Goal: Information Seeking & Learning: Learn about a topic

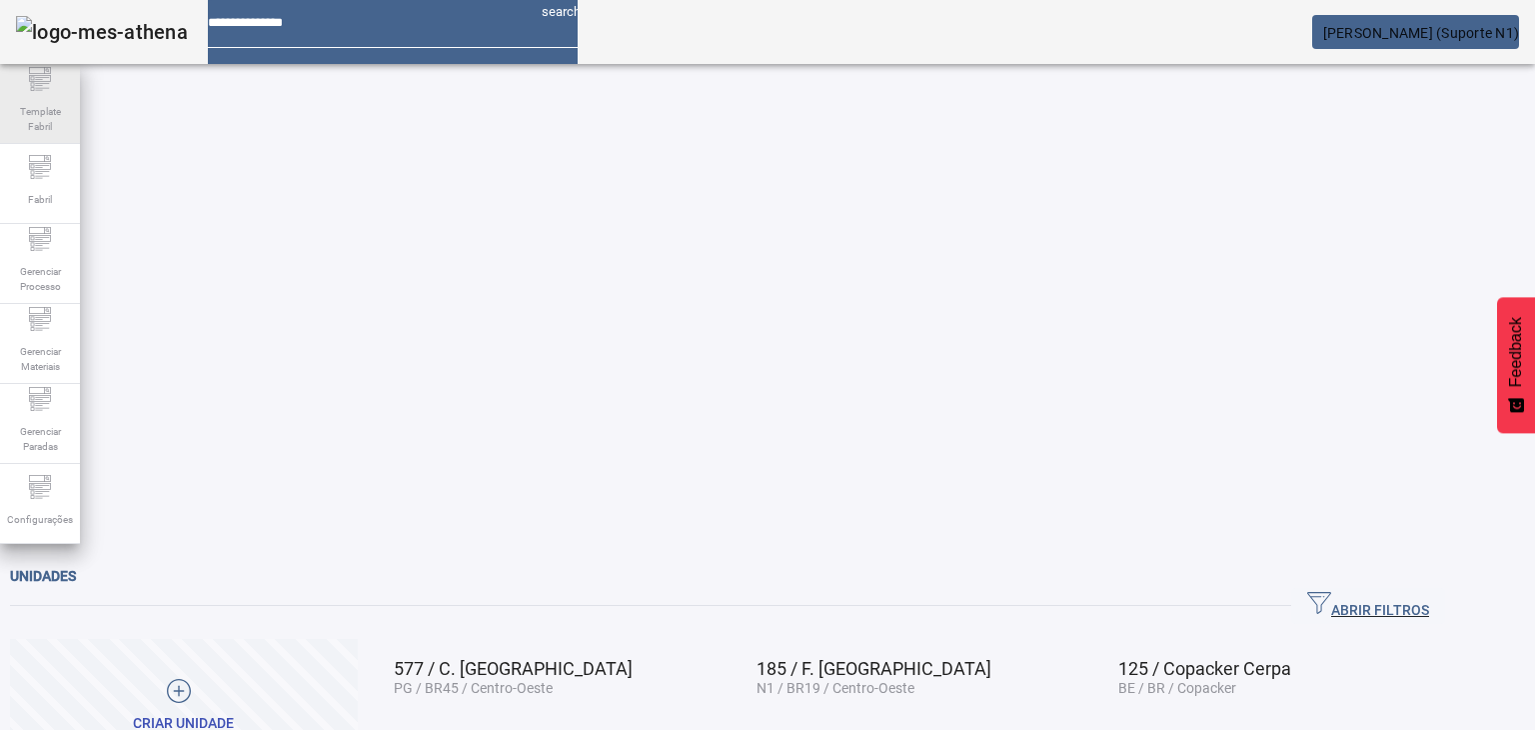
click at [65, 102] on span "Template Fabril" at bounding box center [40, 119] width 60 height 42
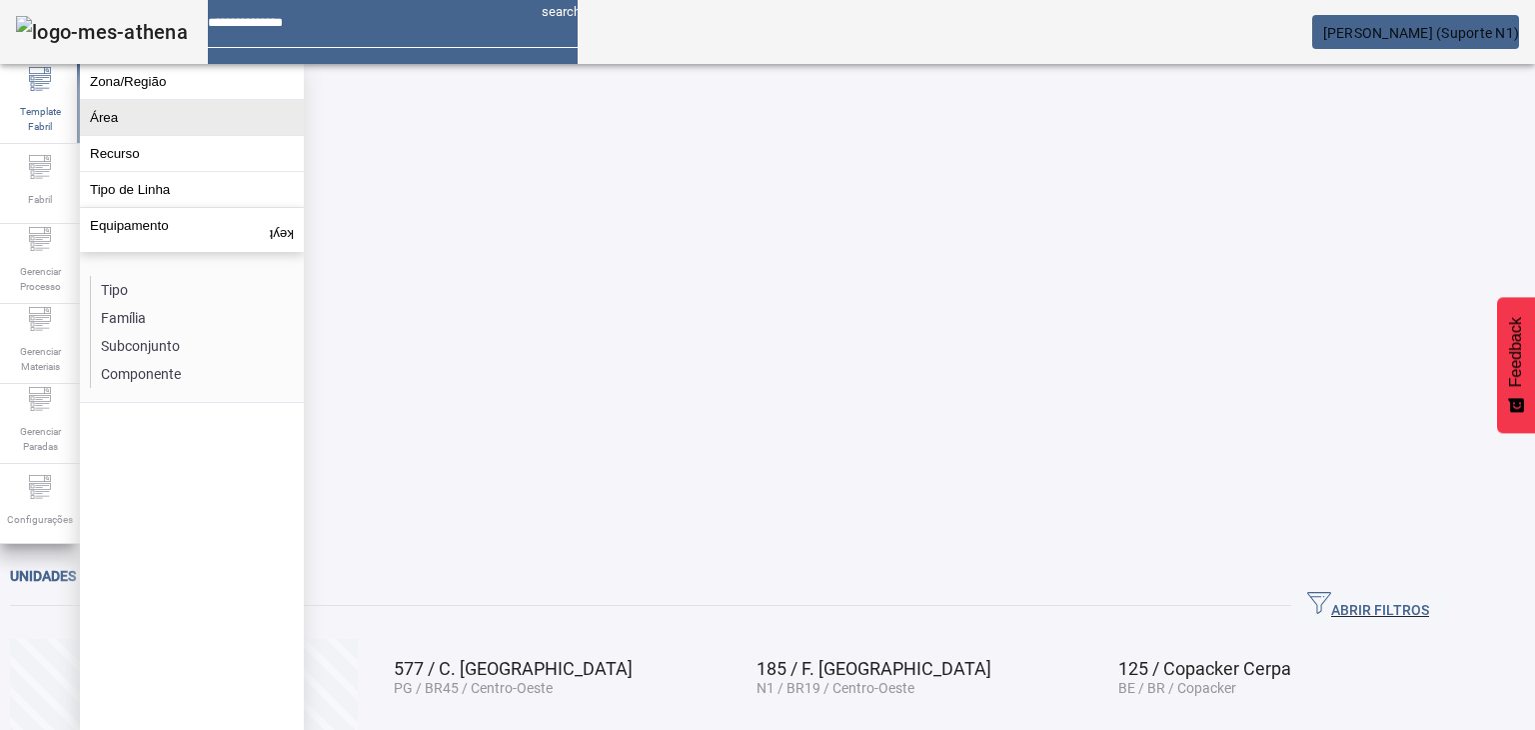
click at [140, 114] on button "Área" at bounding box center [192, 117] width 224 height 35
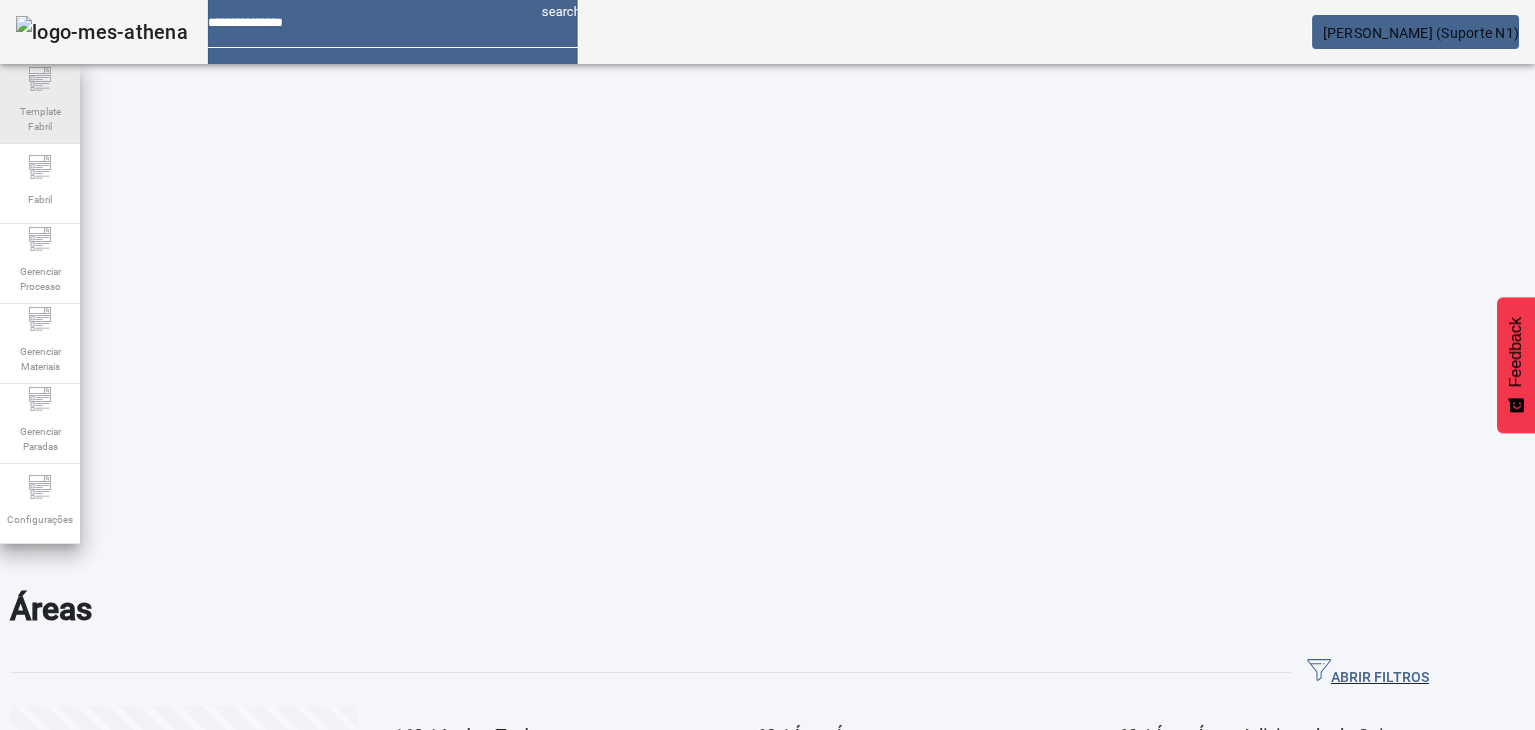
click at [35, 87] on icon at bounding box center [40, 79] width 24 height 24
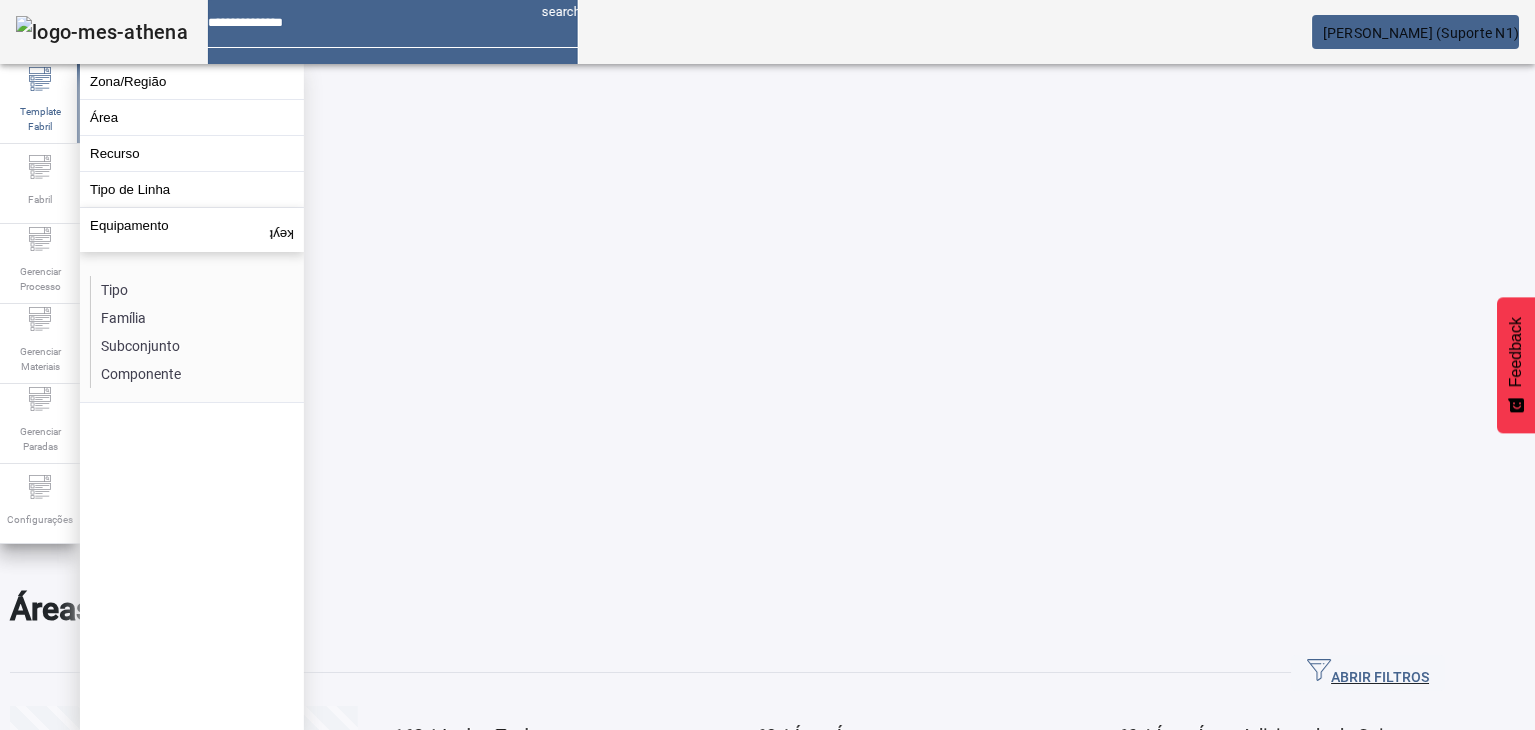
click at [1214, 655] on div "ABRIR FILTROS" at bounding box center [727, 673] width 1435 height 36
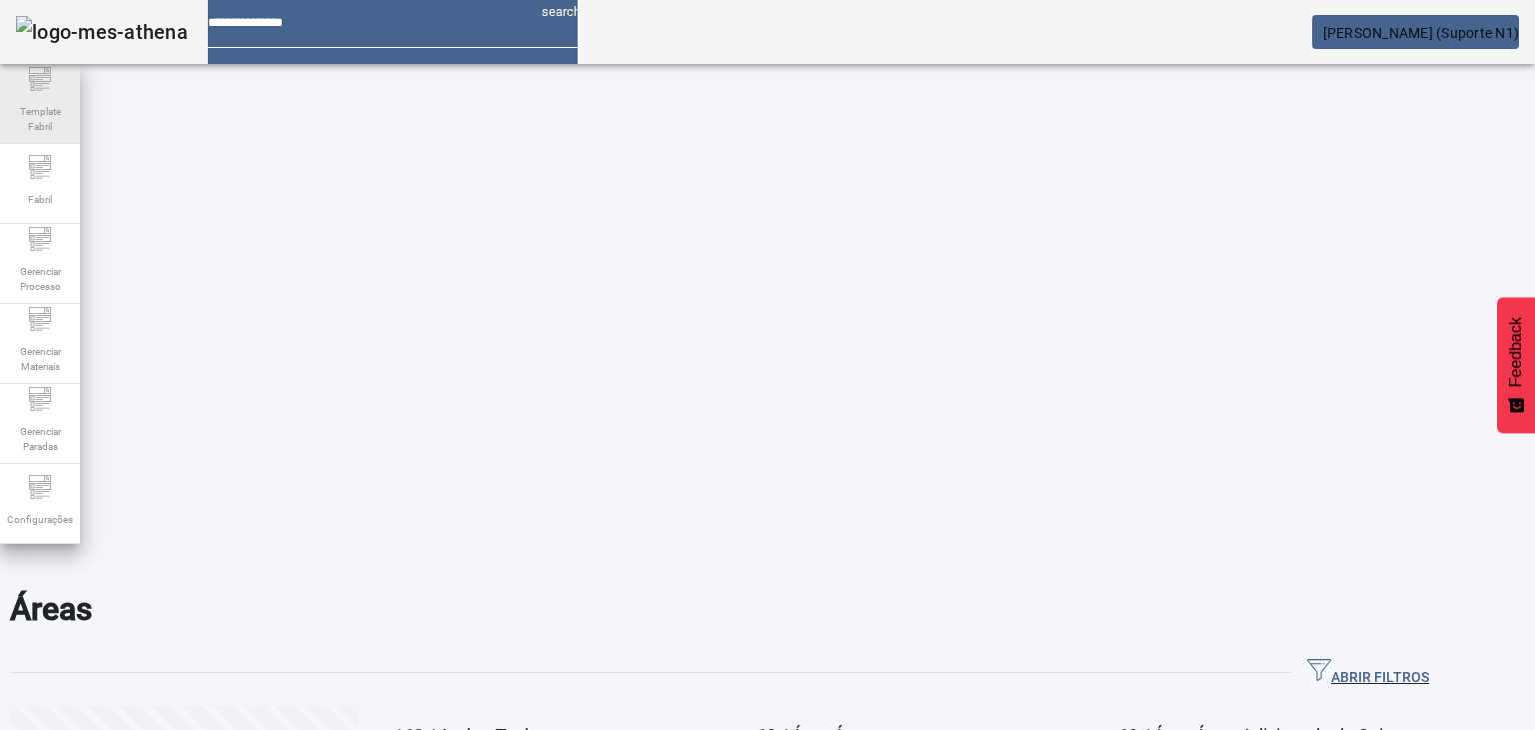
click at [19, 83] on div "Template Fabril" at bounding box center [40, 104] width 80 height 80
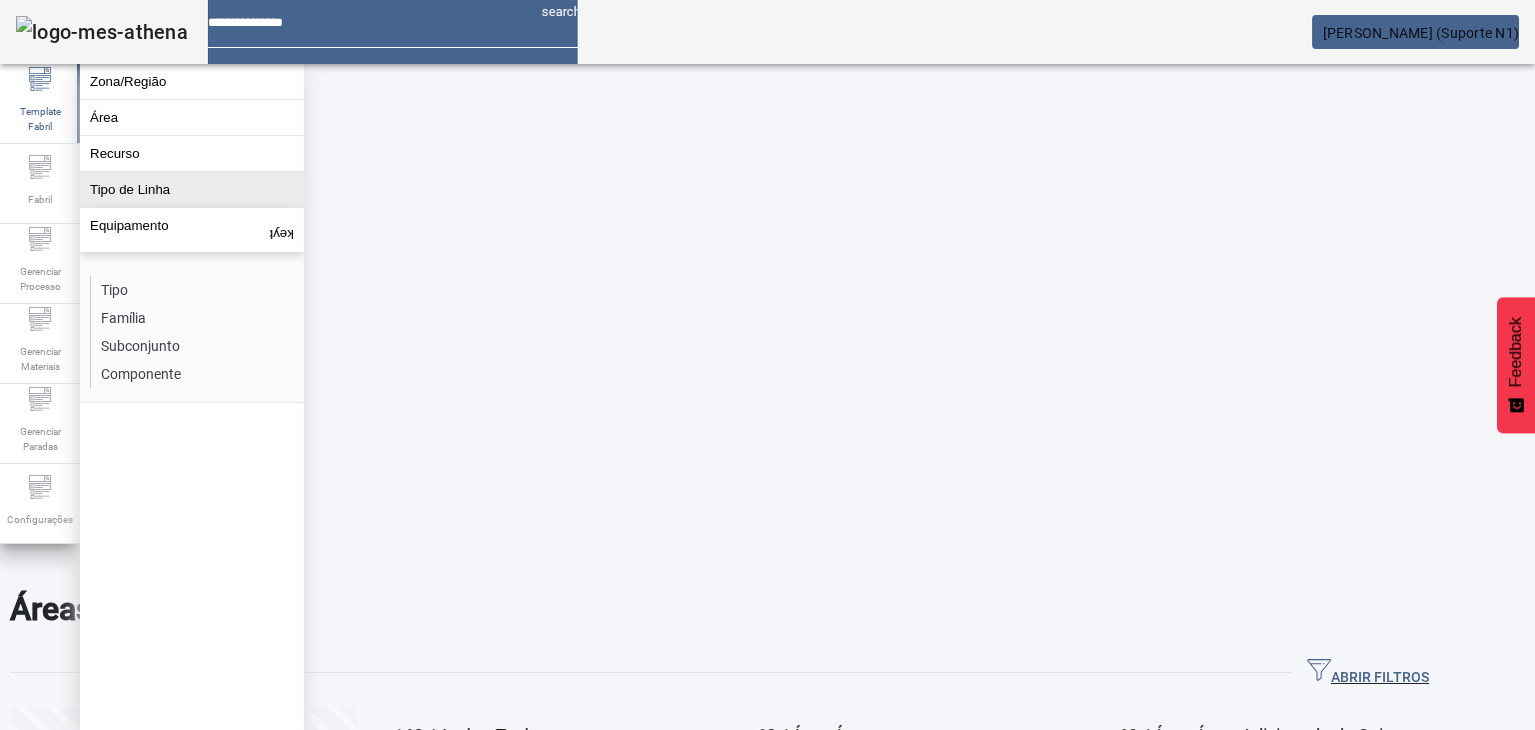
click at [160, 207] on button "Tipo de Linha" at bounding box center [192, 189] width 224 height 35
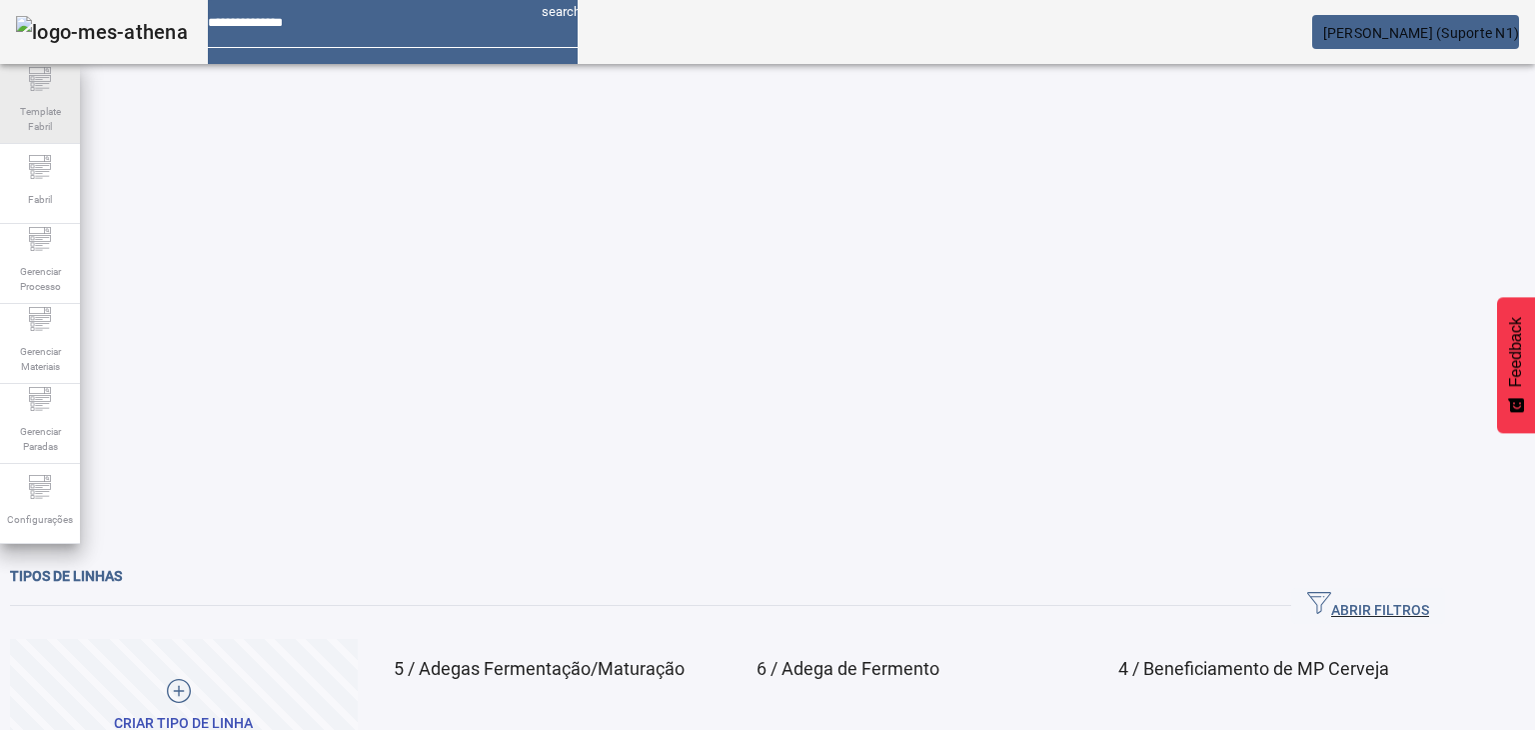
click at [44, 102] on span "Template Fabril" at bounding box center [40, 119] width 60 height 42
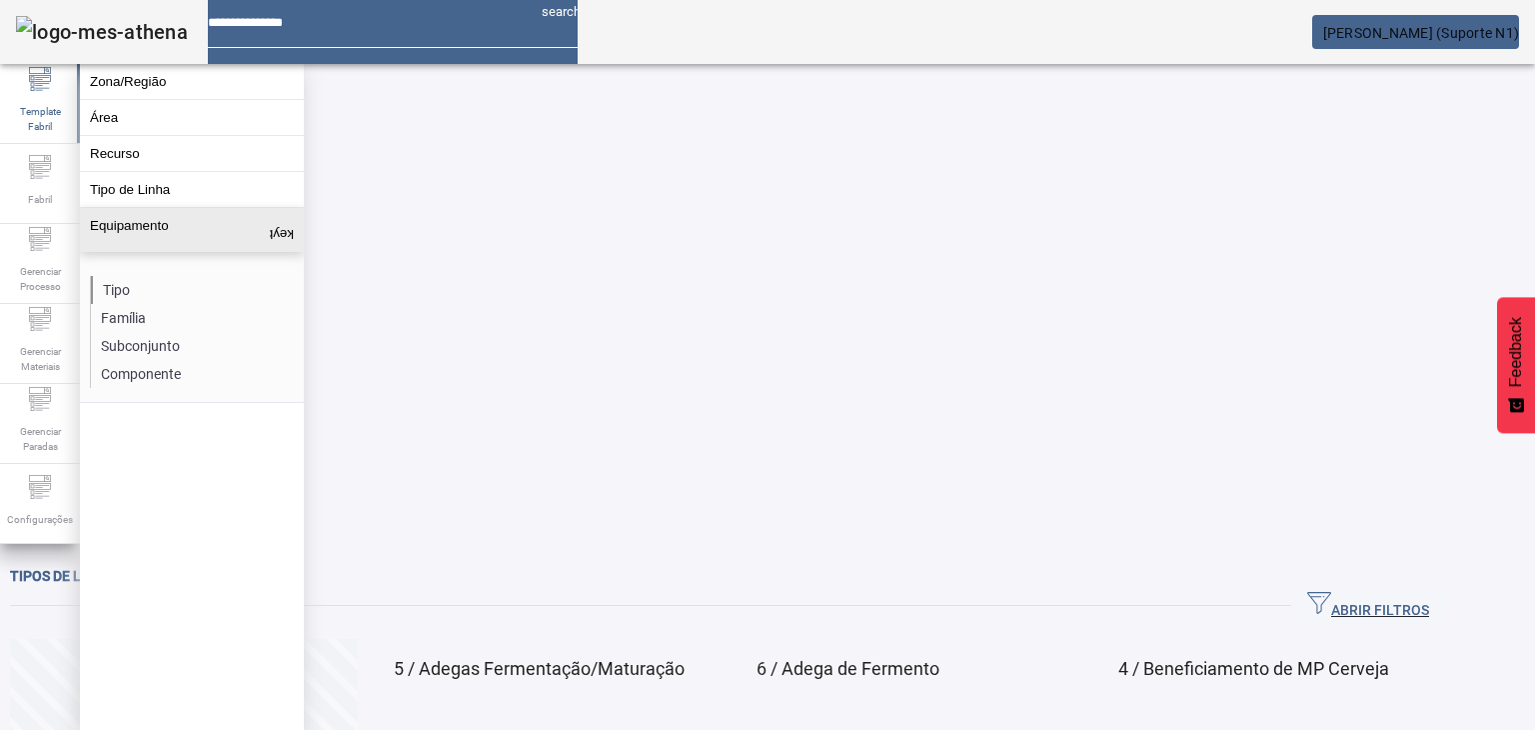
click at [128, 289] on li "Tipo" at bounding box center [197, 290] width 212 height 28
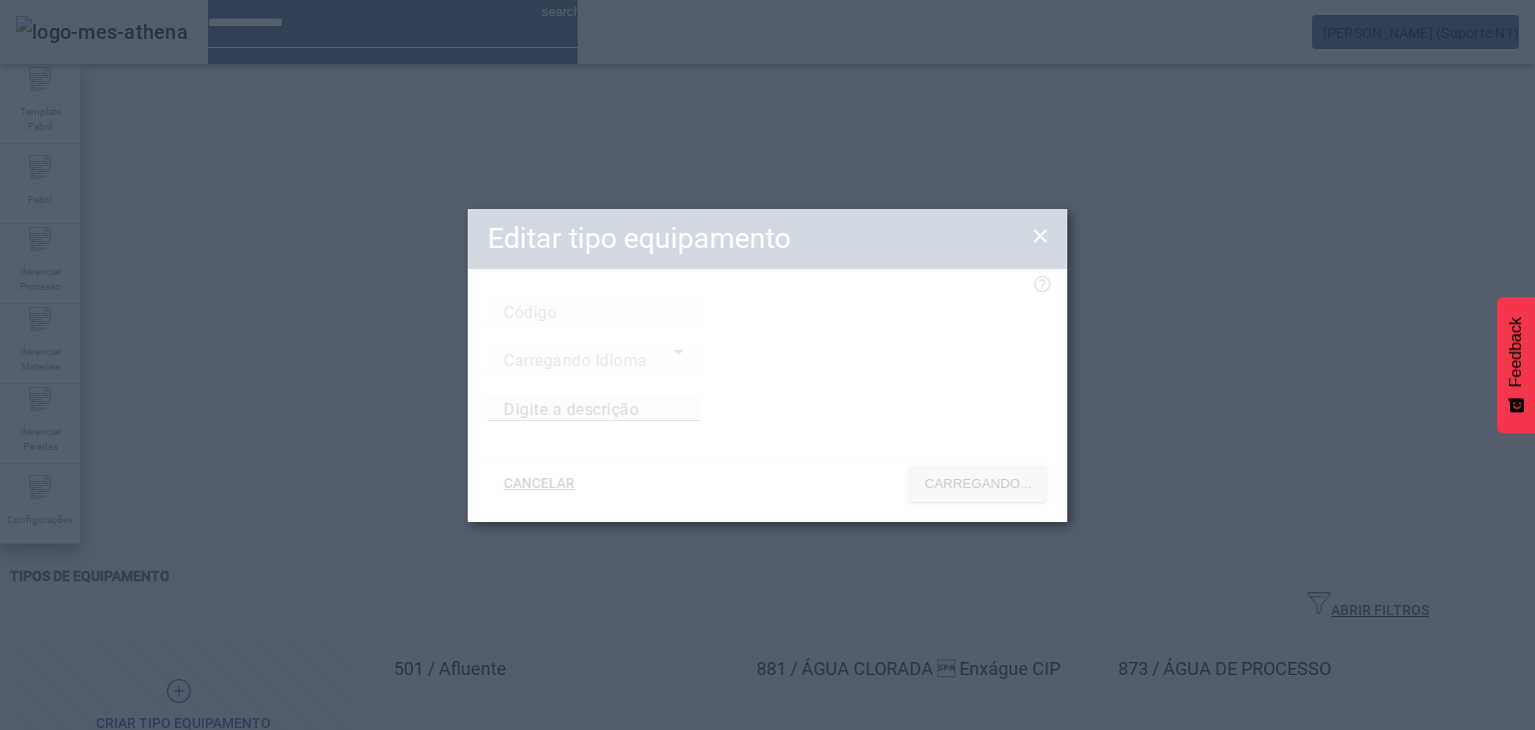
type input "***"
type input "**********"
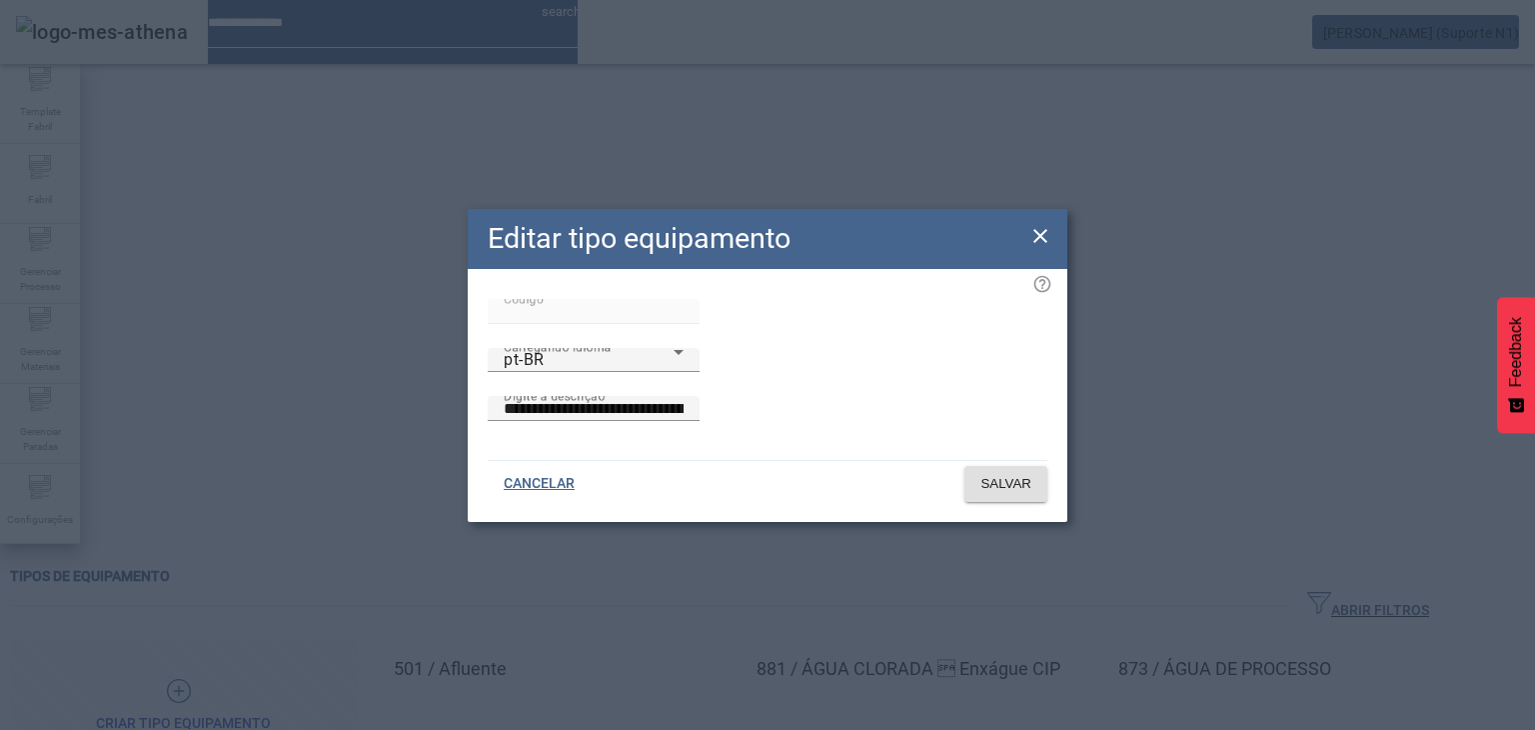
click at [1043, 229] on icon at bounding box center [1040, 236] width 14 height 14
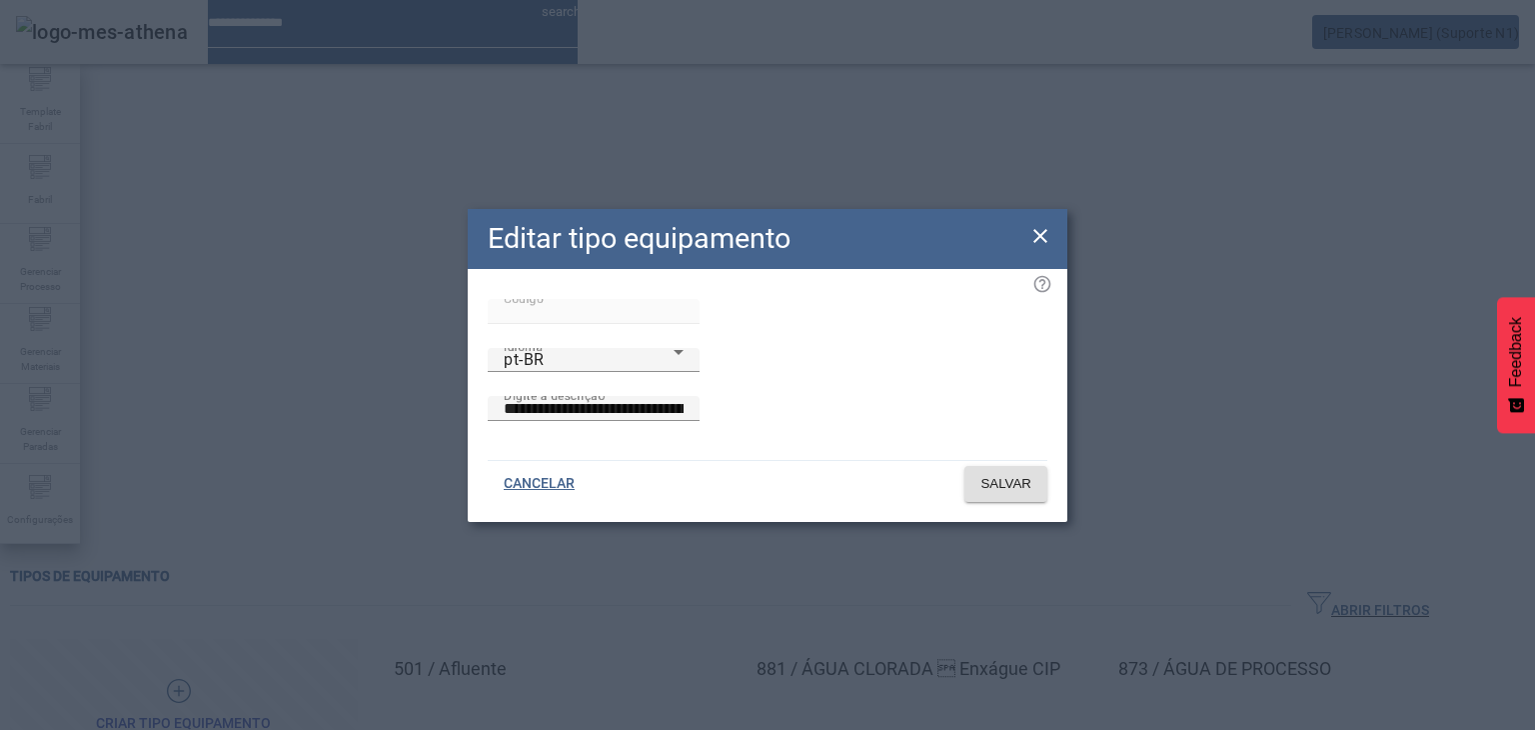
click at [1044, 228] on icon at bounding box center [1040, 236] width 24 height 24
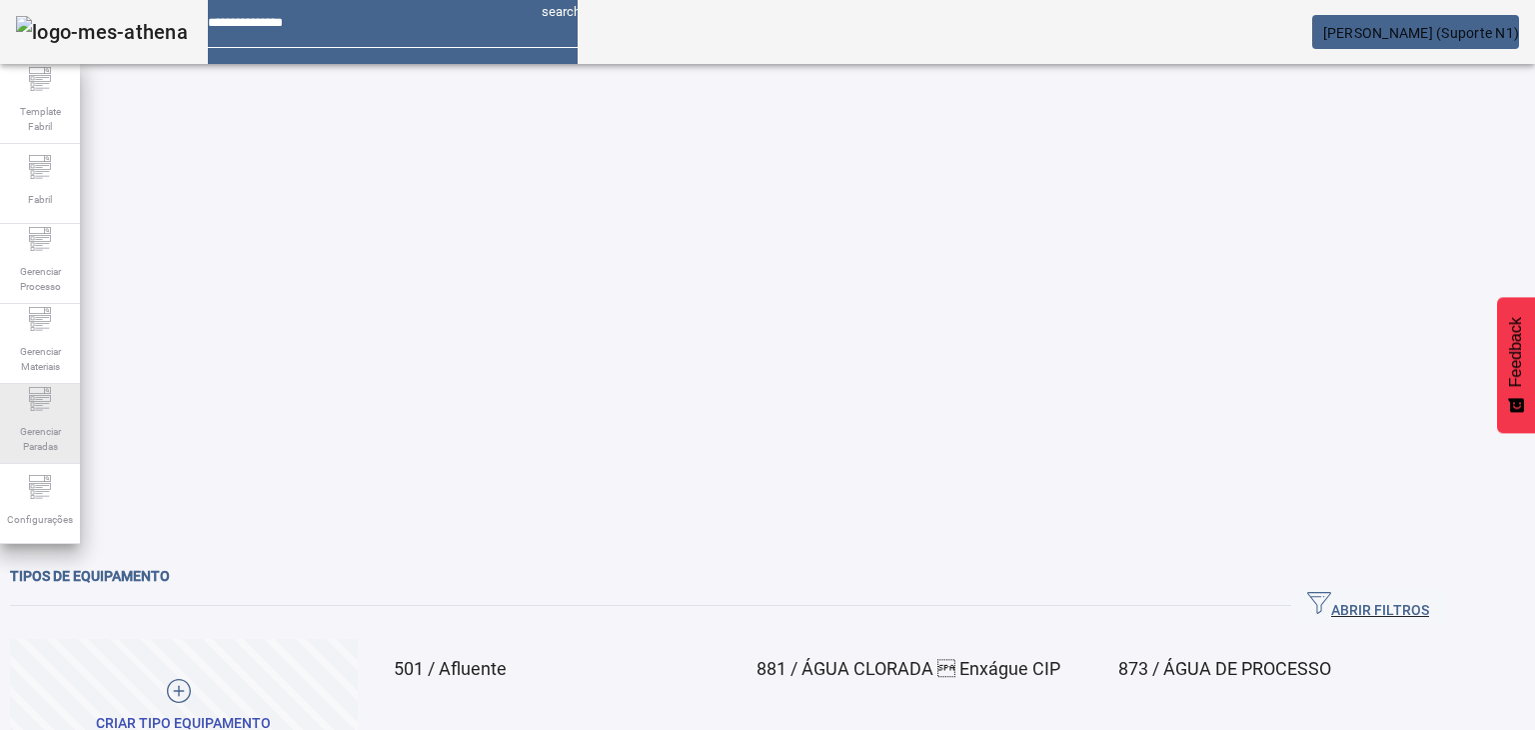
click at [60, 434] on span "Gerenciar Paradas" at bounding box center [40, 439] width 60 height 42
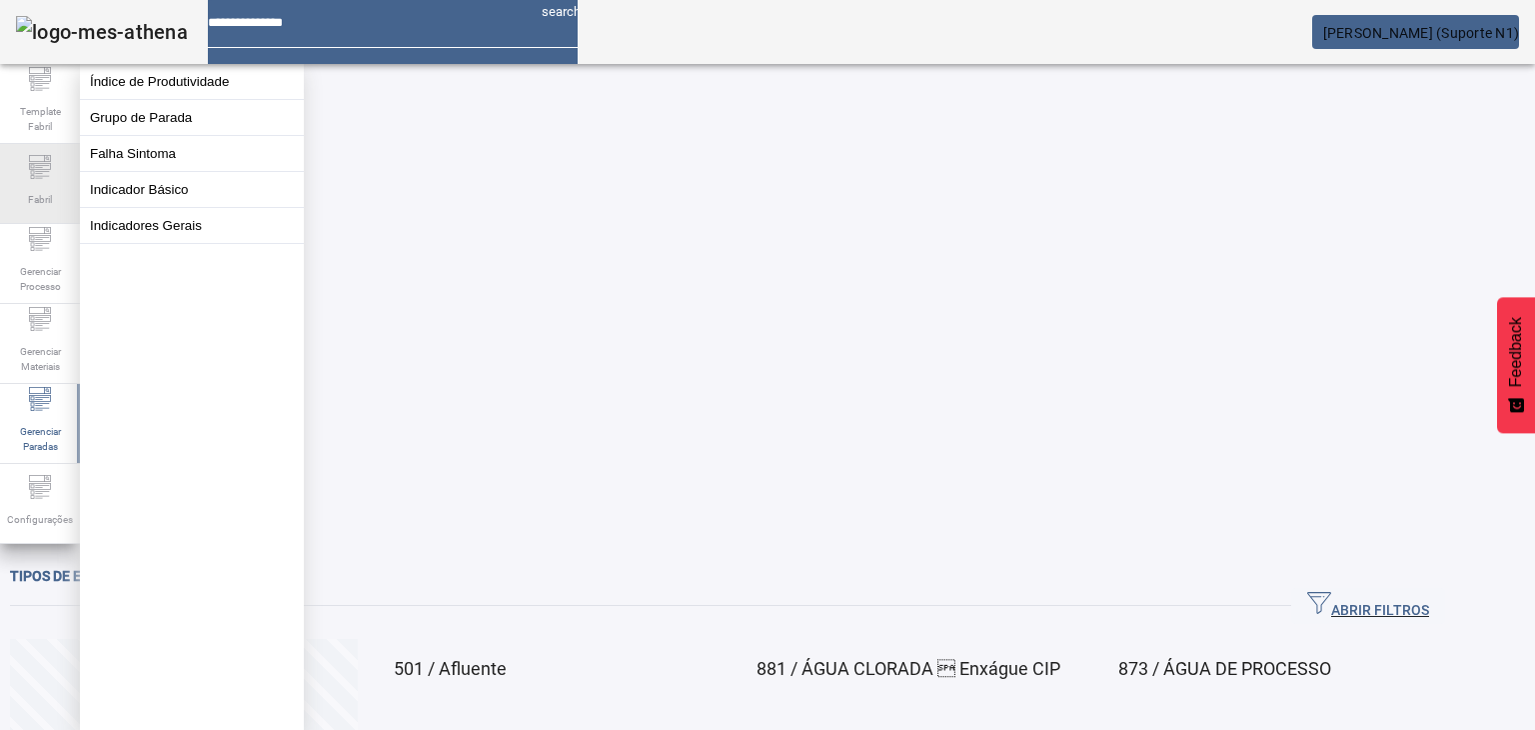
click at [36, 201] on span "Fabril" at bounding box center [40, 199] width 36 height 27
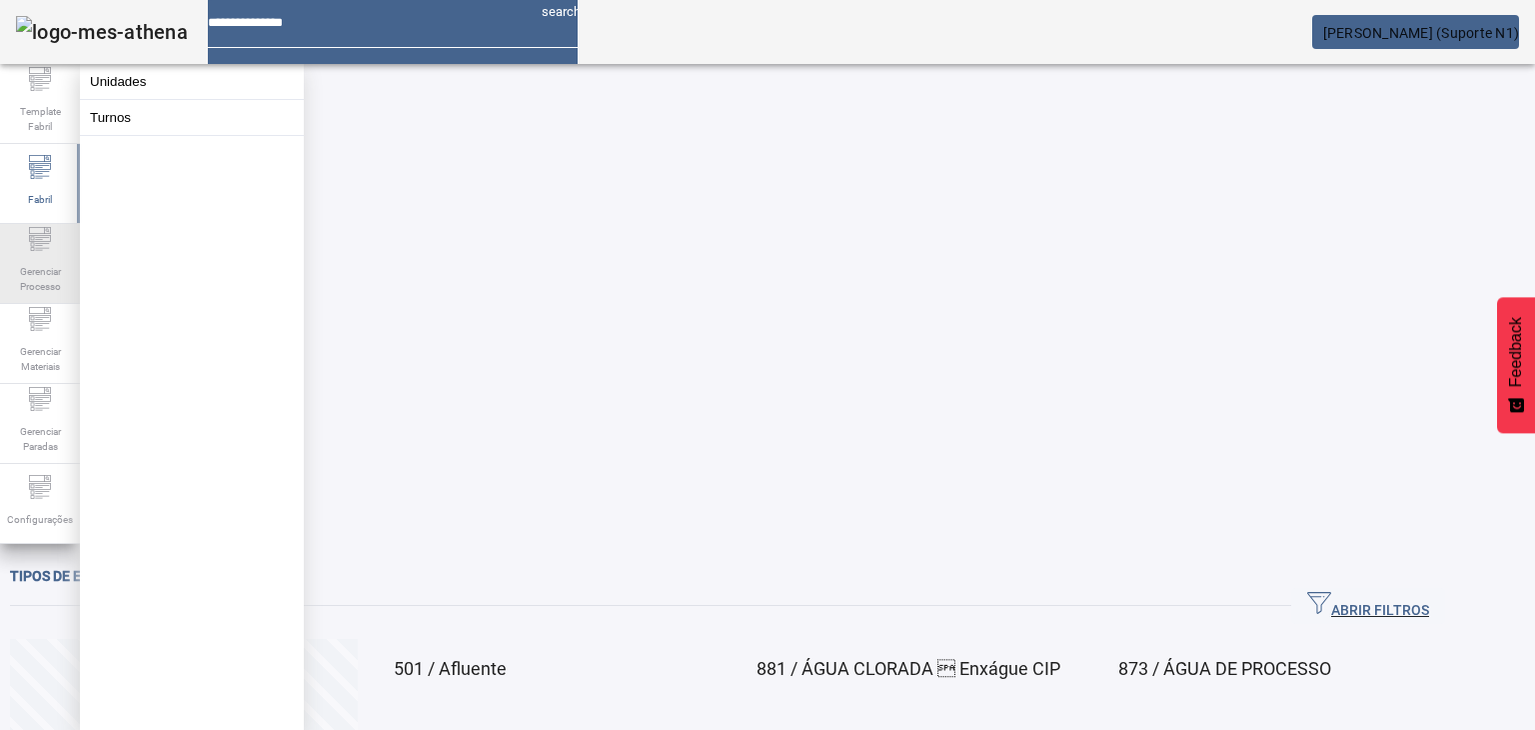
click at [32, 251] on icon at bounding box center [40, 239] width 24 height 24
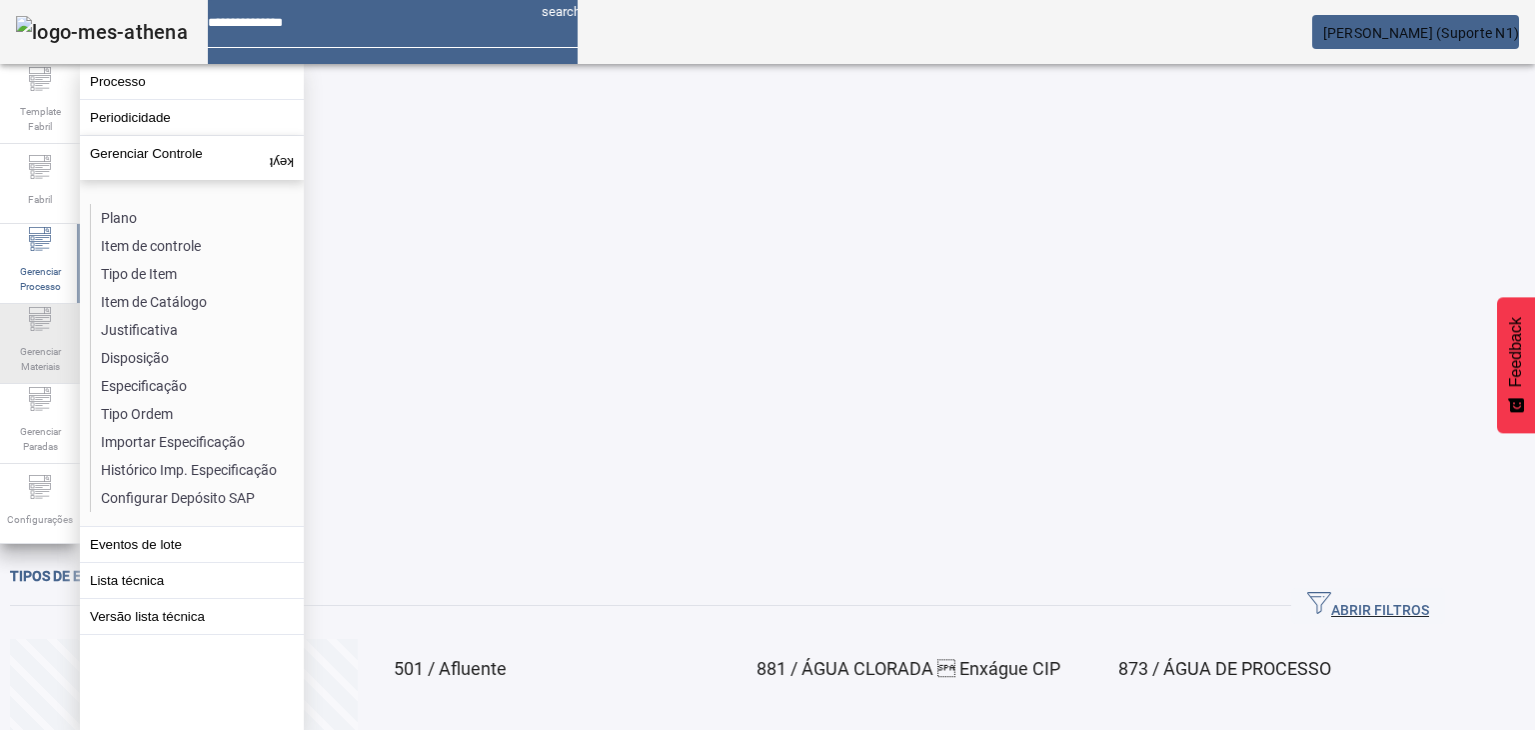
click at [33, 349] on span "Gerenciar Materiais" at bounding box center [40, 359] width 60 height 42
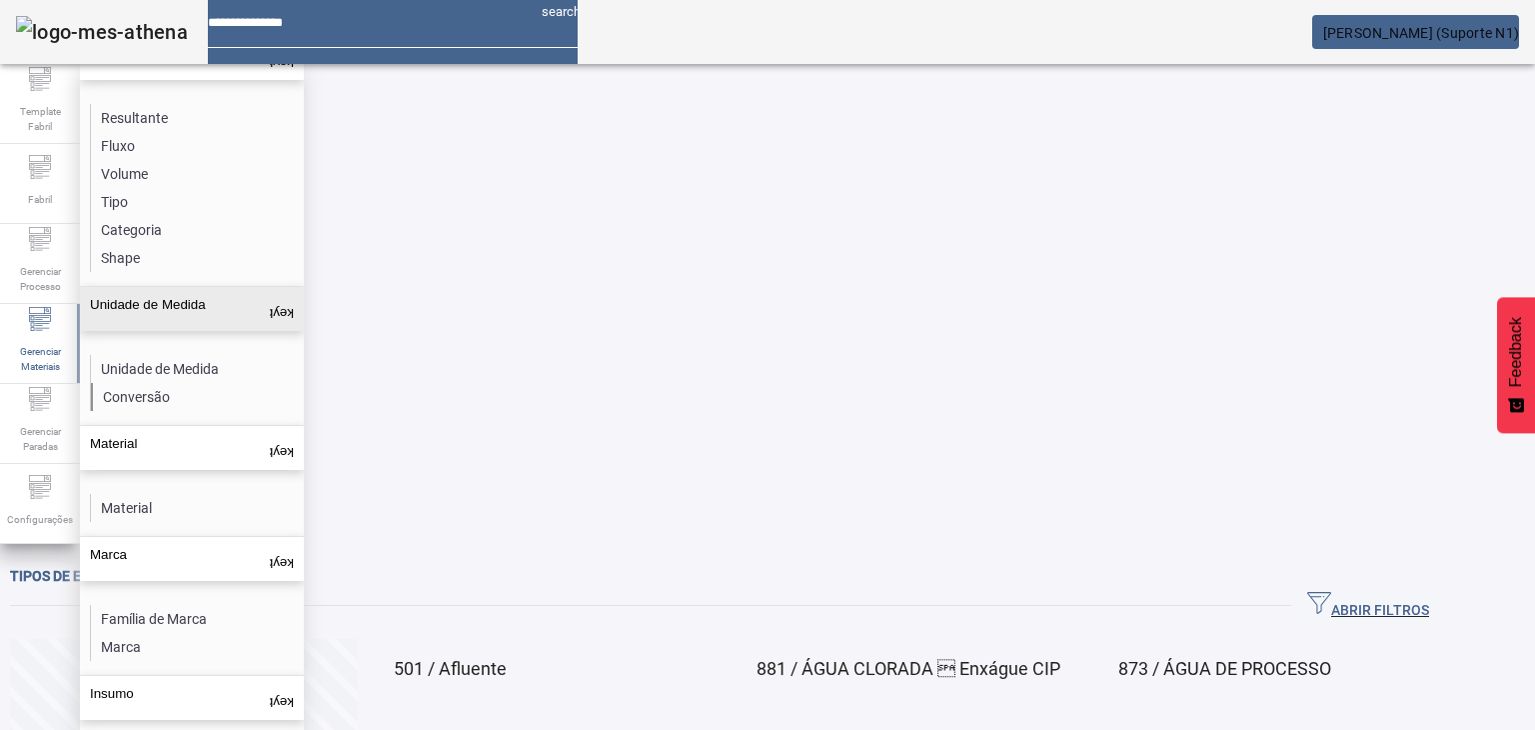
scroll to position [94, 0]
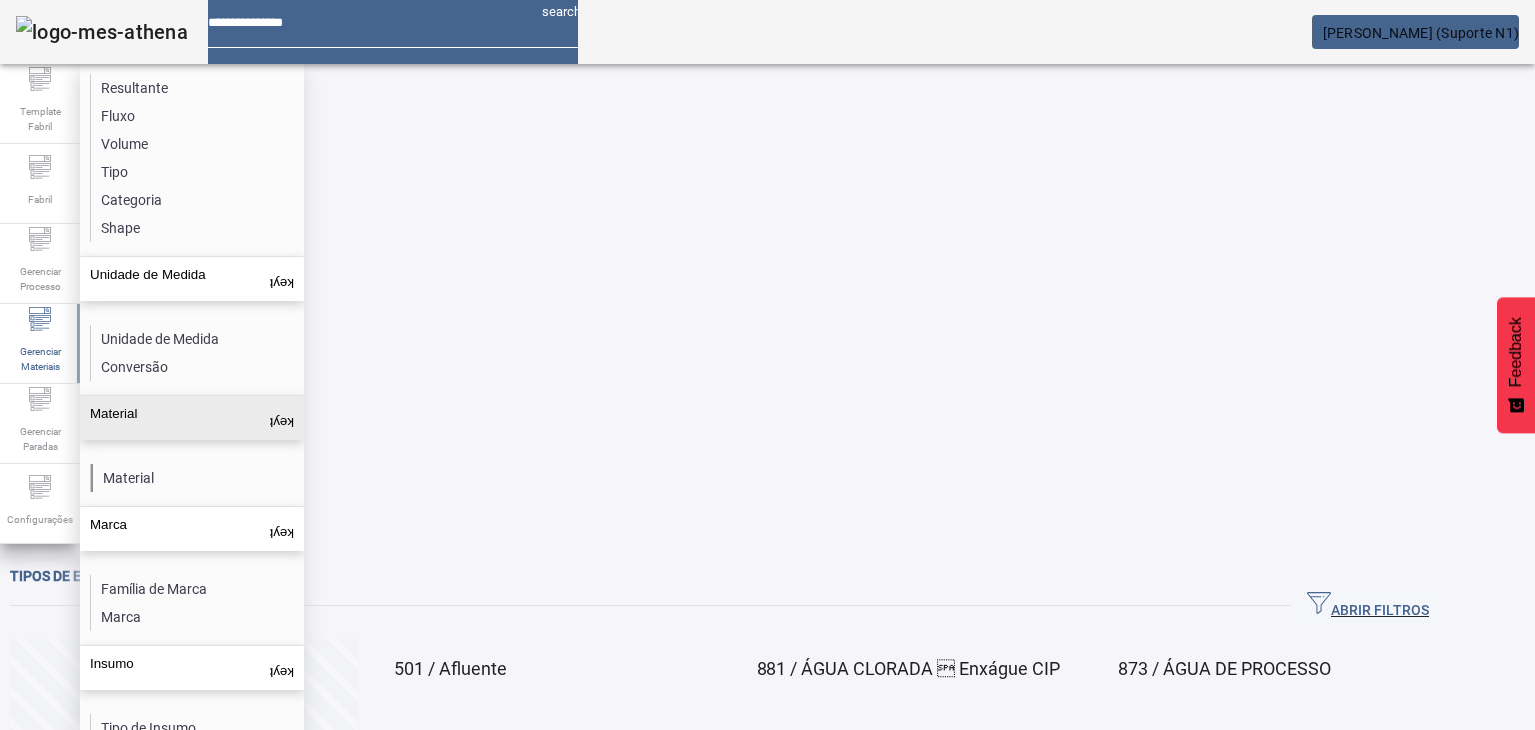
click at [171, 464] on li "Material" at bounding box center [197, 478] width 212 height 28
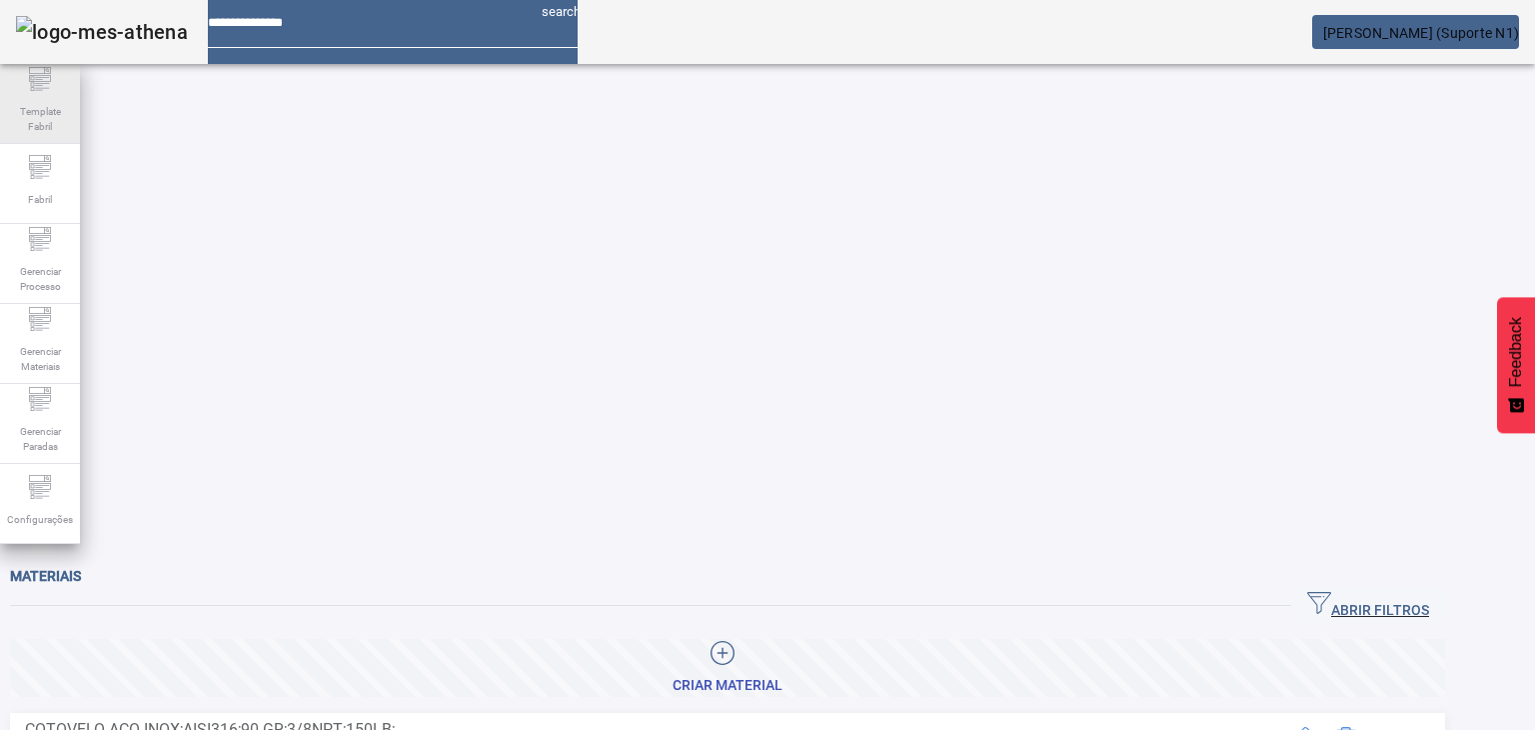
click at [38, 111] on span "Template Fabril" at bounding box center [40, 119] width 60 height 42
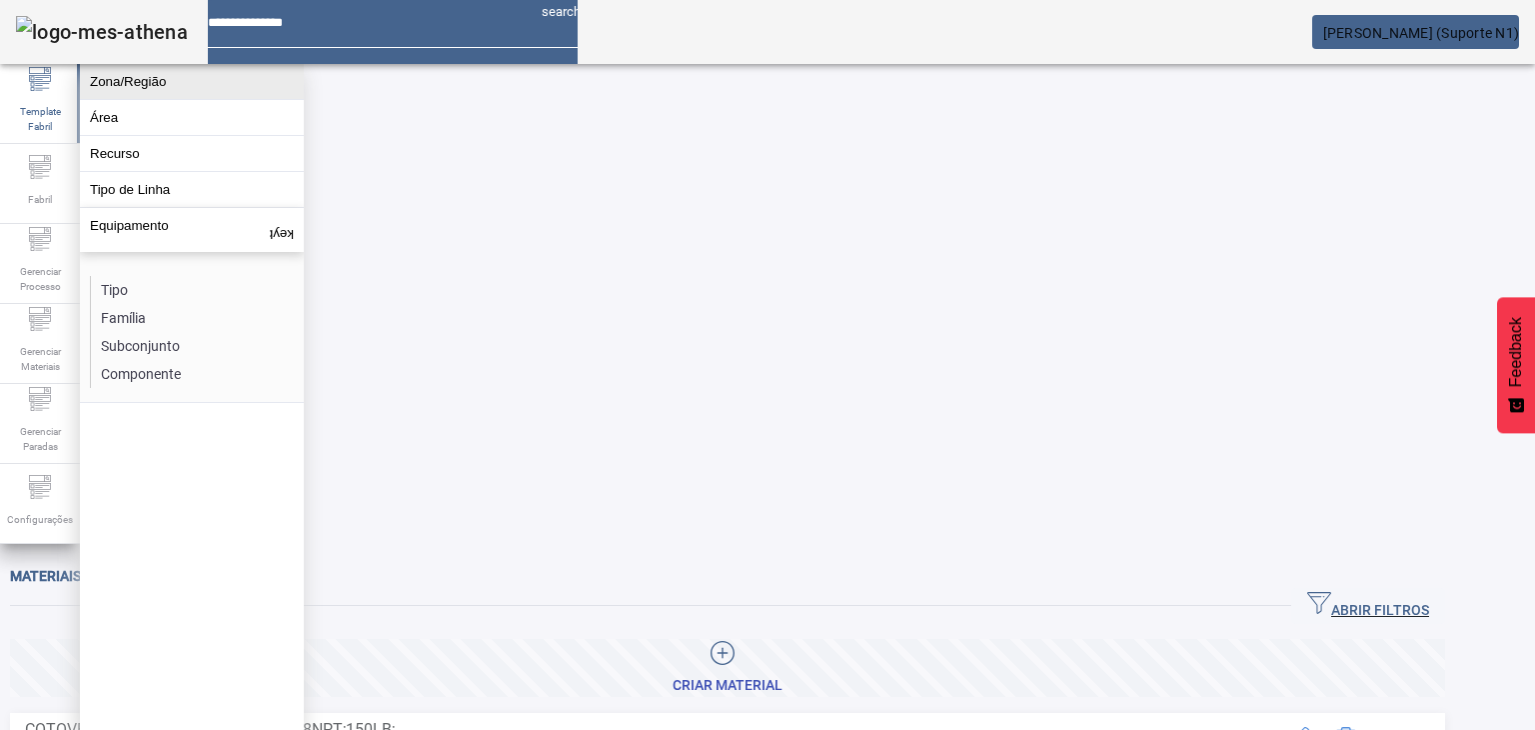
click at [109, 96] on button "Zona/Região" at bounding box center [192, 81] width 224 height 35
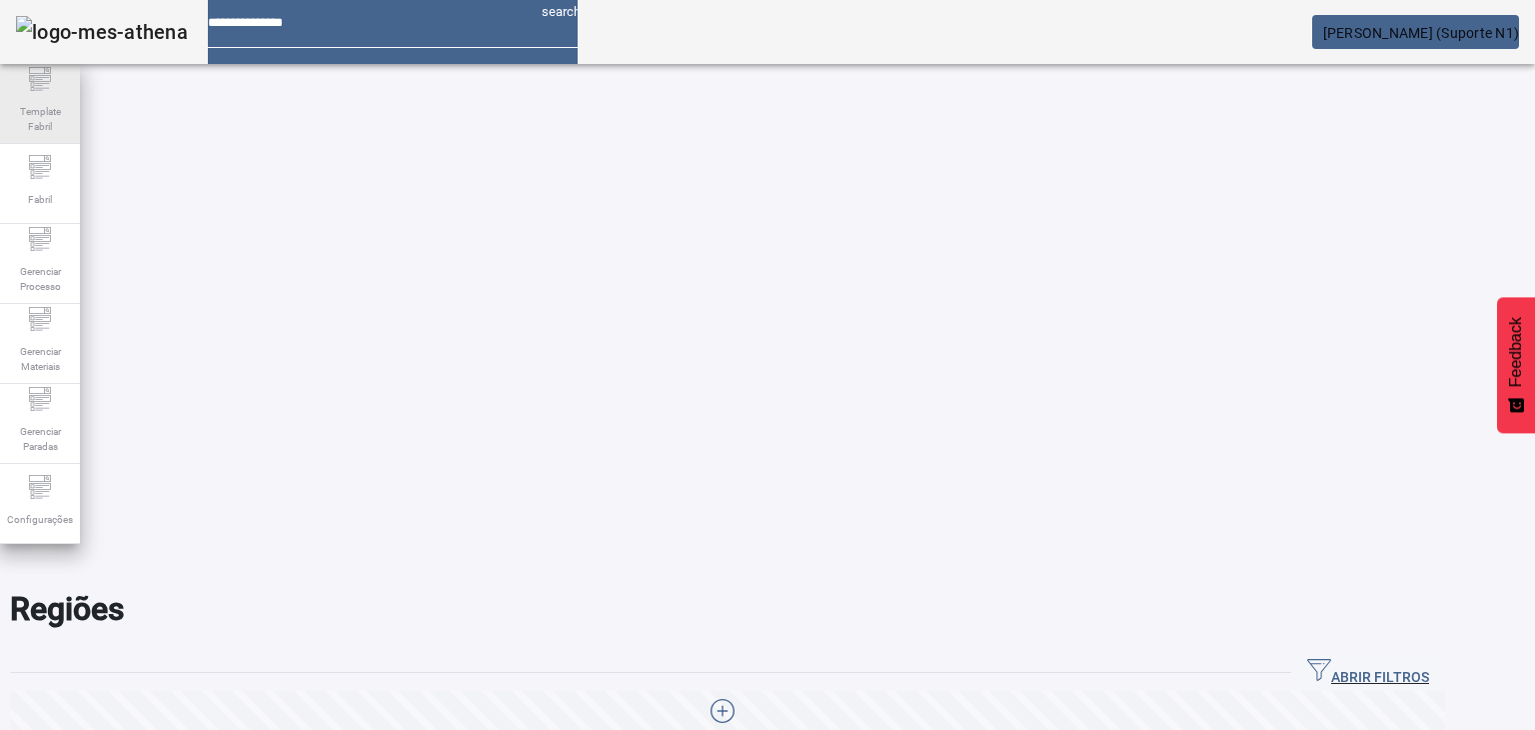
click at [11, 91] on div "Template Fabril" at bounding box center [40, 104] width 80 height 80
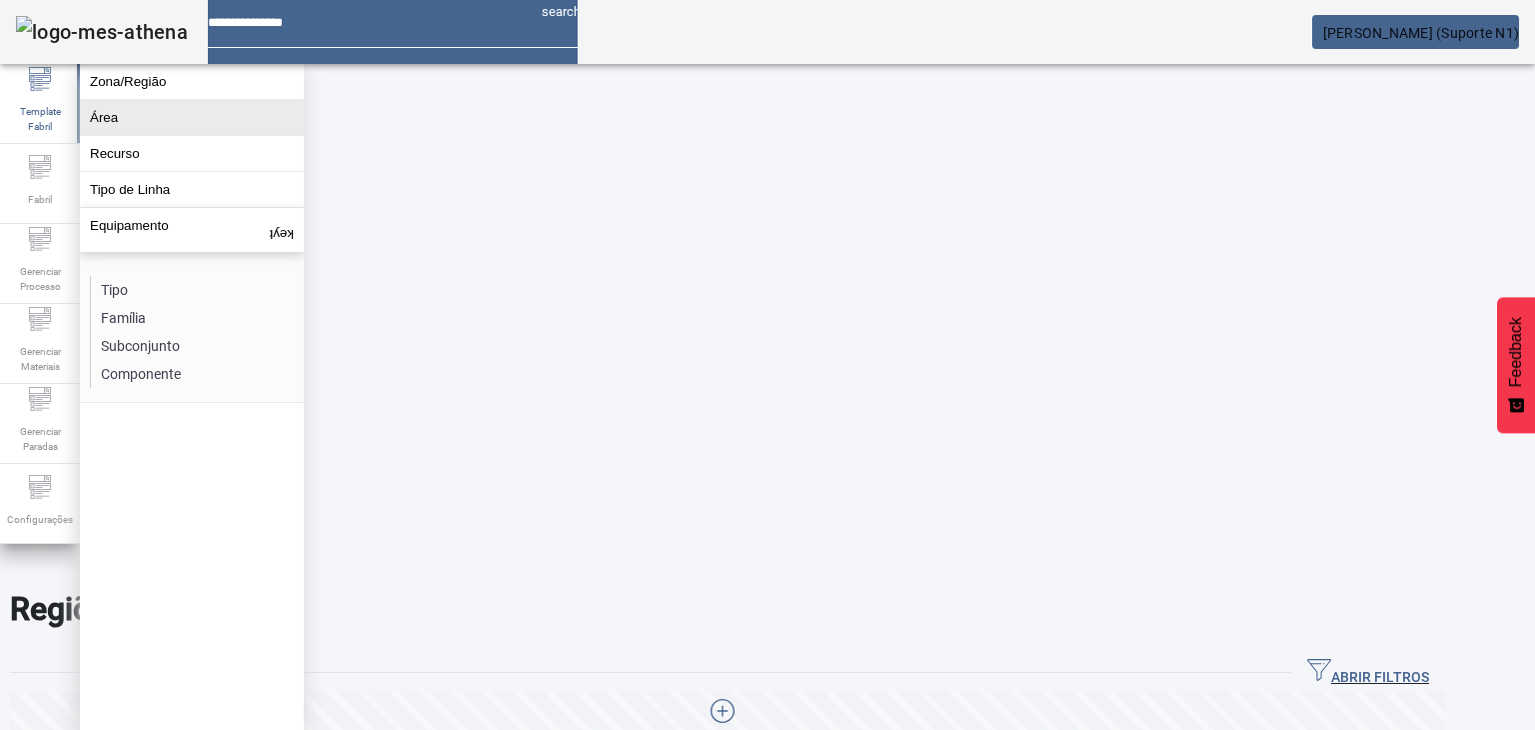
click at [98, 117] on button "Área" at bounding box center [192, 117] width 224 height 35
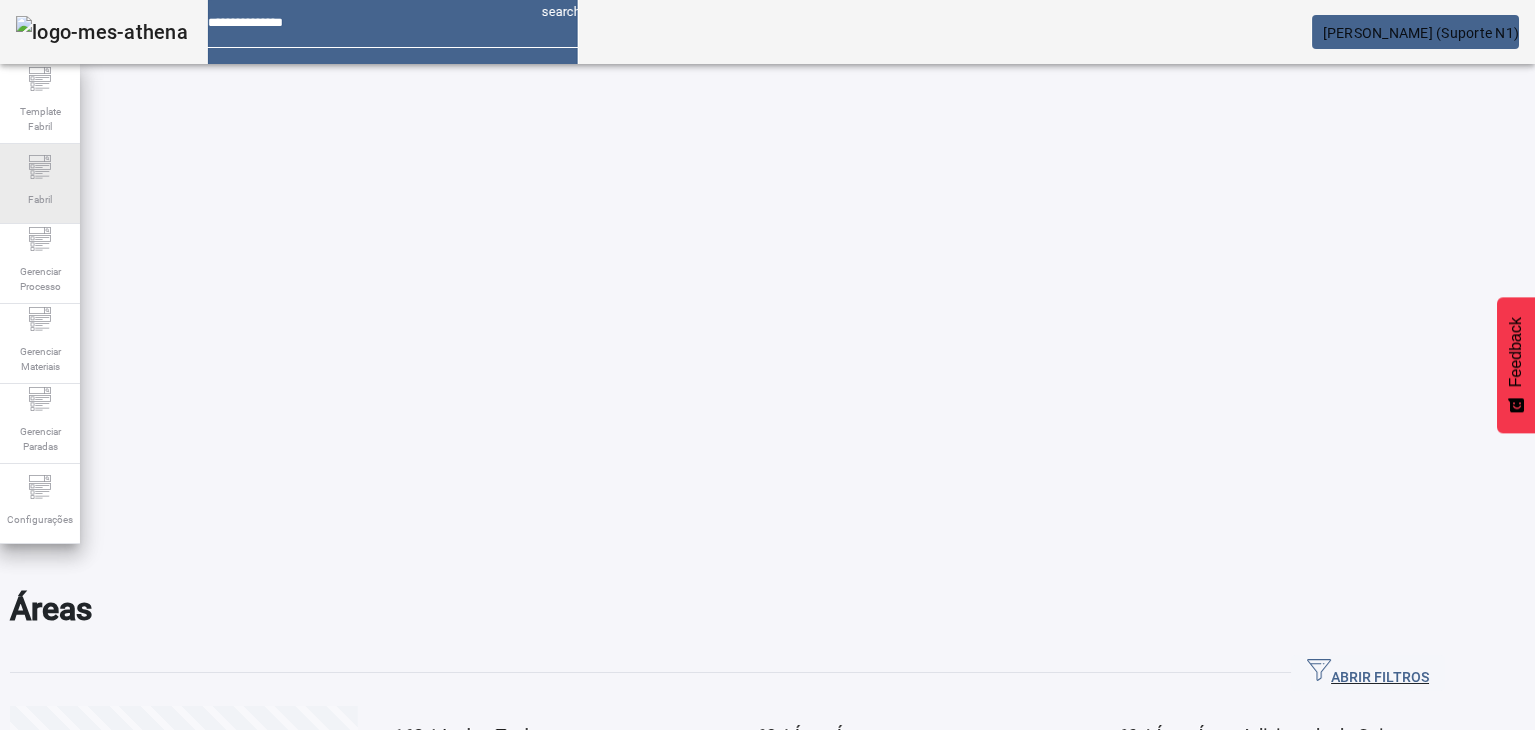
click at [42, 186] on span "Fabril" at bounding box center [40, 199] width 36 height 27
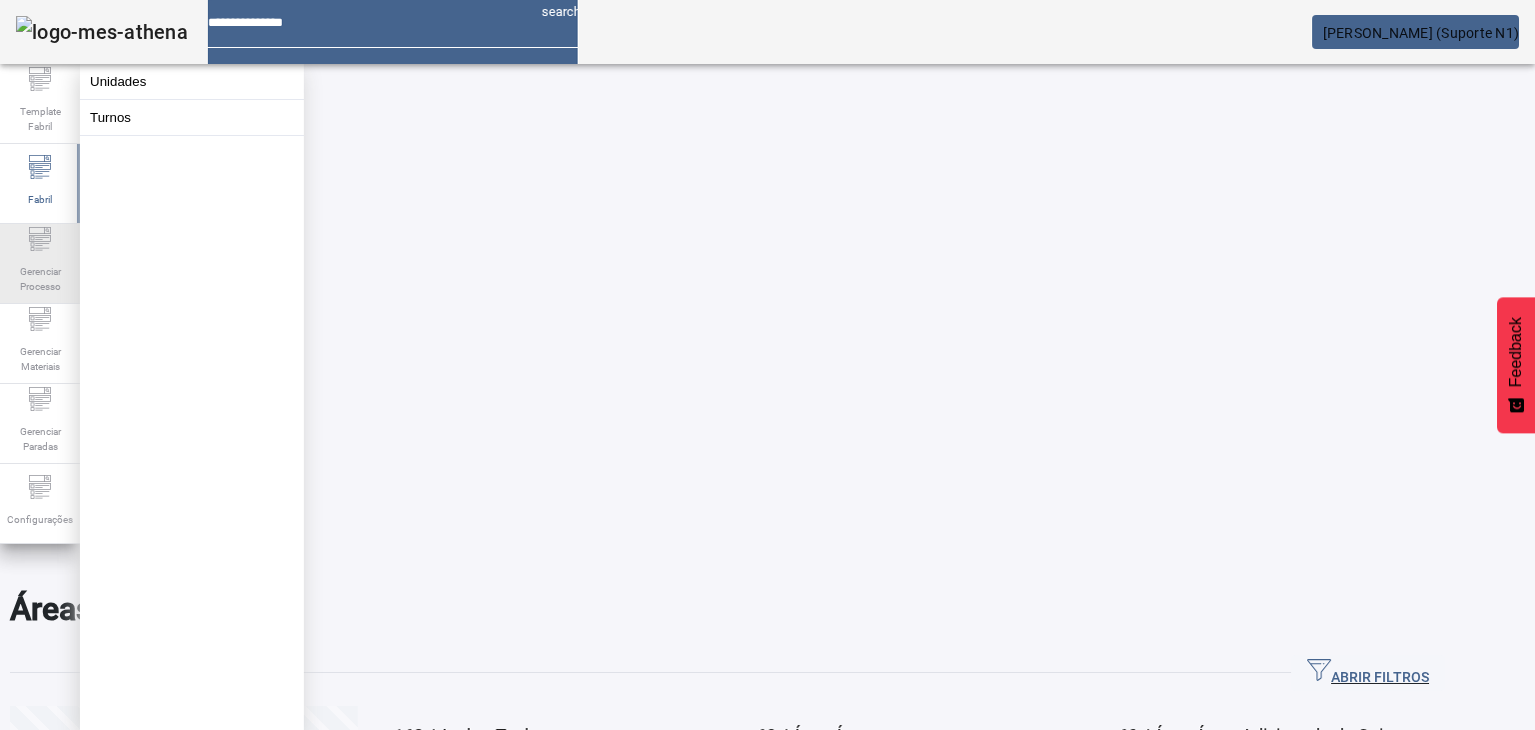
click at [28, 249] on icon at bounding box center [40, 239] width 24 height 24
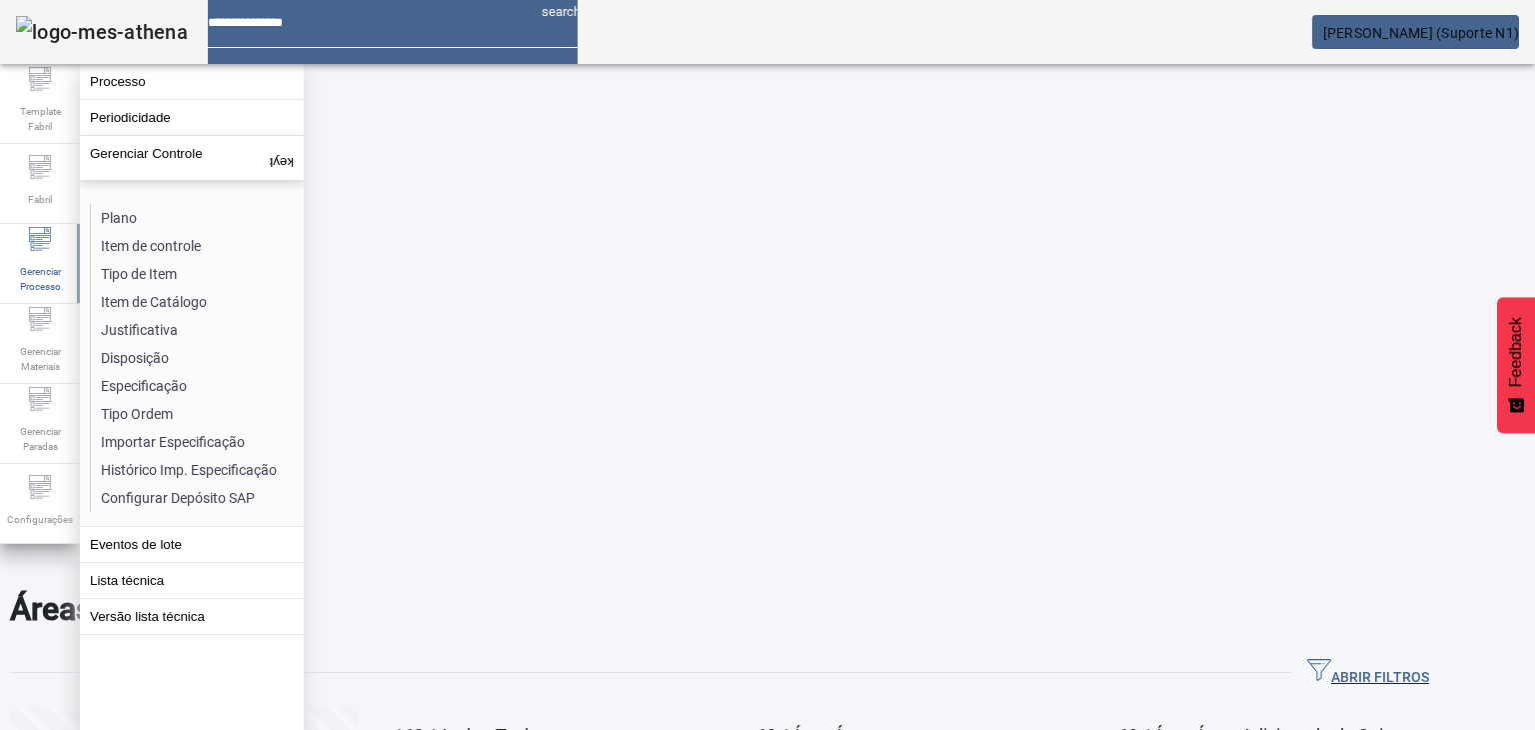
click at [270, 31] on div at bounding box center [367, 15] width 318 height 31
click at [338, 25] on input at bounding box center [367, 15] width 318 height 31
type input "****"
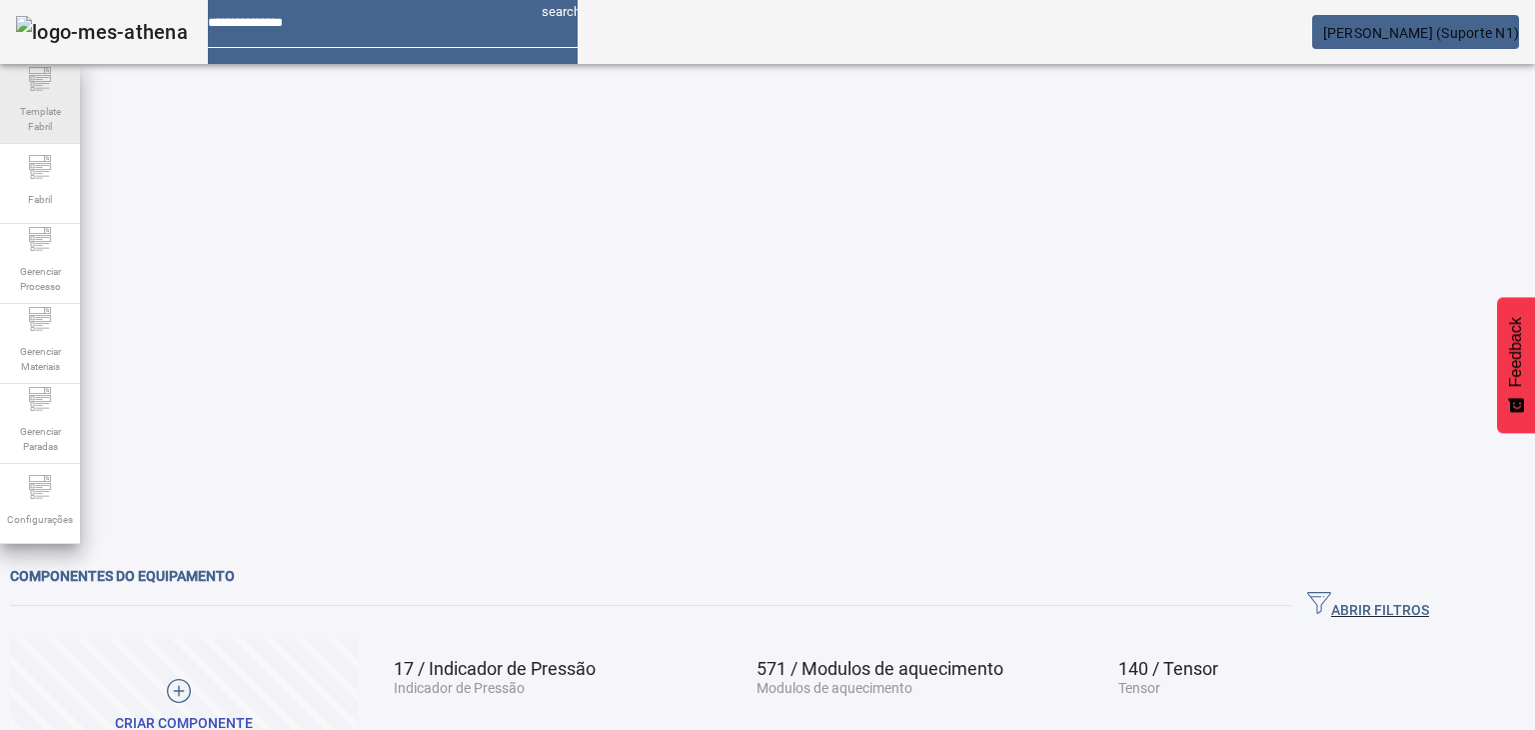
click at [21, 107] on span "Template Fabril" at bounding box center [40, 119] width 60 height 42
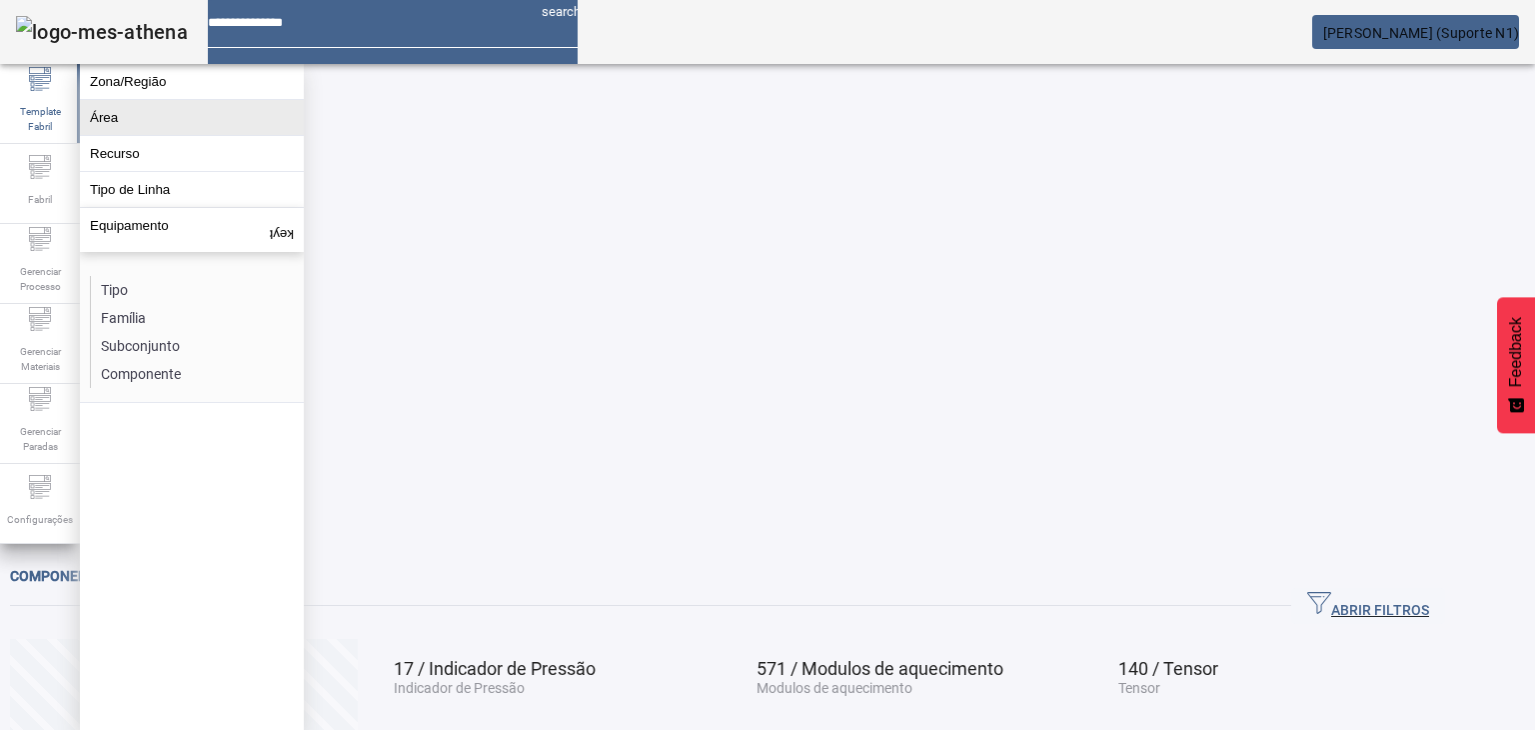
click at [195, 109] on button "Área" at bounding box center [192, 117] width 224 height 35
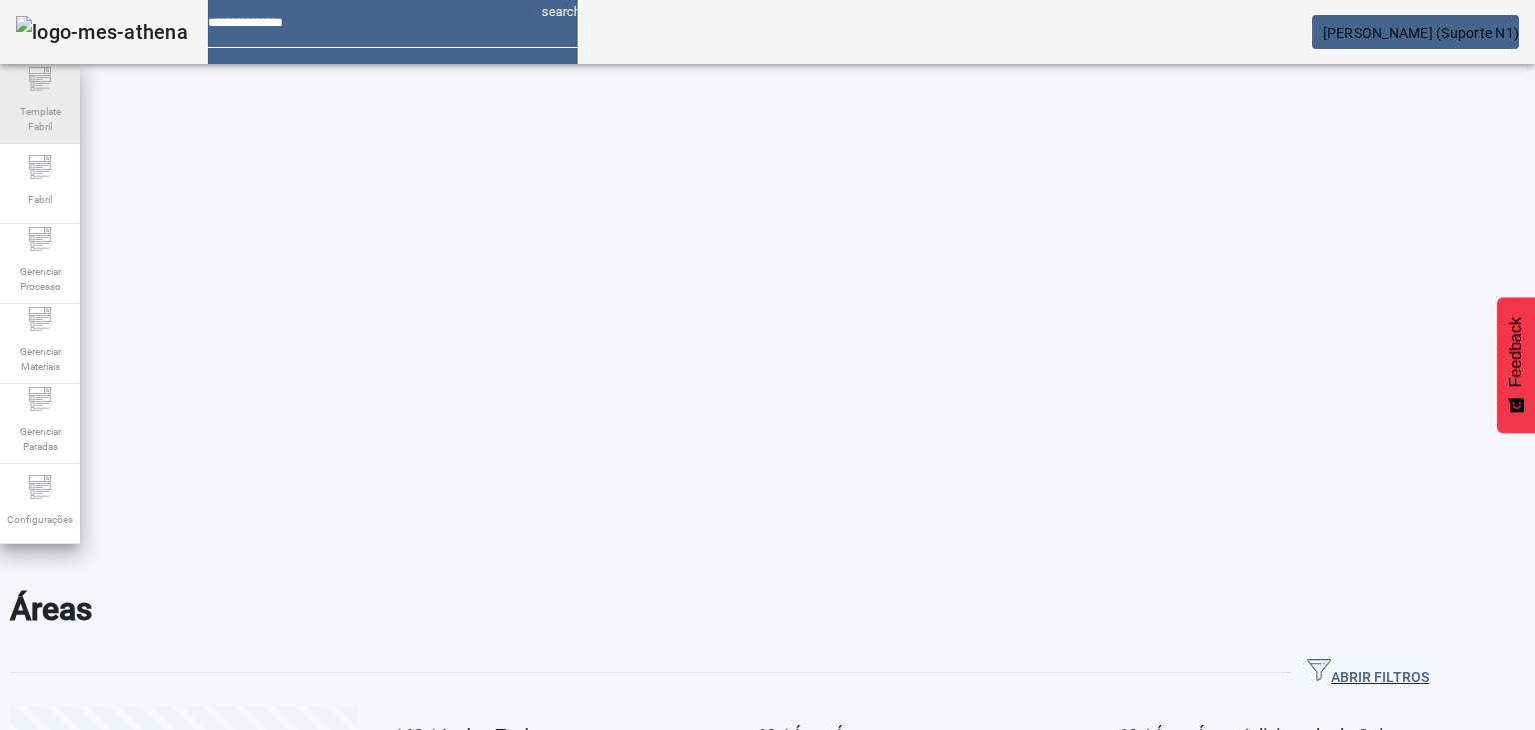
click at [16, 98] on span "Template Fabril" at bounding box center [40, 119] width 60 height 42
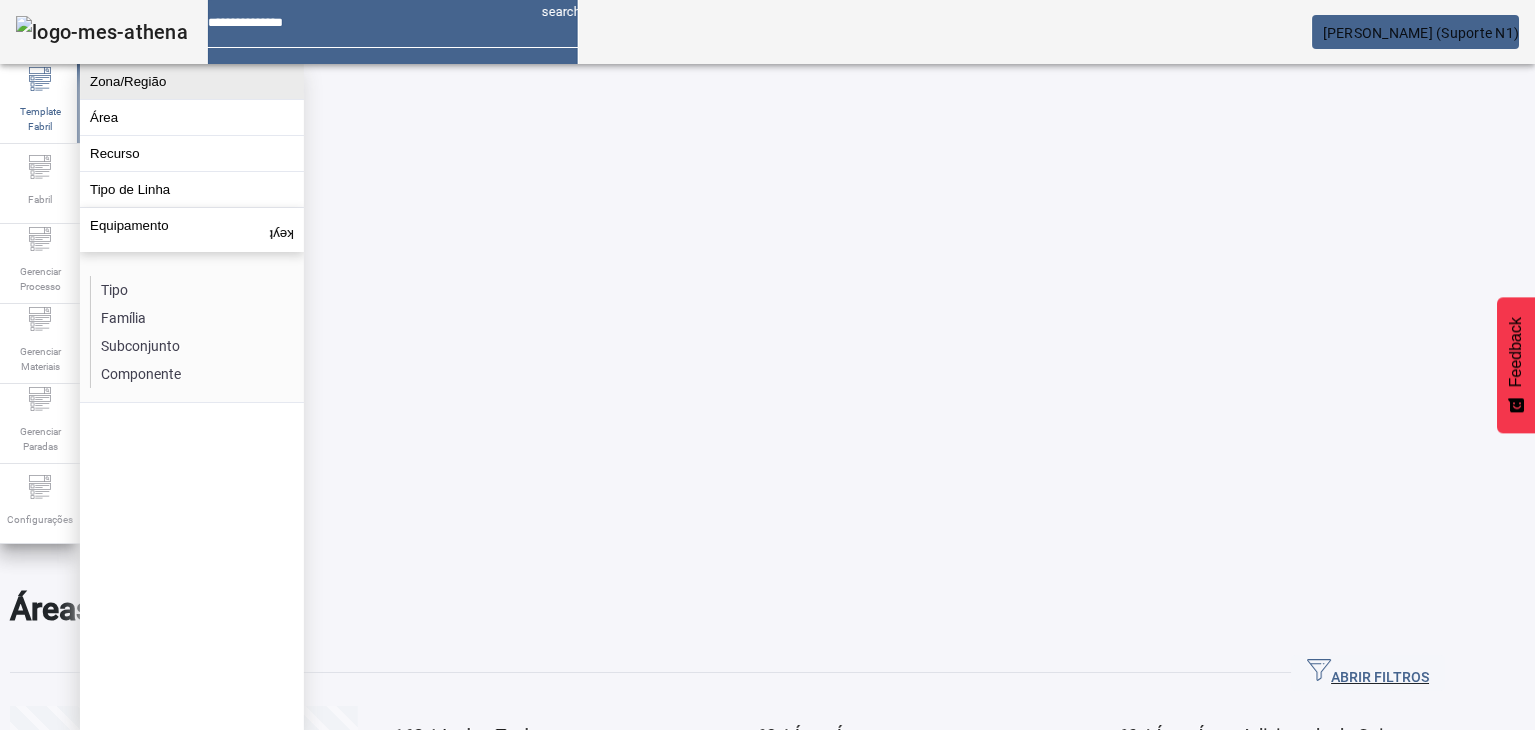
click at [136, 90] on button "Zona/Região" at bounding box center [192, 81] width 224 height 35
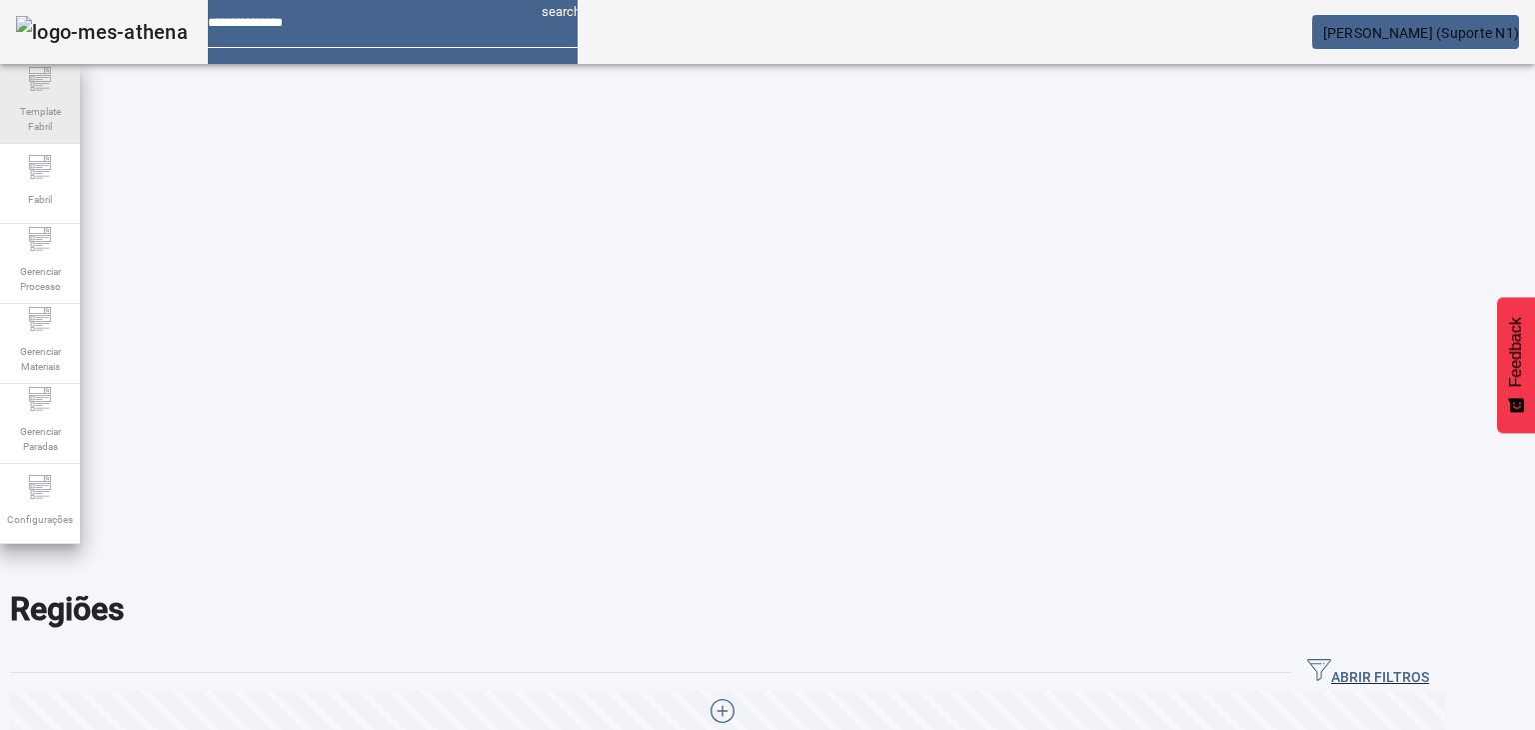
click at [52, 89] on div "Template Fabril" at bounding box center [40, 104] width 80 height 80
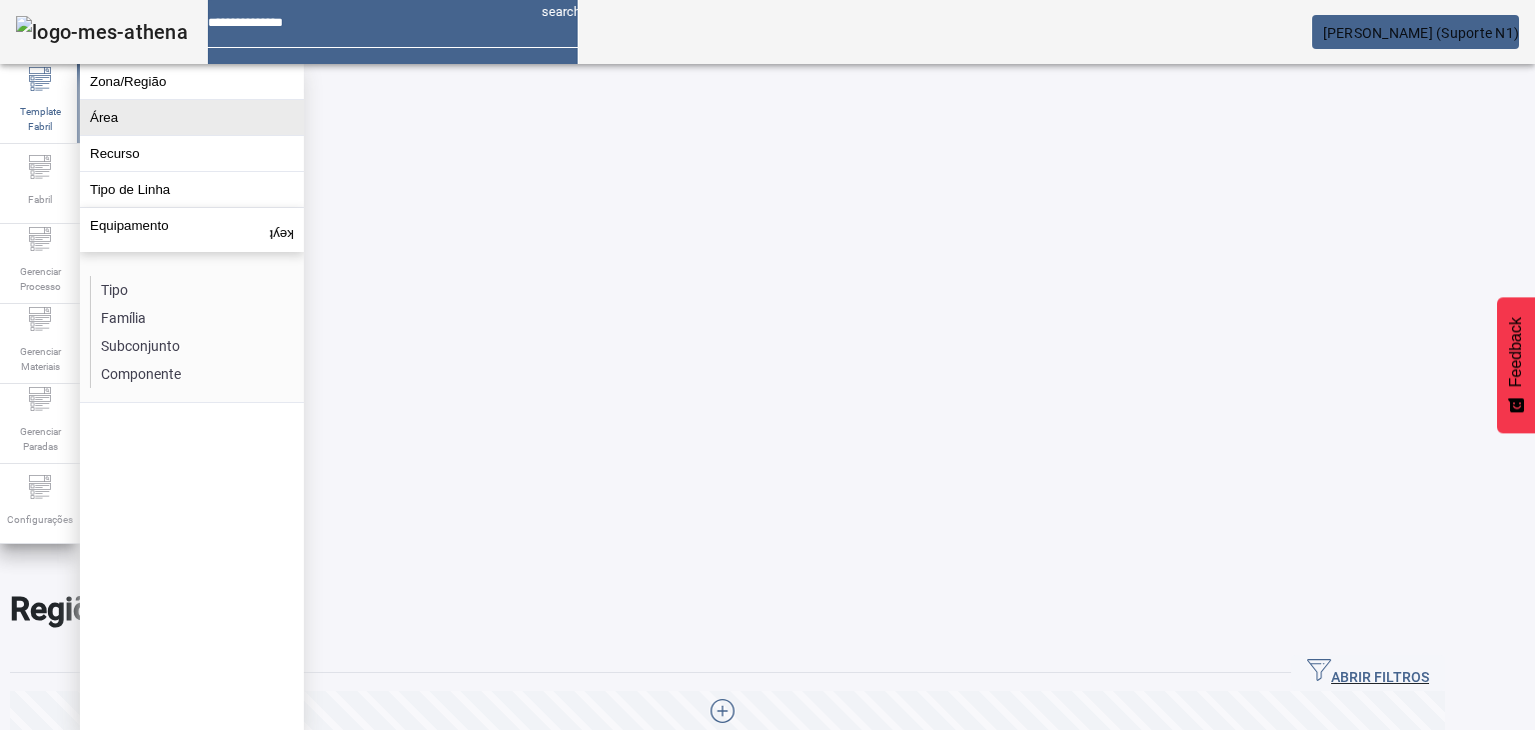
click at [96, 131] on button "Área" at bounding box center [192, 117] width 224 height 35
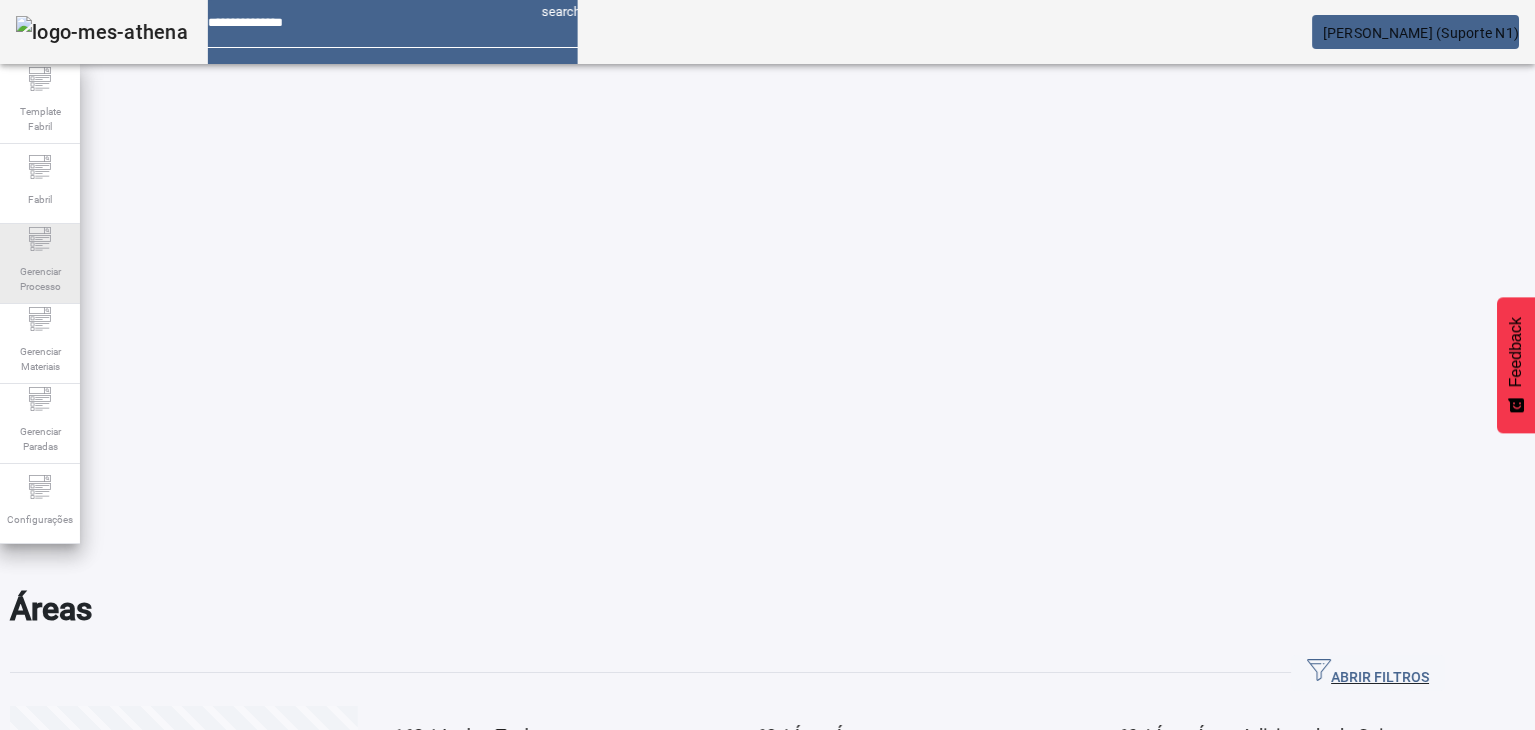
click at [12, 276] on span "Gerenciar Processo" at bounding box center [40, 279] width 60 height 42
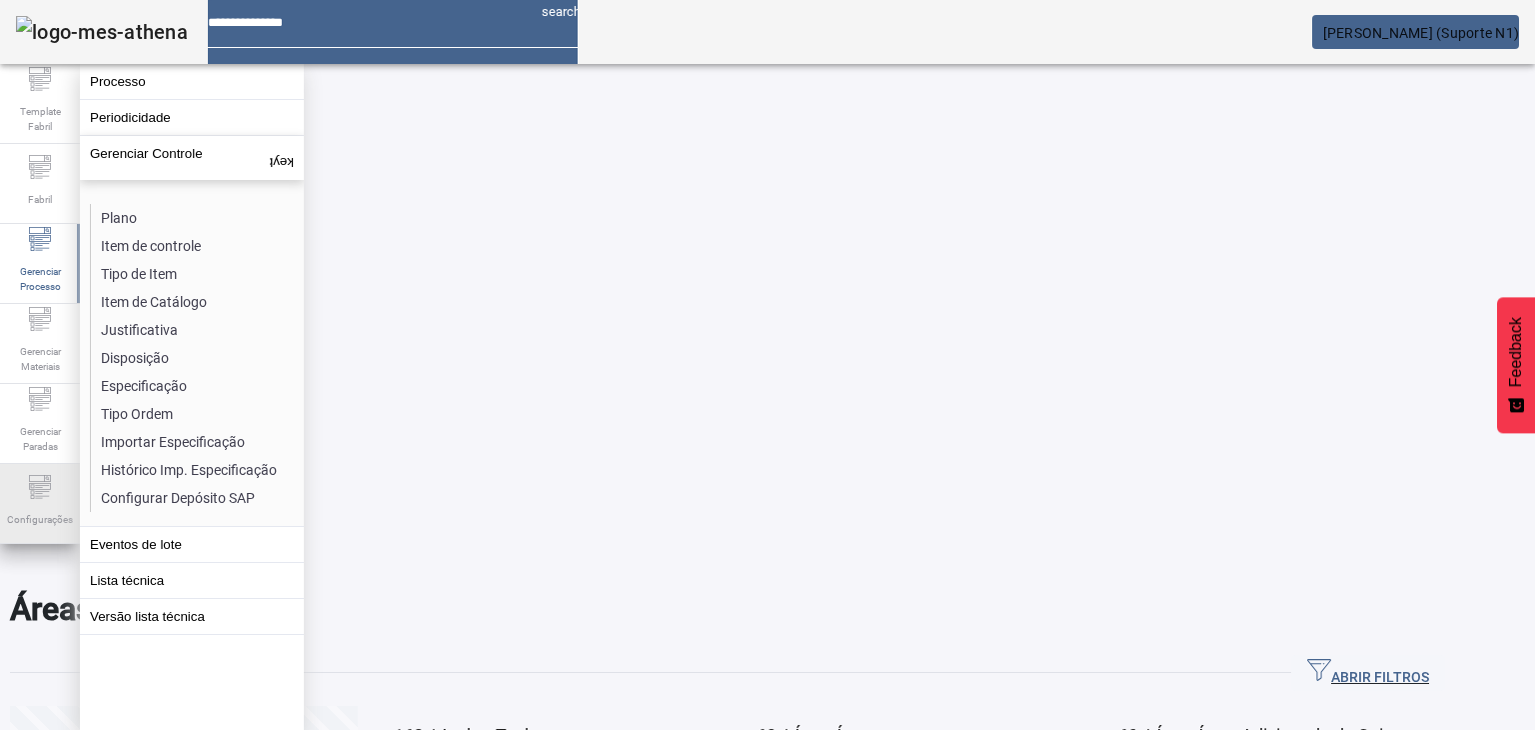
click at [27, 509] on span "Configurações" at bounding box center [40, 519] width 78 height 27
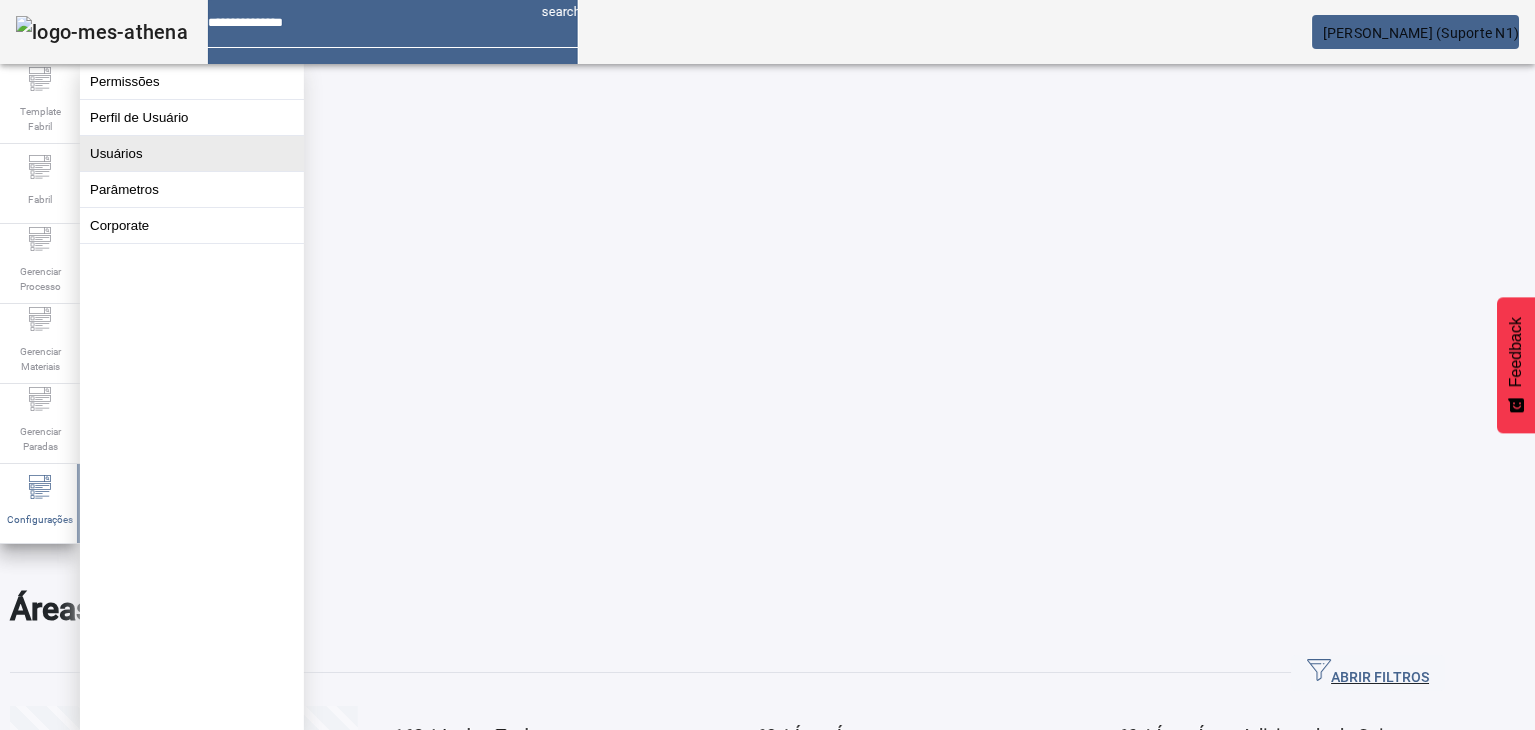
click at [168, 171] on button "Usuários" at bounding box center [192, 153] width 224 height 35
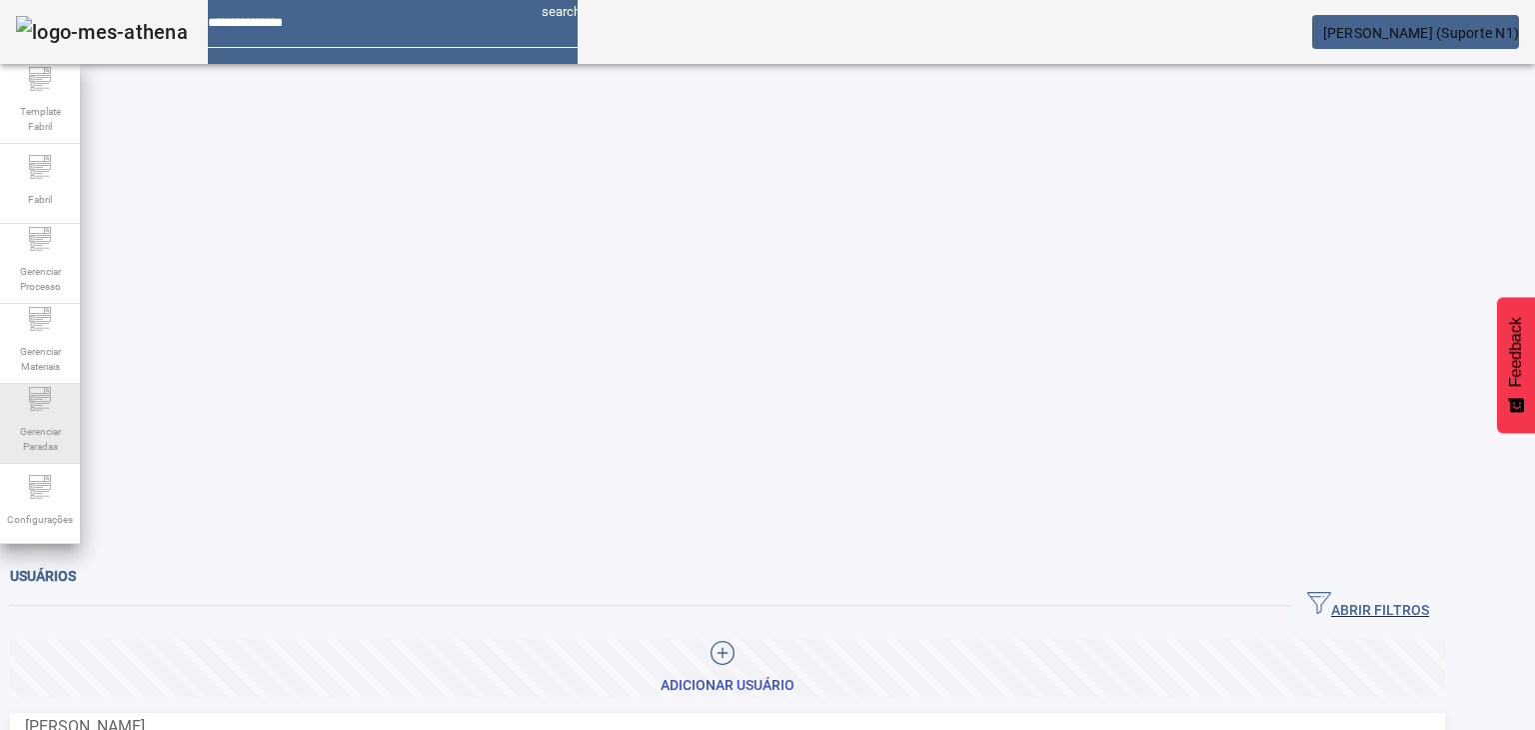
click at [49, 411] on icon at bounding box center [40, 399] width 24 height 24
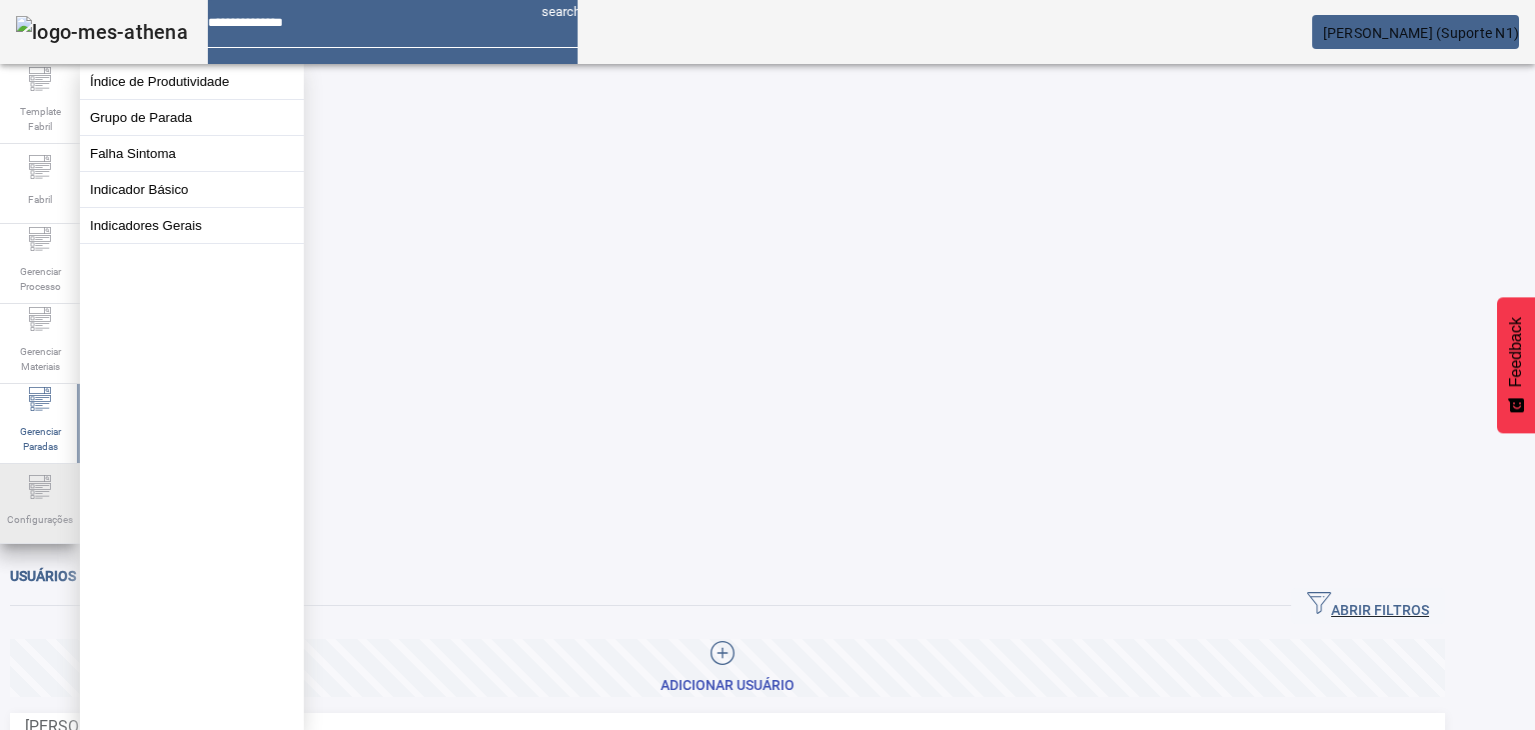
click at [45, 492] on icon at bounding box center [42, 491] width 14 height 1
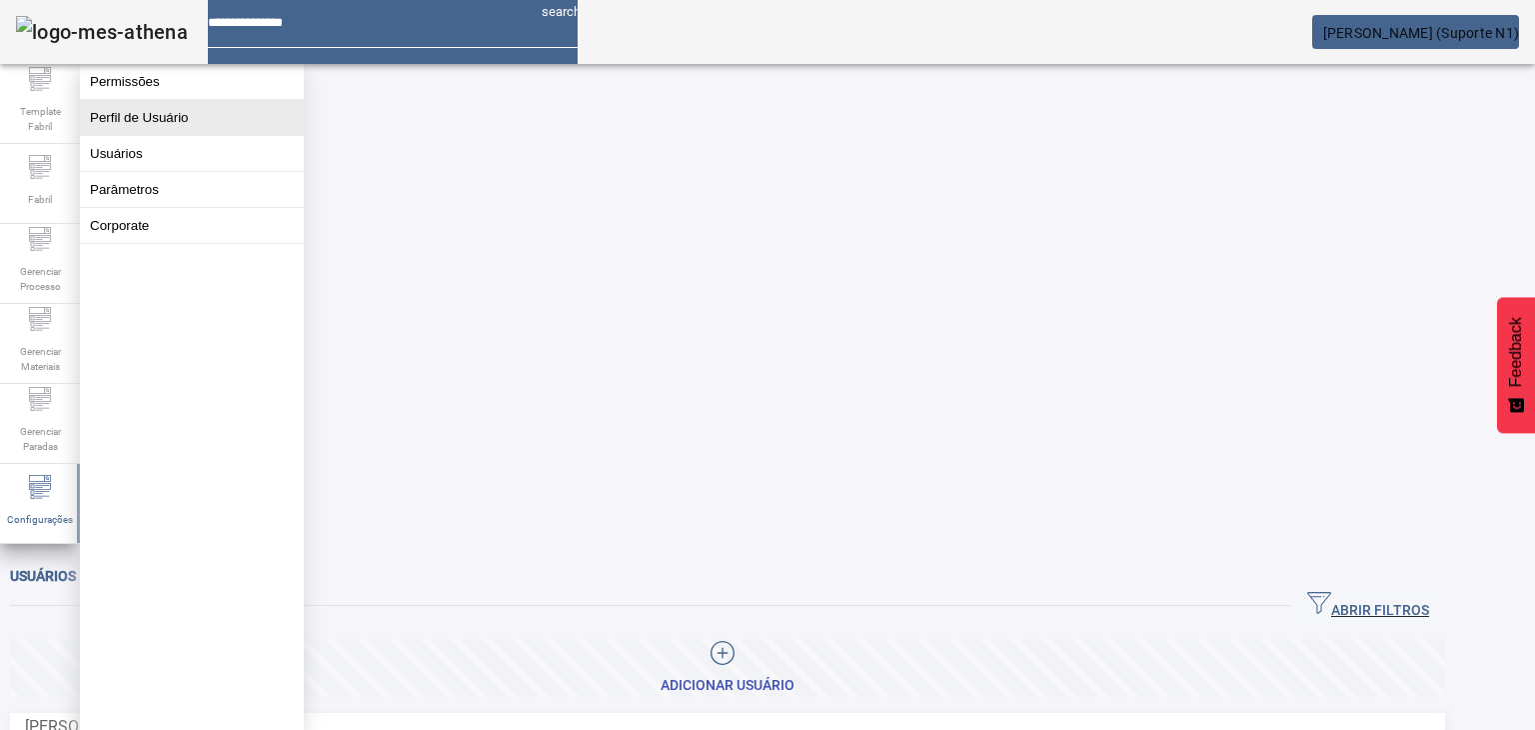
click at [143, 113] on button "Perfil de Usuário" at bounding box center [192, 117] width 224 height 35
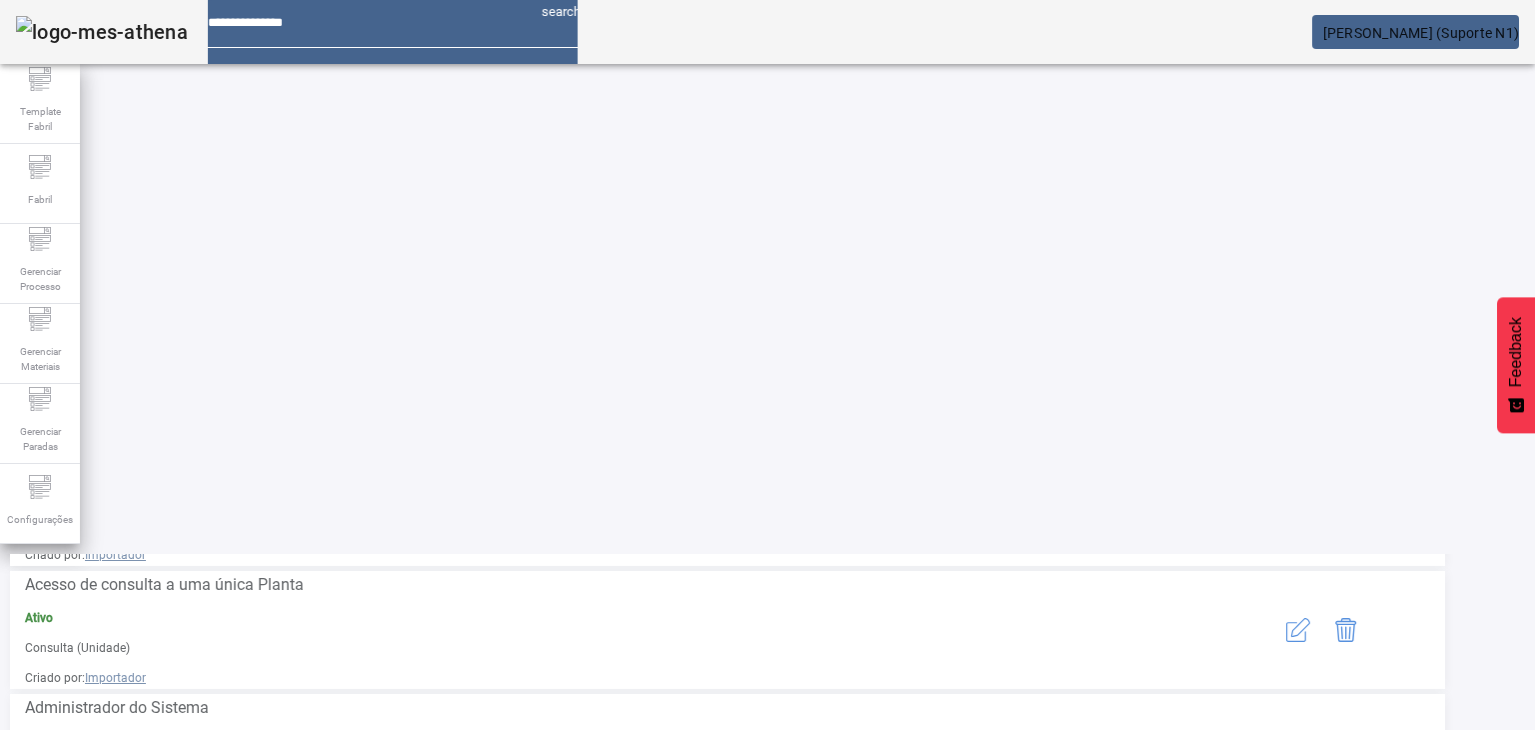
scroll to position [488, 0]
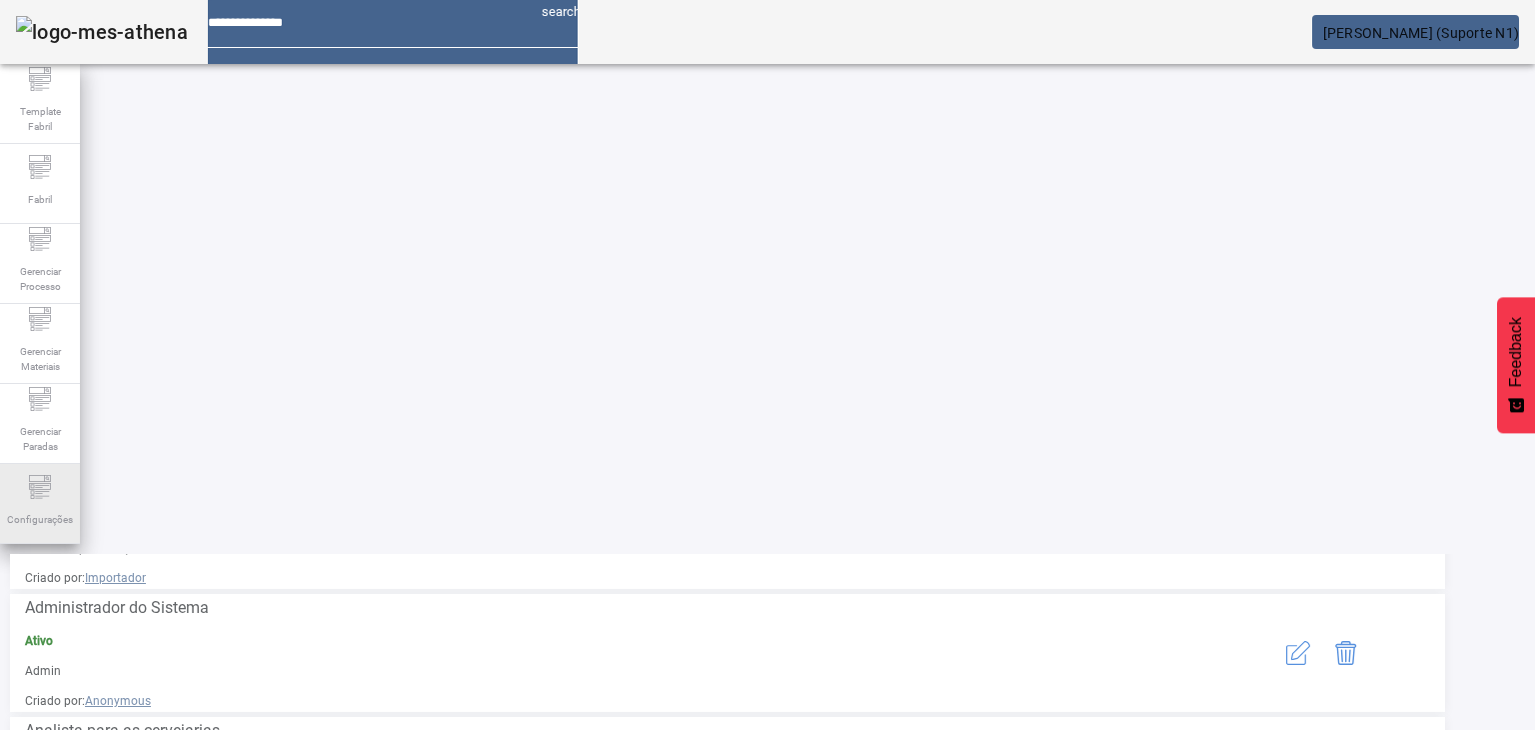
click at [1, 488] on div "Configurações" at bounding box center [40, 504] width 80 height 80
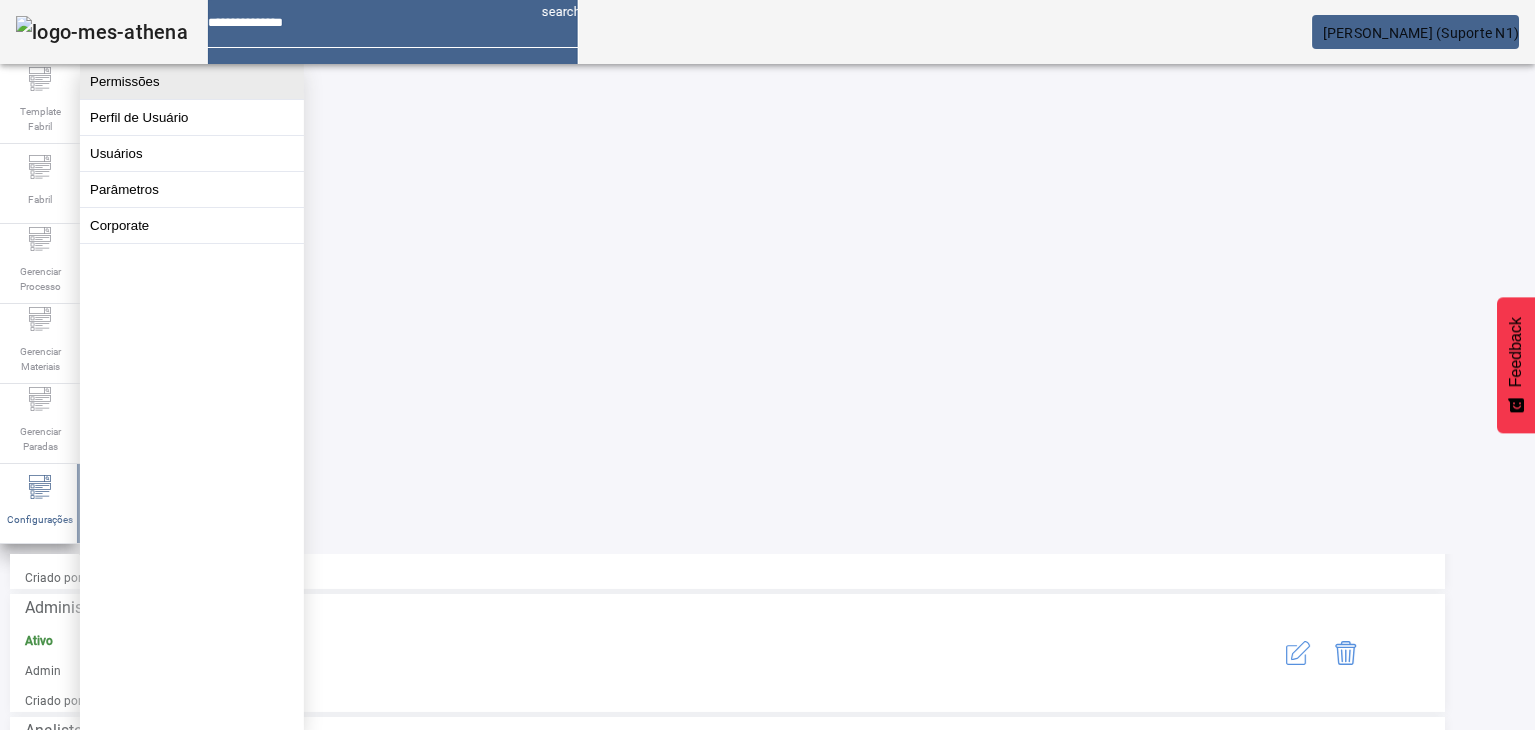
click at [138, 98] on button "Permissões" at bounding box center [192, 81] width 224 height 35
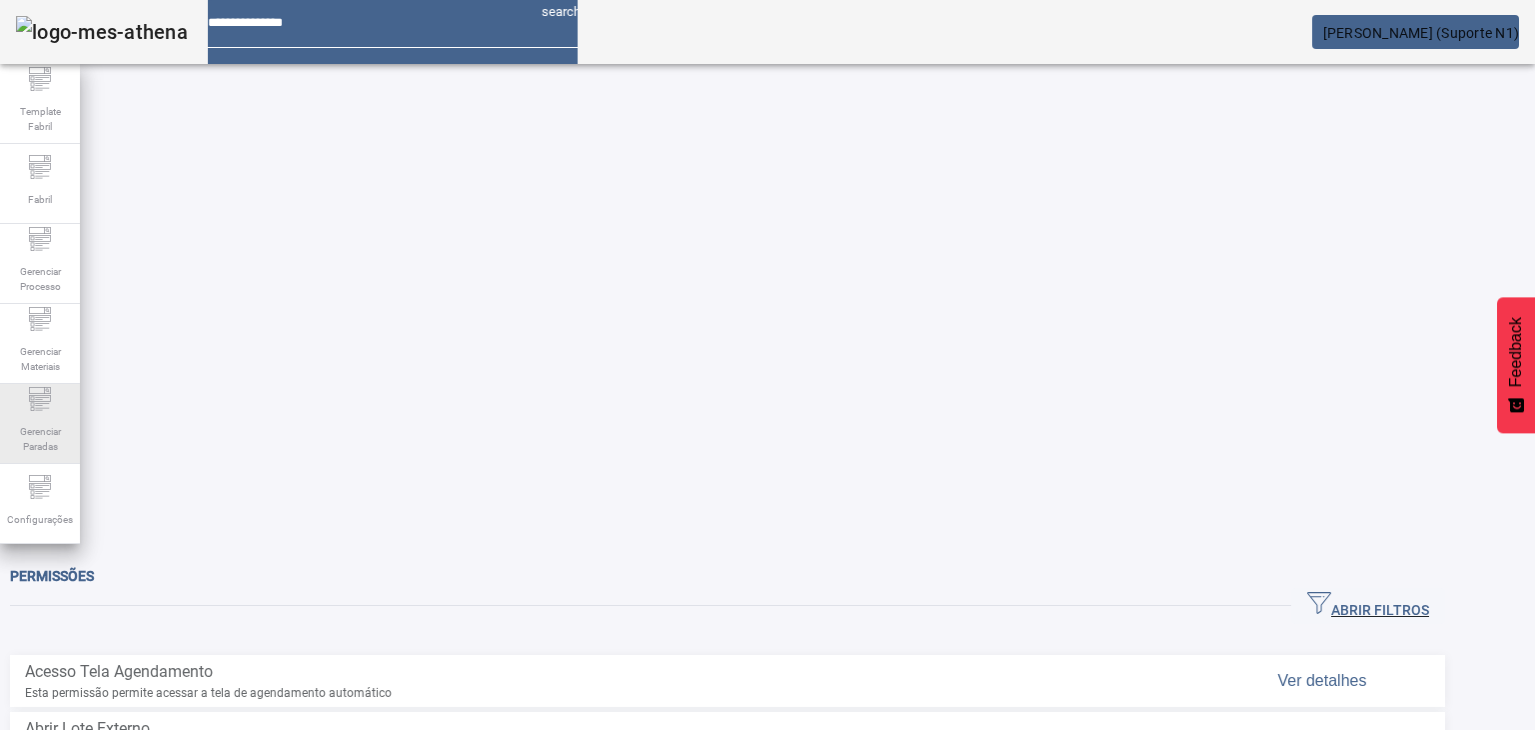
click at [20, 440] on span "Gerenciar Paradas" at bounding box center [40, 439] width 60 height 42
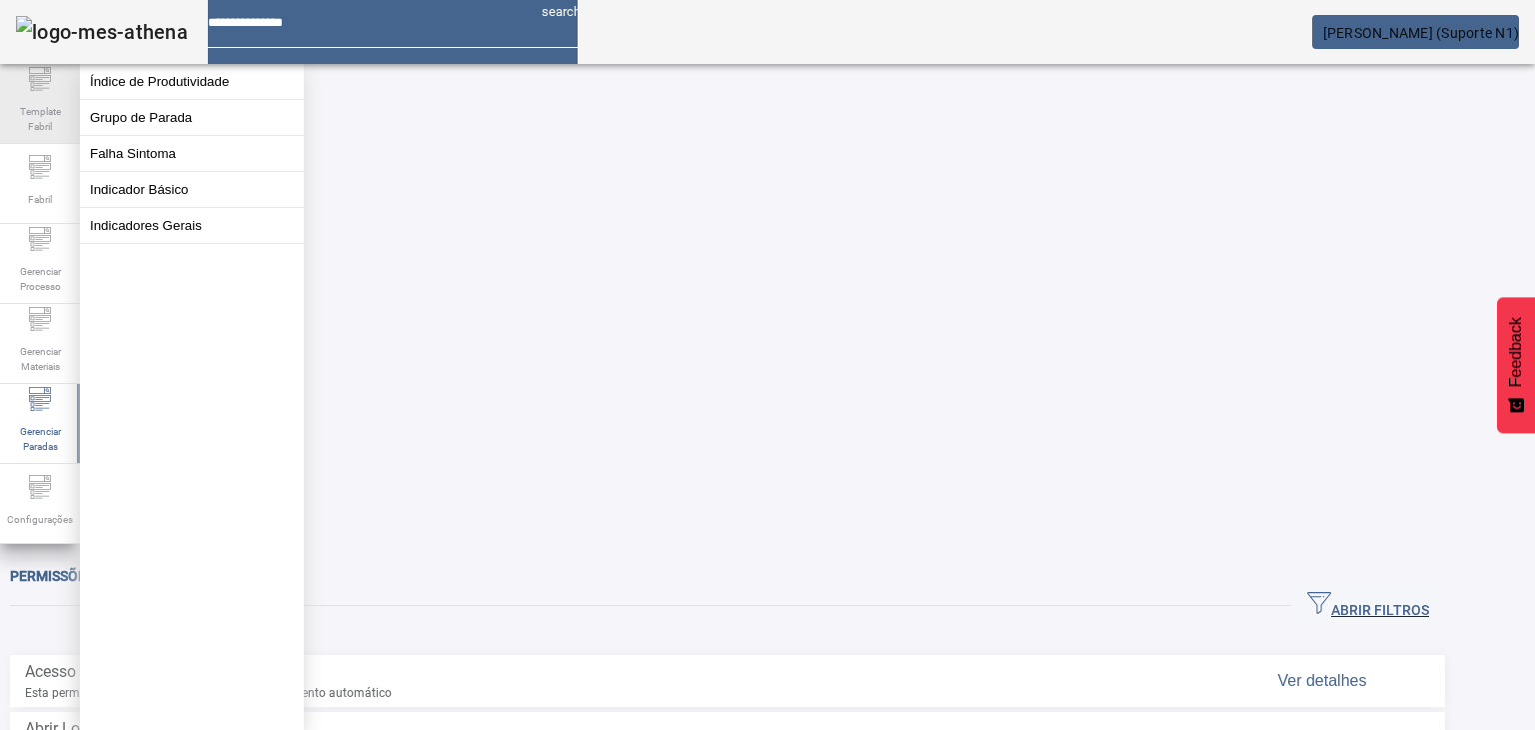
click at [28, 137] on span "Template Fabril" at bounding box center [40, 119] width 60 height 42
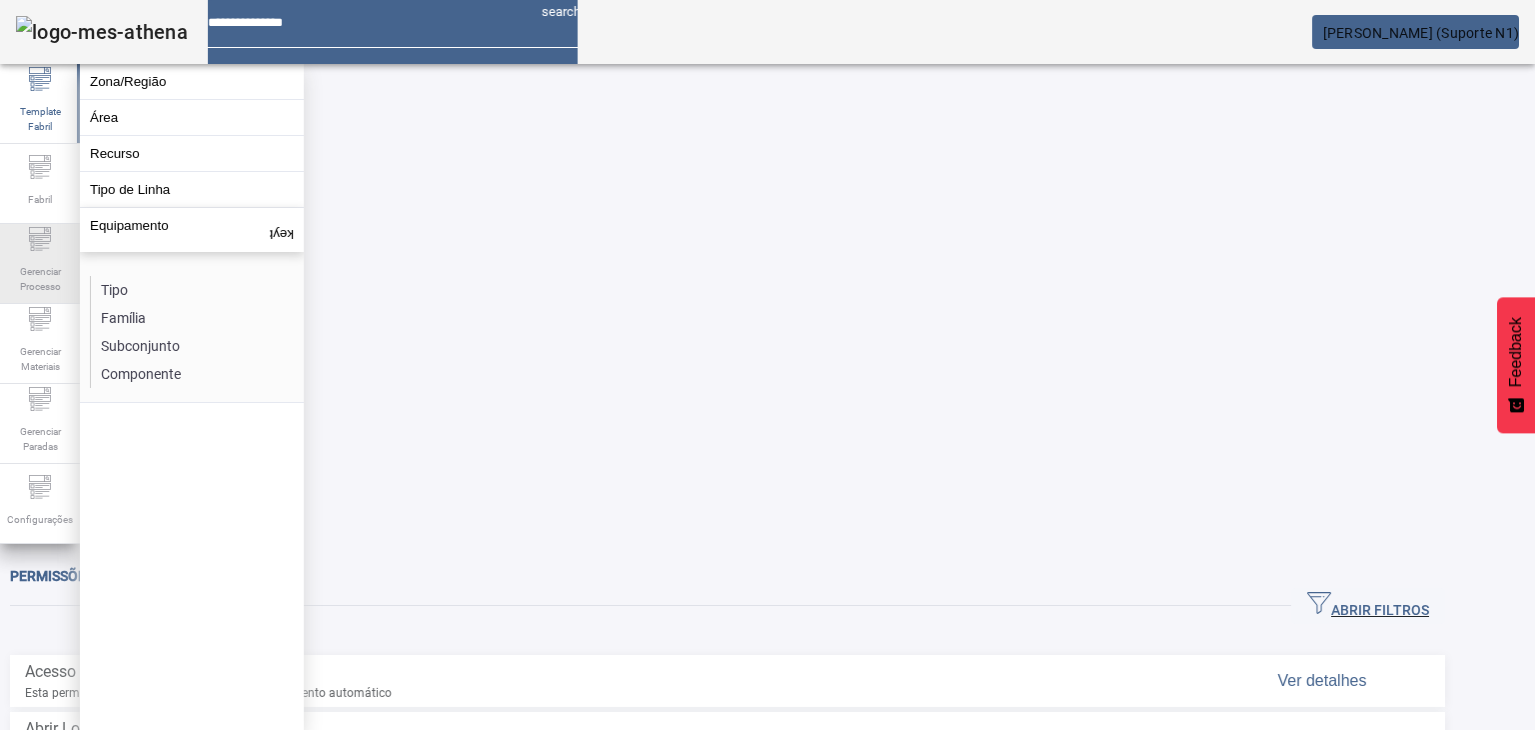
click at [40, 242] on icon at bounding box center [40, 239] width 24 height 24
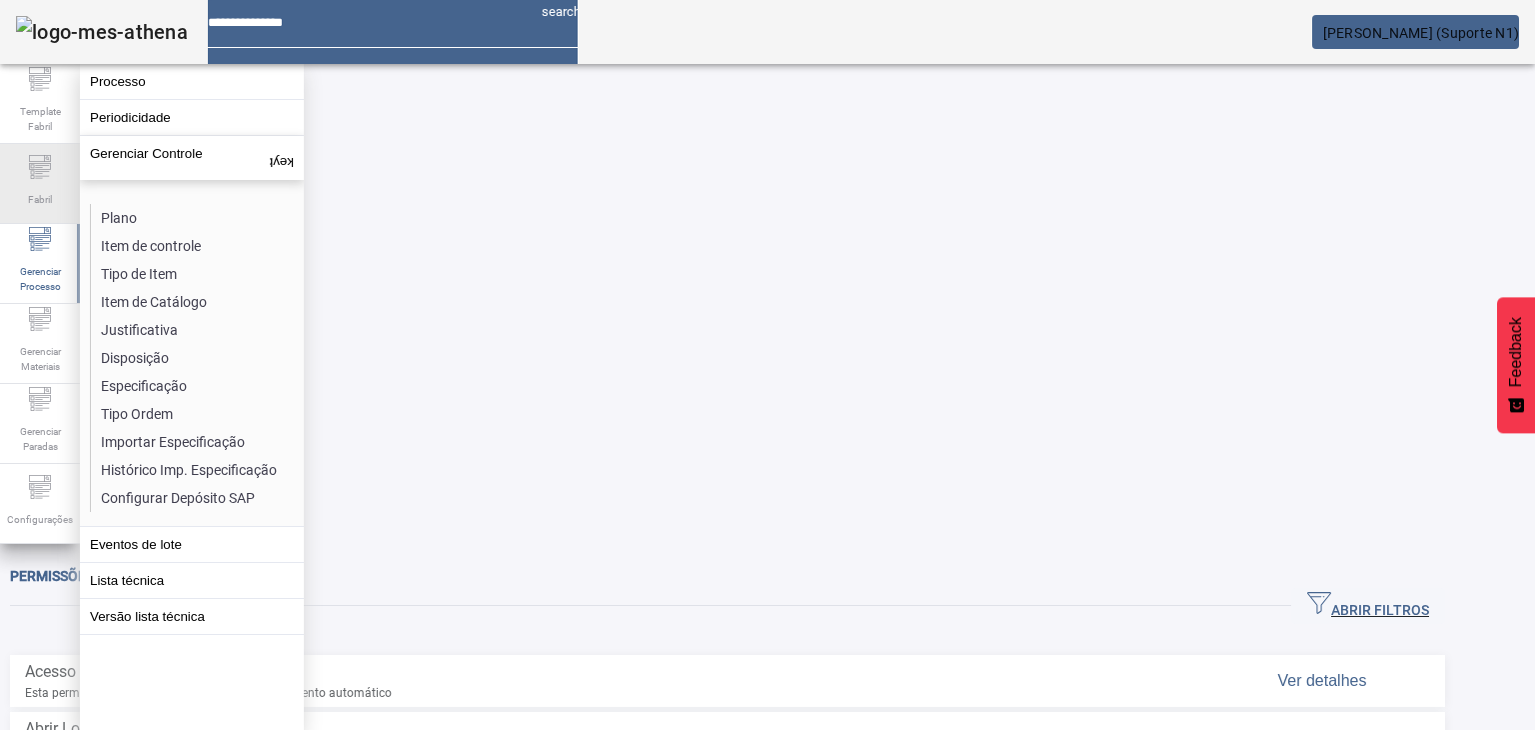
click at [36, 147] on div "Fabril" at bounding box center [40, 184] width 80 height 80
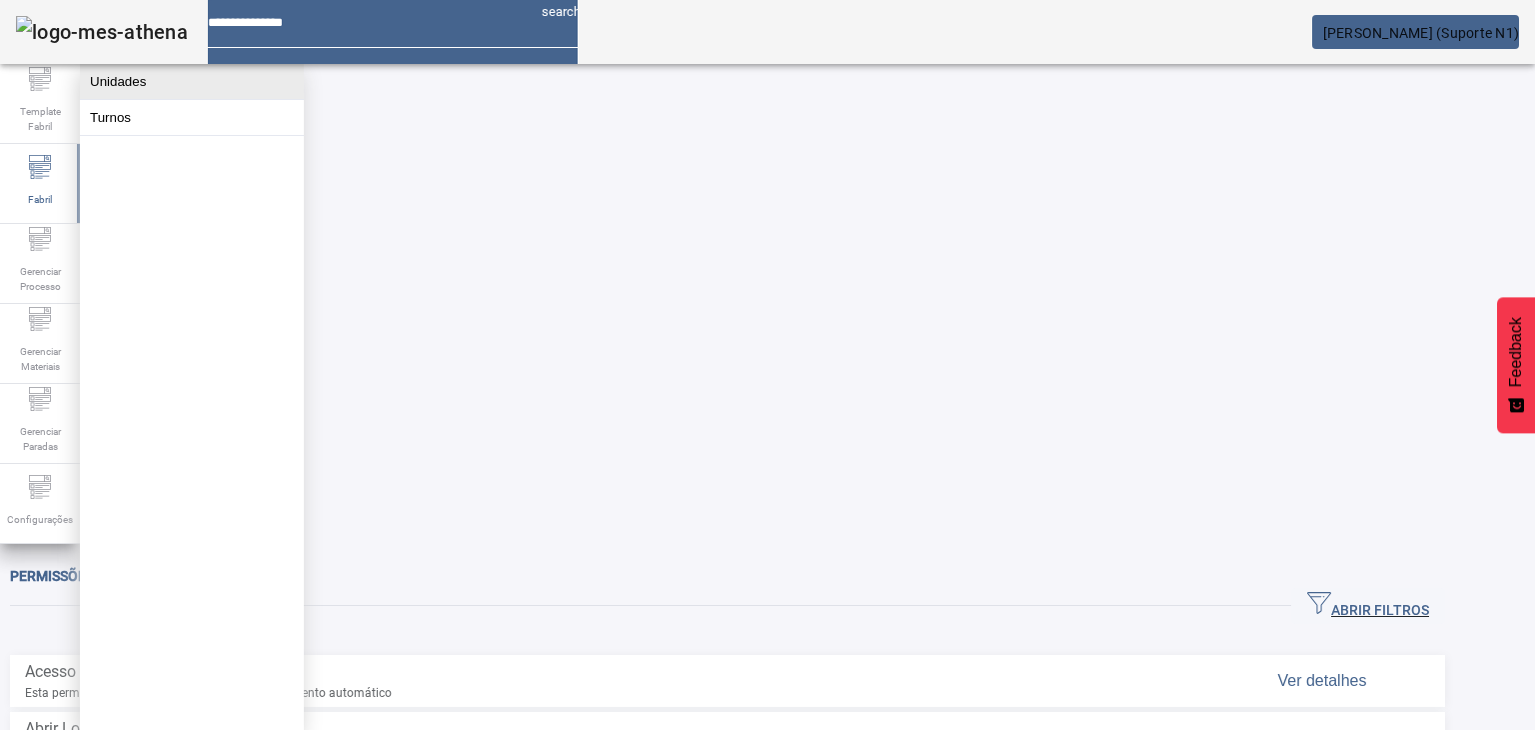
click at [120, 85] on button "Unidades" at bounding box center [192, 81] width 224 height 35
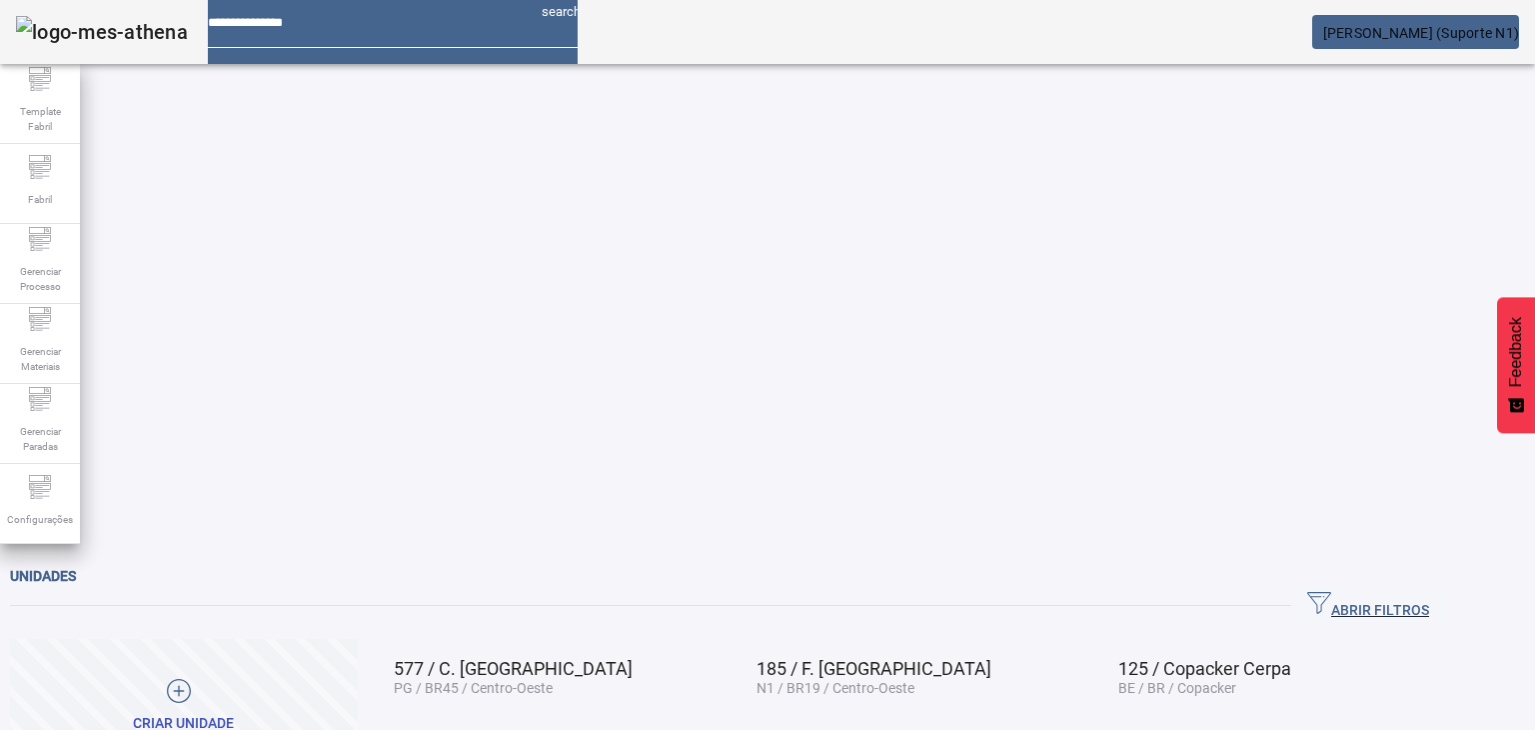
click at [1323, 34] on span "[PERSON_NAME] (Suporte N1)" at bounding box center [1421, 33] width 197 height 16
click at [1359, 30] on span "[PERSON_NAME] (Suporte N1)" at bounding box center [1421, 33] width 197 height 16
click at [1429, 591] on span "ABRIR FILTROS" at bounding box center [1368, 606] width 122 height 30
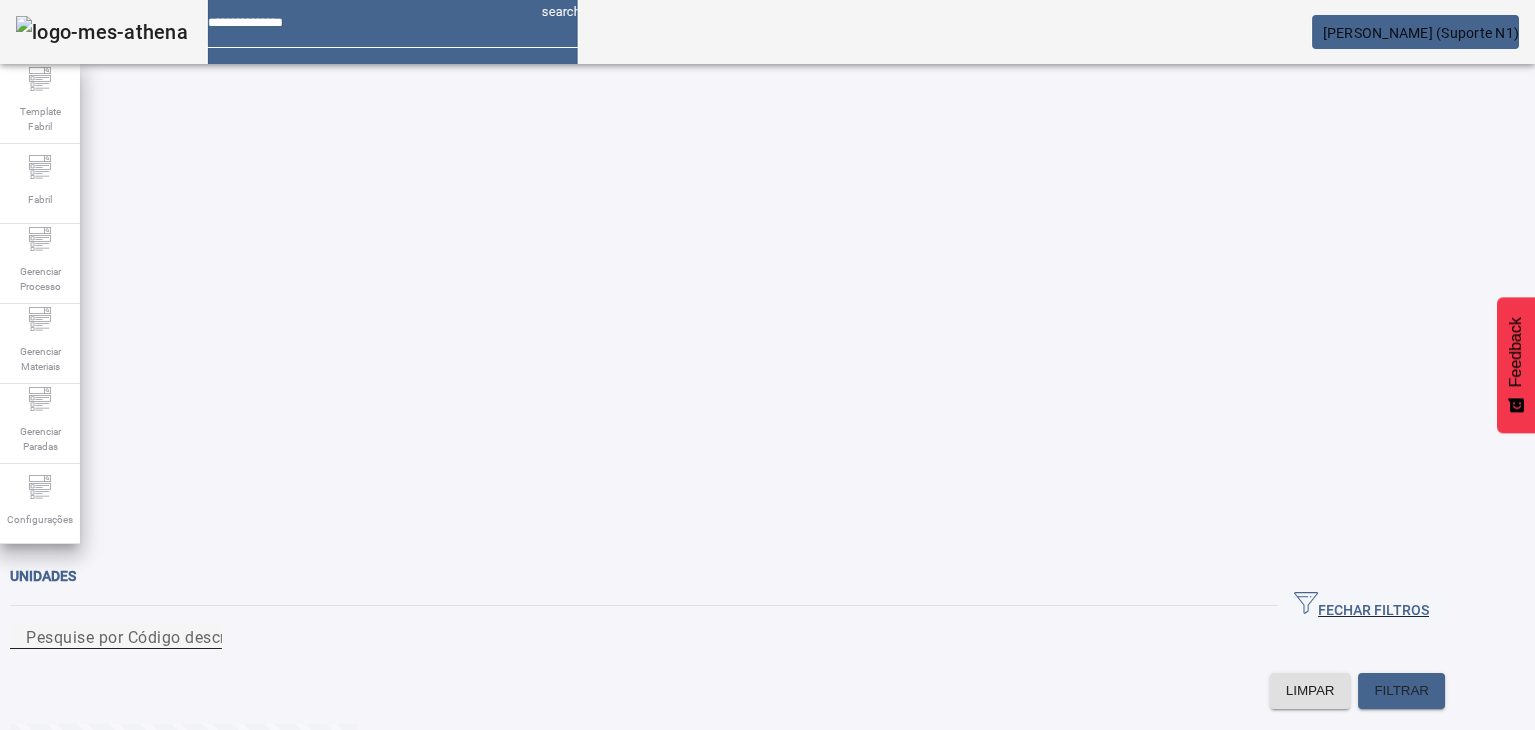
click at [206, 625] on input "Pesquise por Código descrição ou sigla" at bounding box center [116, 637] width 180 height 24
type input "*"
type input "*******"
click at [1429, 681] on span "FILTRAR" at bounding box center [1401, 691] width 55 height 20
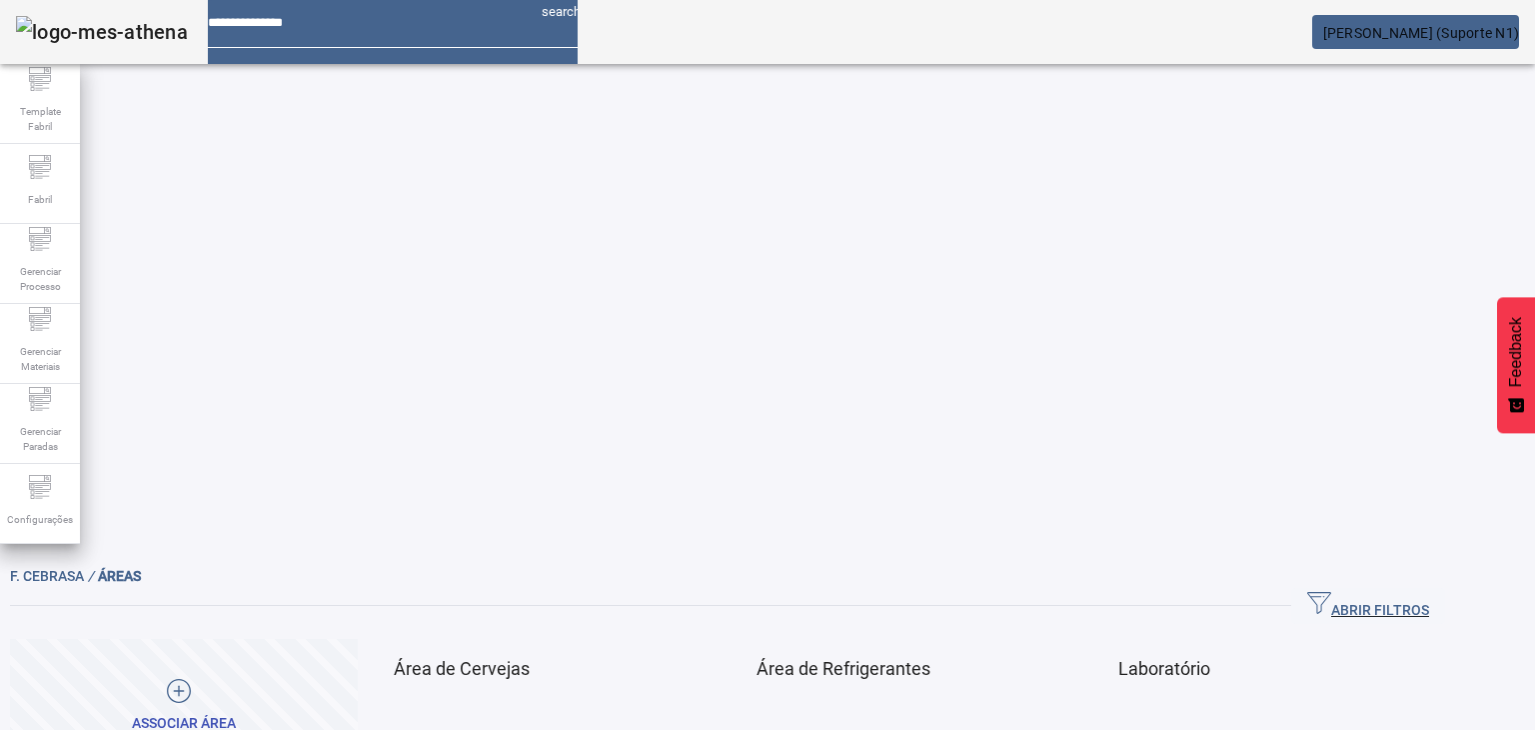
click at [724, 719] on span at bounding box center [700, 743] width 48 height 48
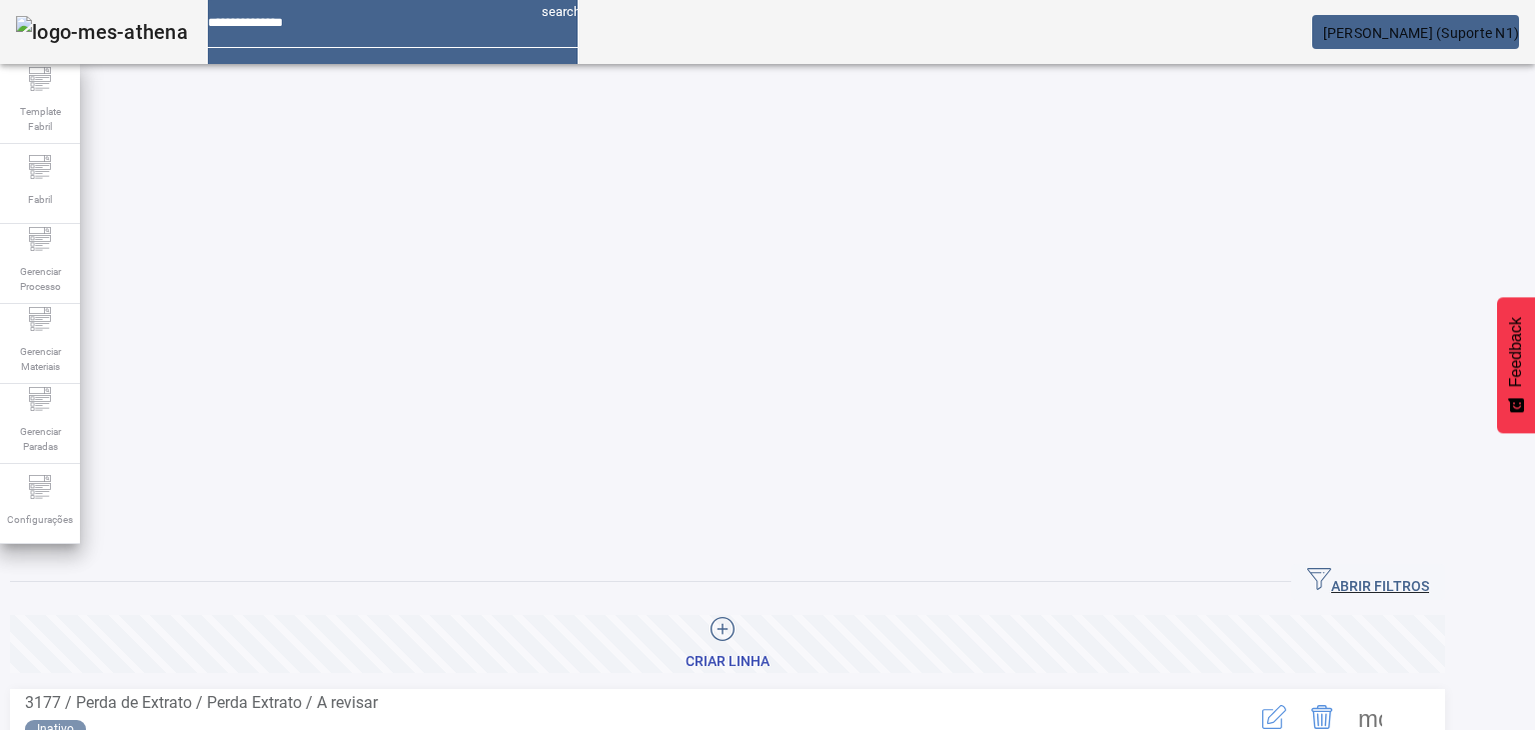
click at [1429, 567] on span "ABRIR FILTROS" at bounding box center [1368, 582] width 122 height 30
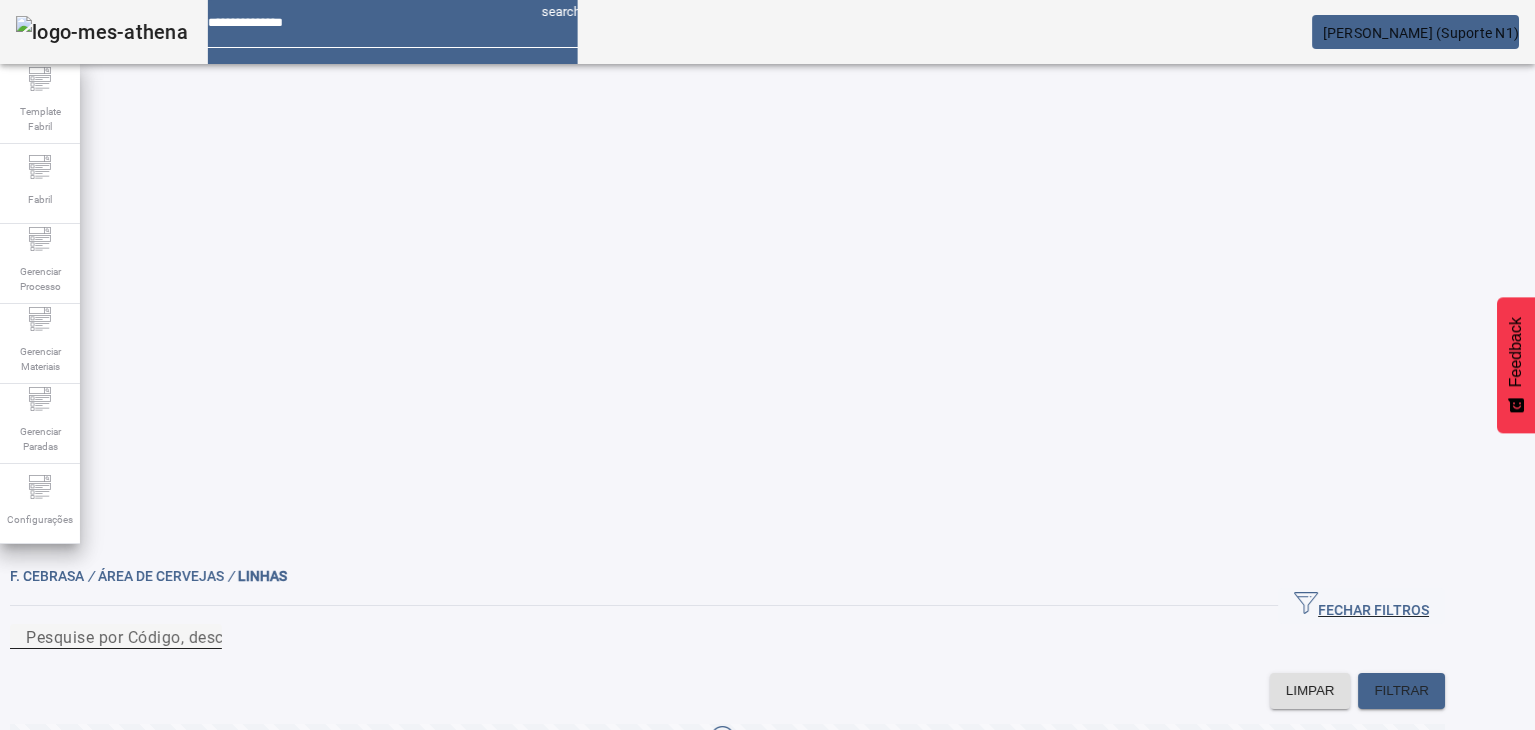
click at [206, 625] on input "Pesquise por Código, descrição, descrição abreviada ou descrição SAP" at bounding box center [116, 637] width 180 height 24
type input "*********"
click at [1445, 667] on span at bounding box center [1401, 691] width 87 height 48
click at [1134, 729] on div at bounding box center [767, 730] width 1535 height 0
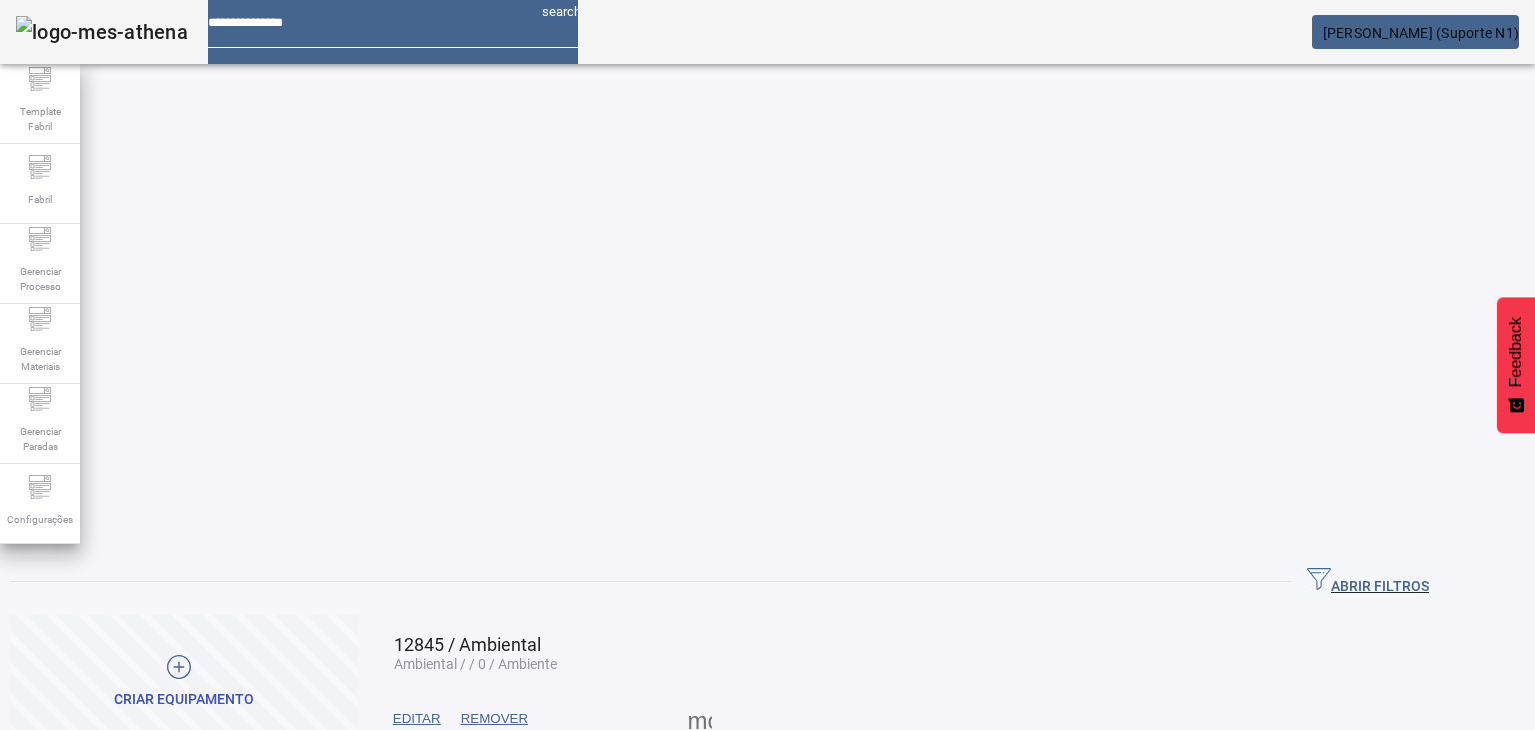
click at [724, 695] on span at bounding box center [700, 719] width 48 height 48
drag, startPoint x: 612, startPoint y: 380, endPoint x: 595, endPoint y: 344, distance: 39.8
click at [612, 729] on div at bounding box center [767, 730] width 1535 height 0
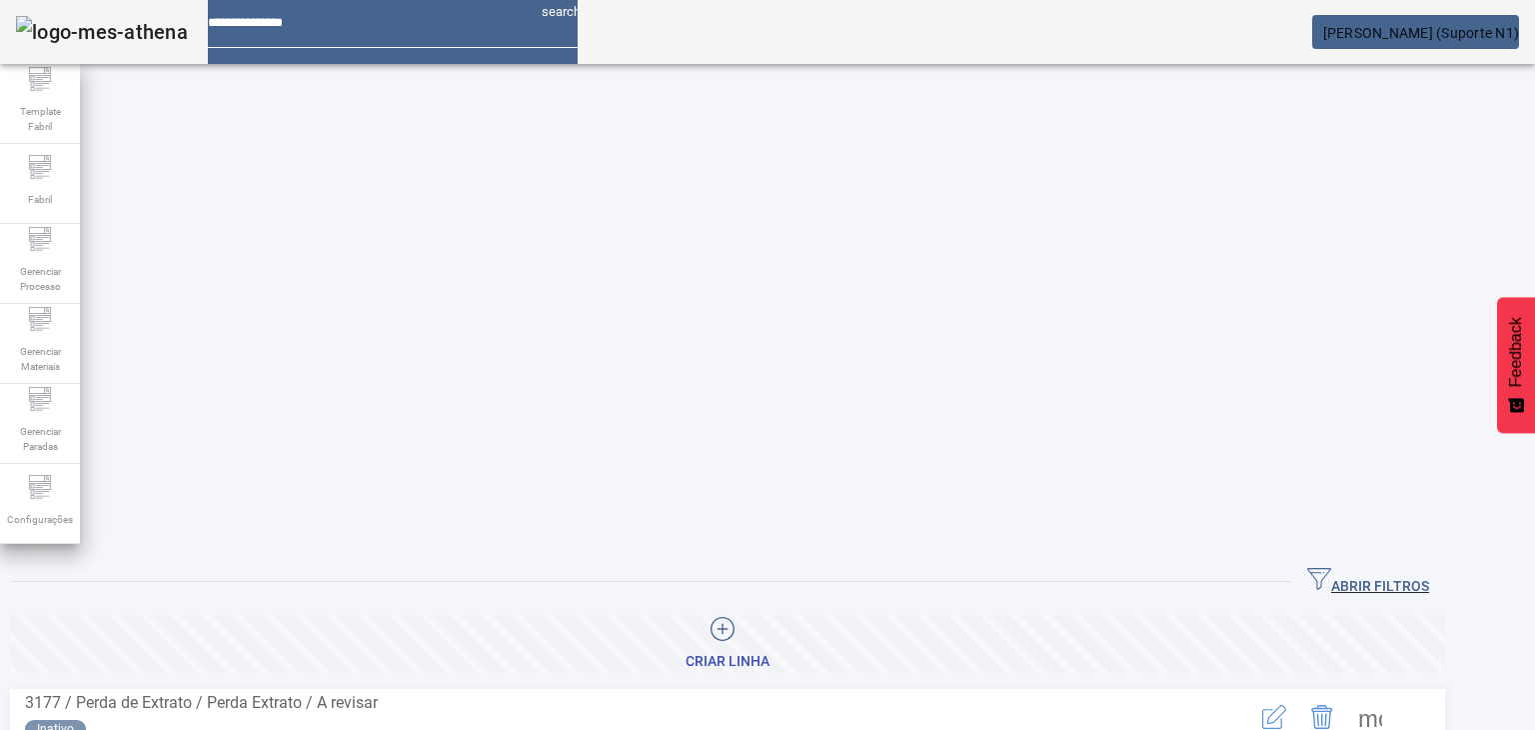
click at [1424, 567] on span "ABRIR FILTROS" at bounding box center [1368, 582] width 122 height 30
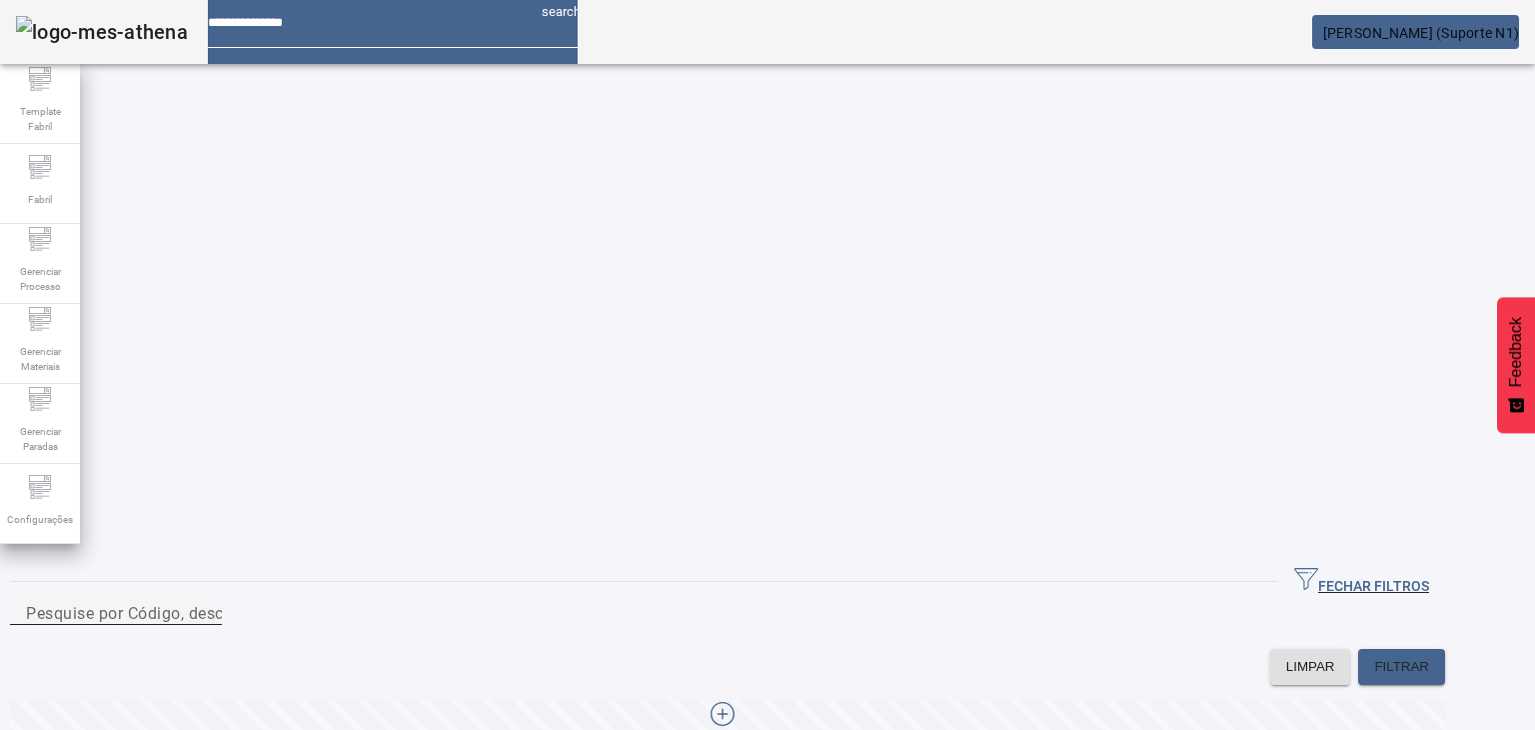
click at [206, 617] on div at bounding box center [206, 617] width 0 height 0
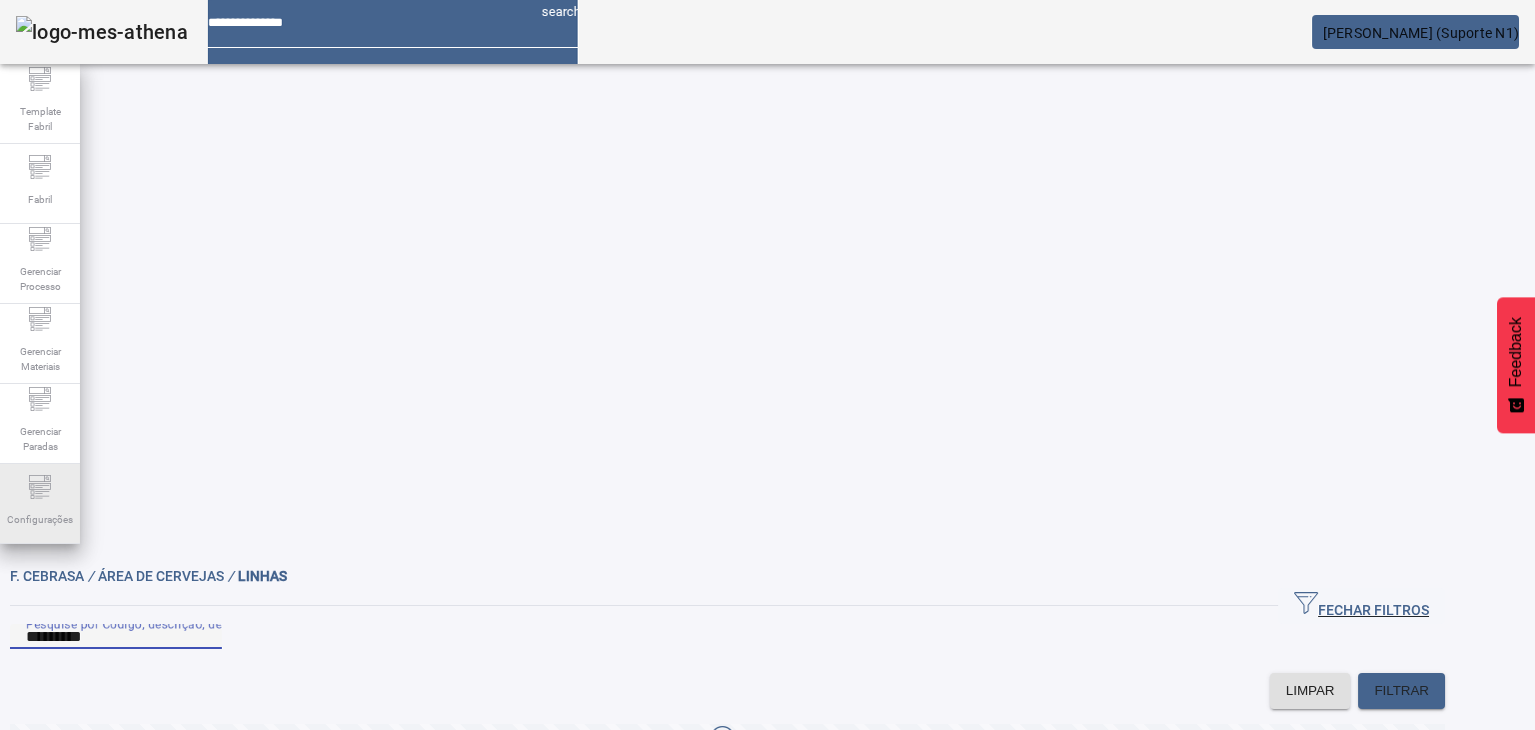
type input "*********"
click at [48, 498] on icon at bounding box center [40, 487] width 24 height 24
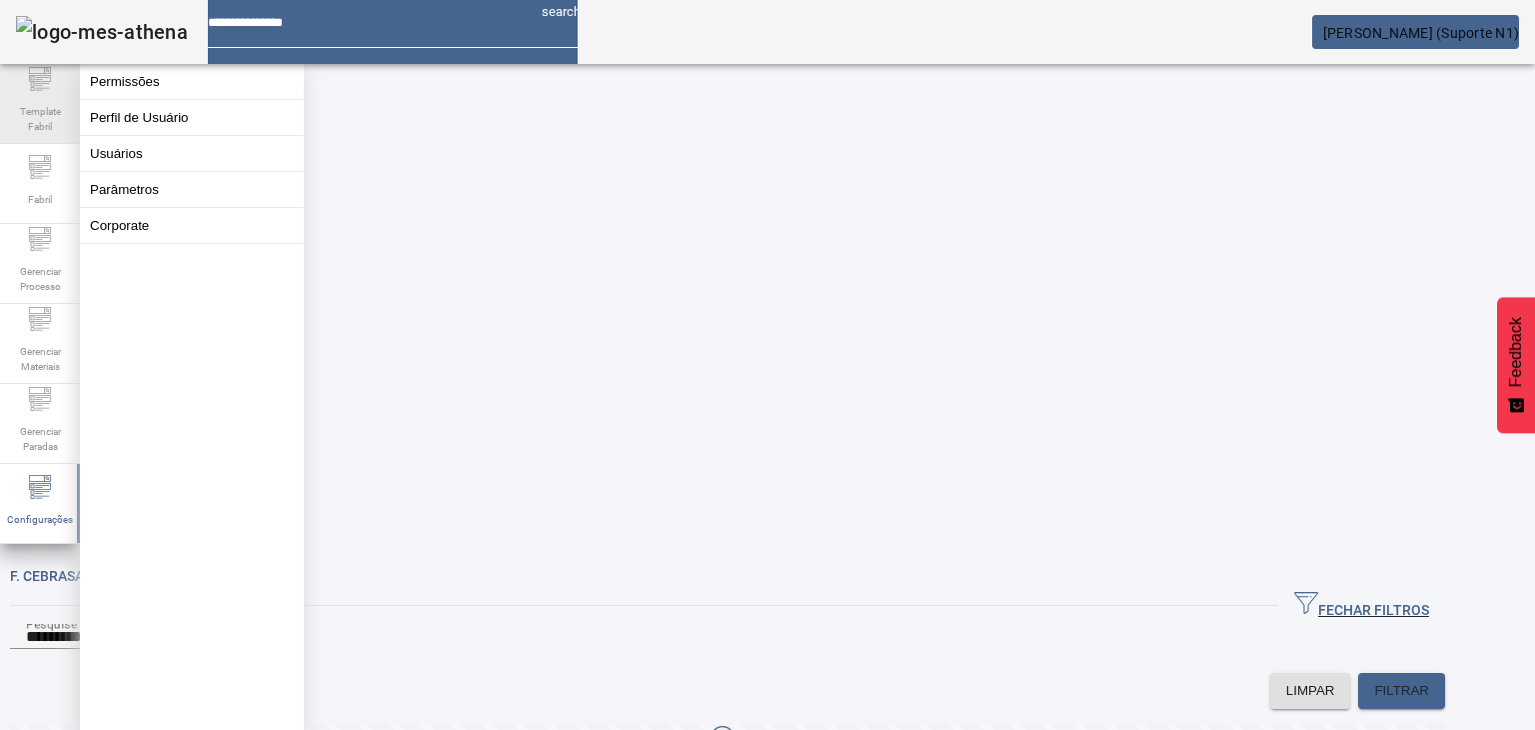
click at [31, 112] on span "Template Fabril" at bounding box center [40, 119] width 60 height 42
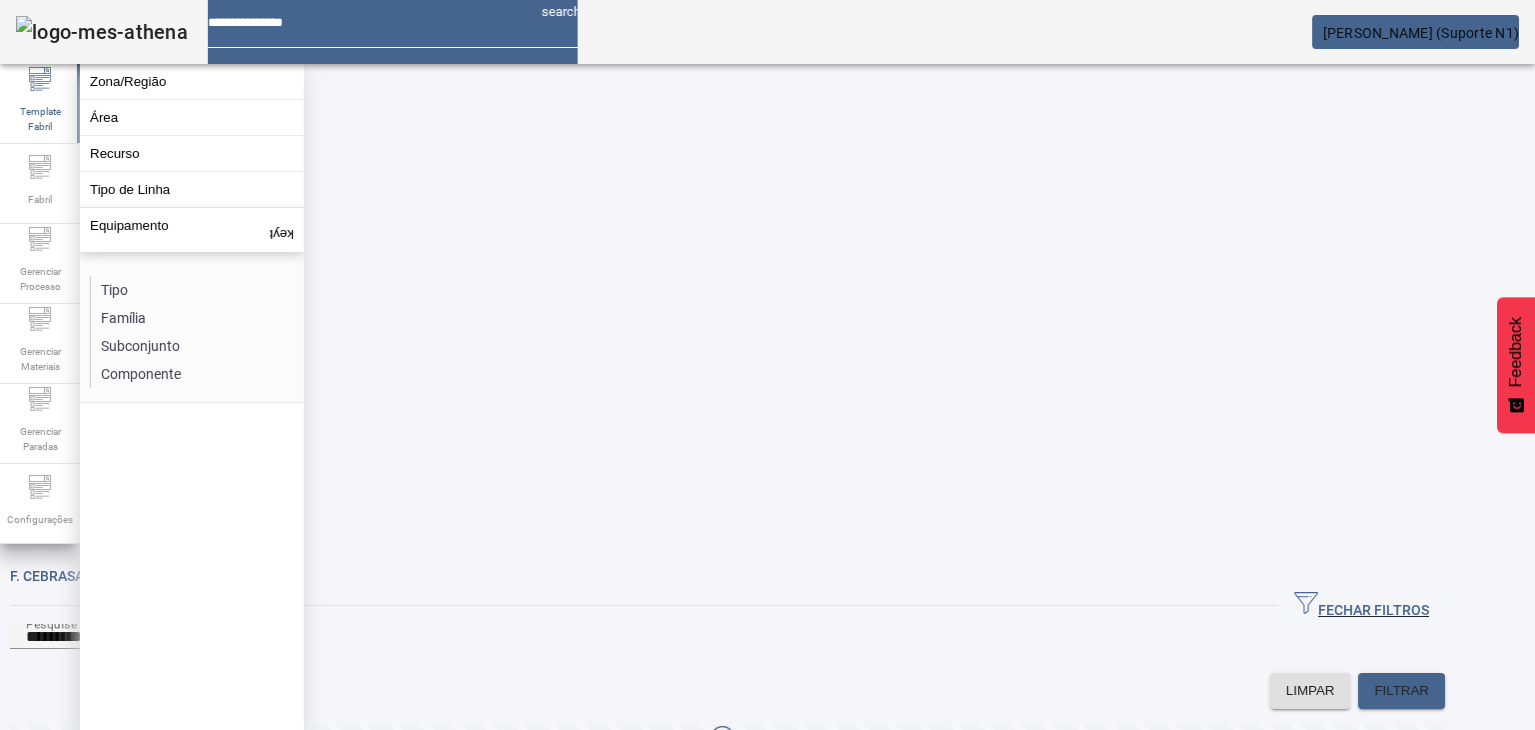
click at [795, 673] on div "LIMPAR FILTRAR" at bounding box center [727, 691] width 1435 height 36
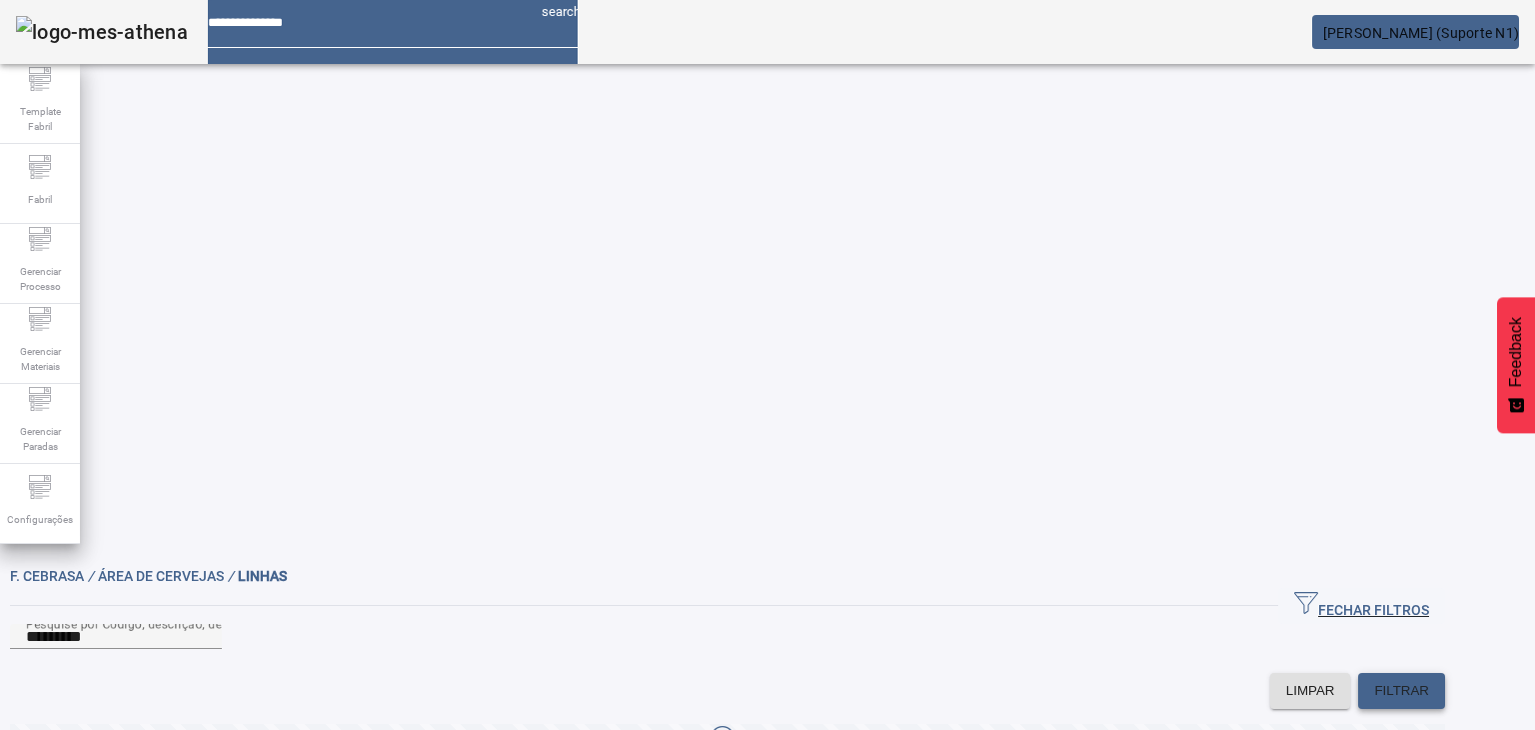
click at [1420, 681] on span "FILTRAR" at bounding box center [1401, 691] width 55 height 20
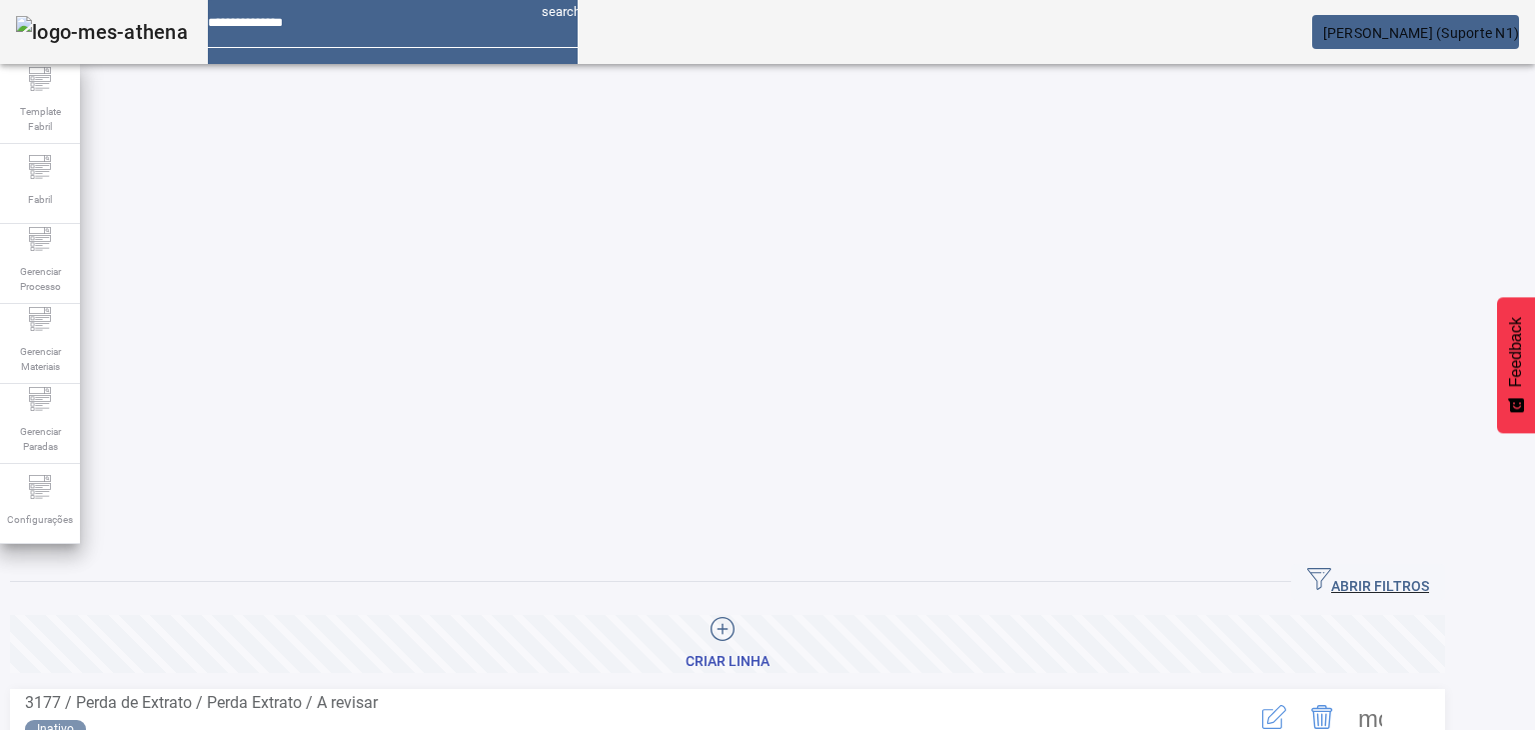
click at [1383, 567] on span "ABRIR FILTROS" at bounding box center [1368, 582] width 122 height 30
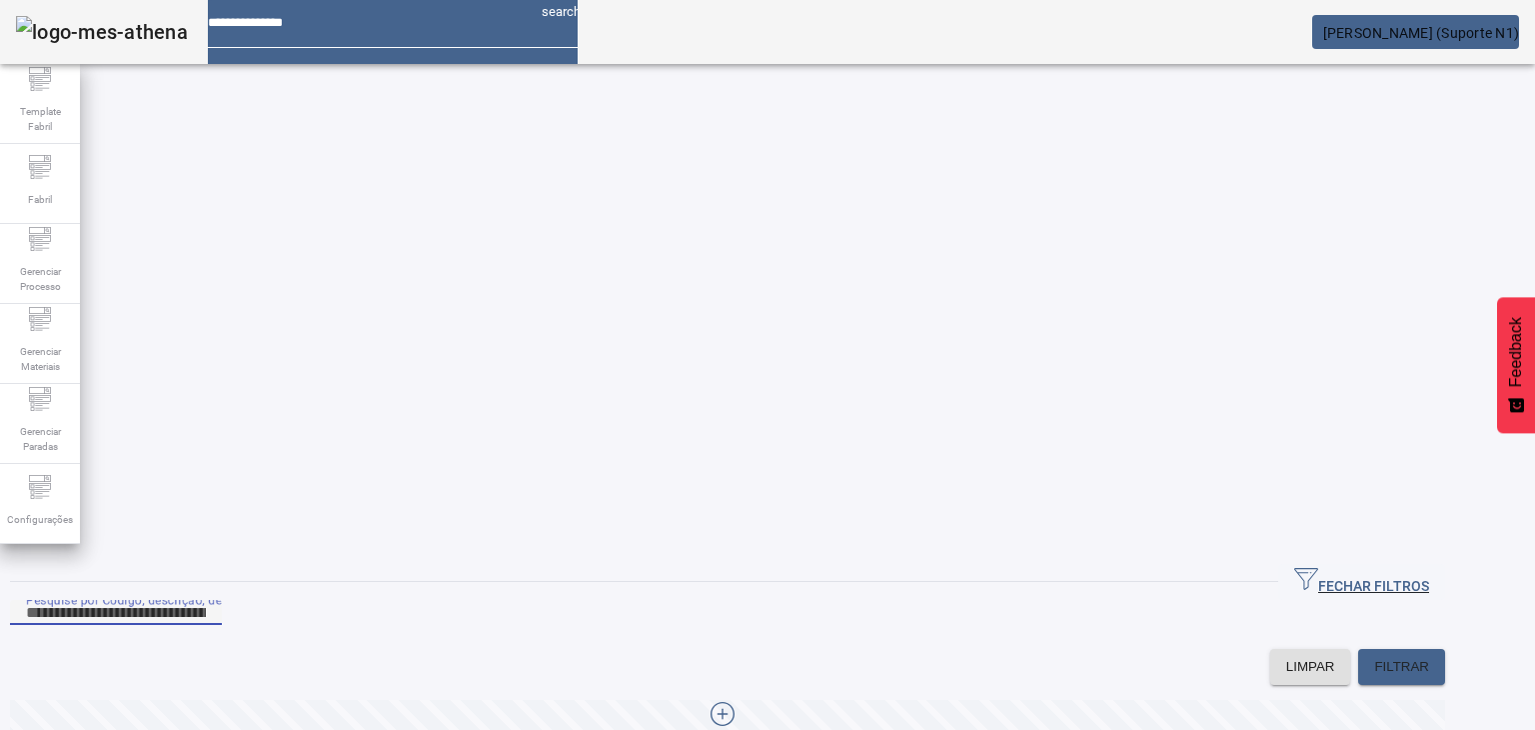
click at [206, 601] on input "Pesquise por Código, descrição, descrição abreviada ou descrição SAP" at bounding box center [116, 613] width 180 height 24
type input "*********"
click at [1429, 657] on span "FILTRAR" at bounding box center [1401, 667] width 55 height 20
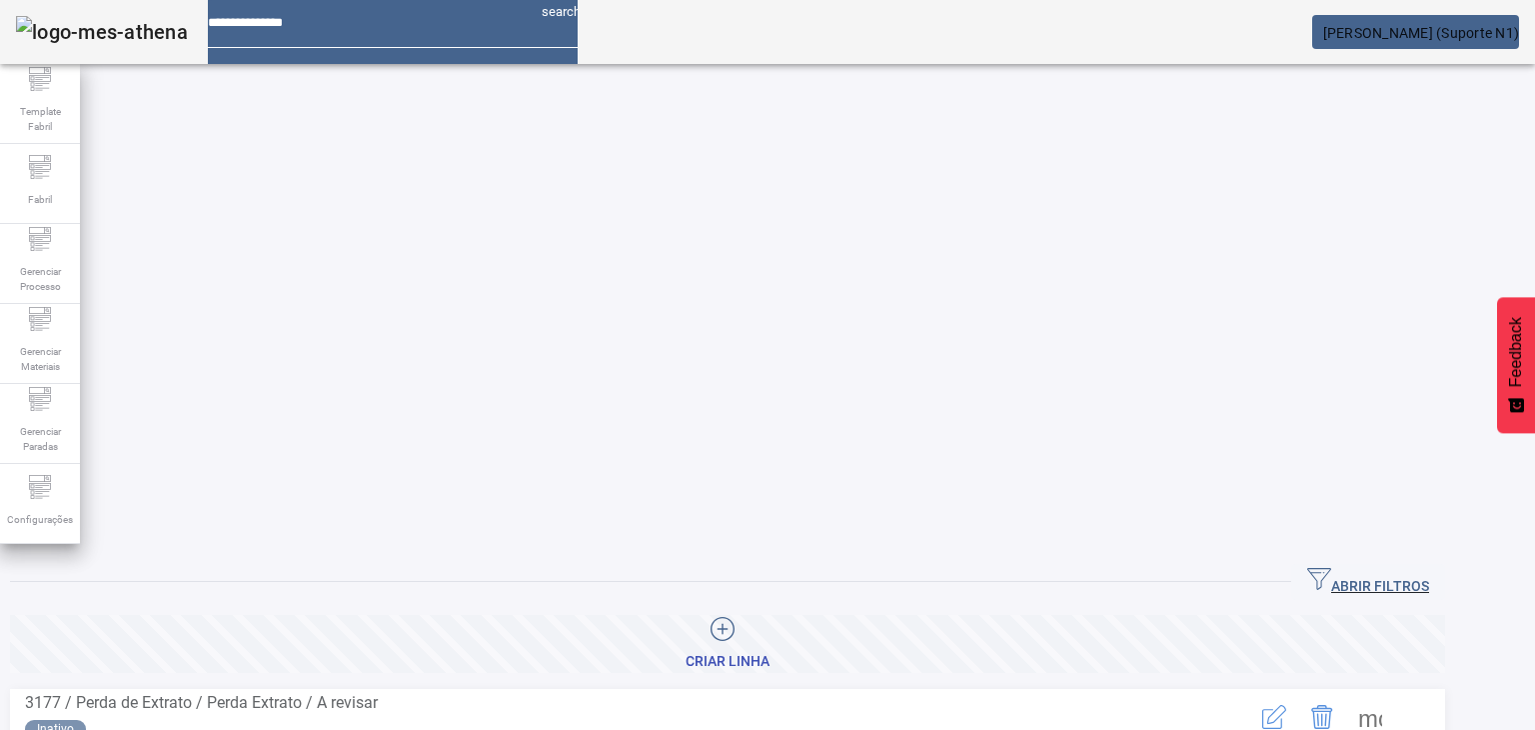
click at [1379, 567] on span "ABRIR FILTROS" at bounding box center [1368, 582] width 122 height 30
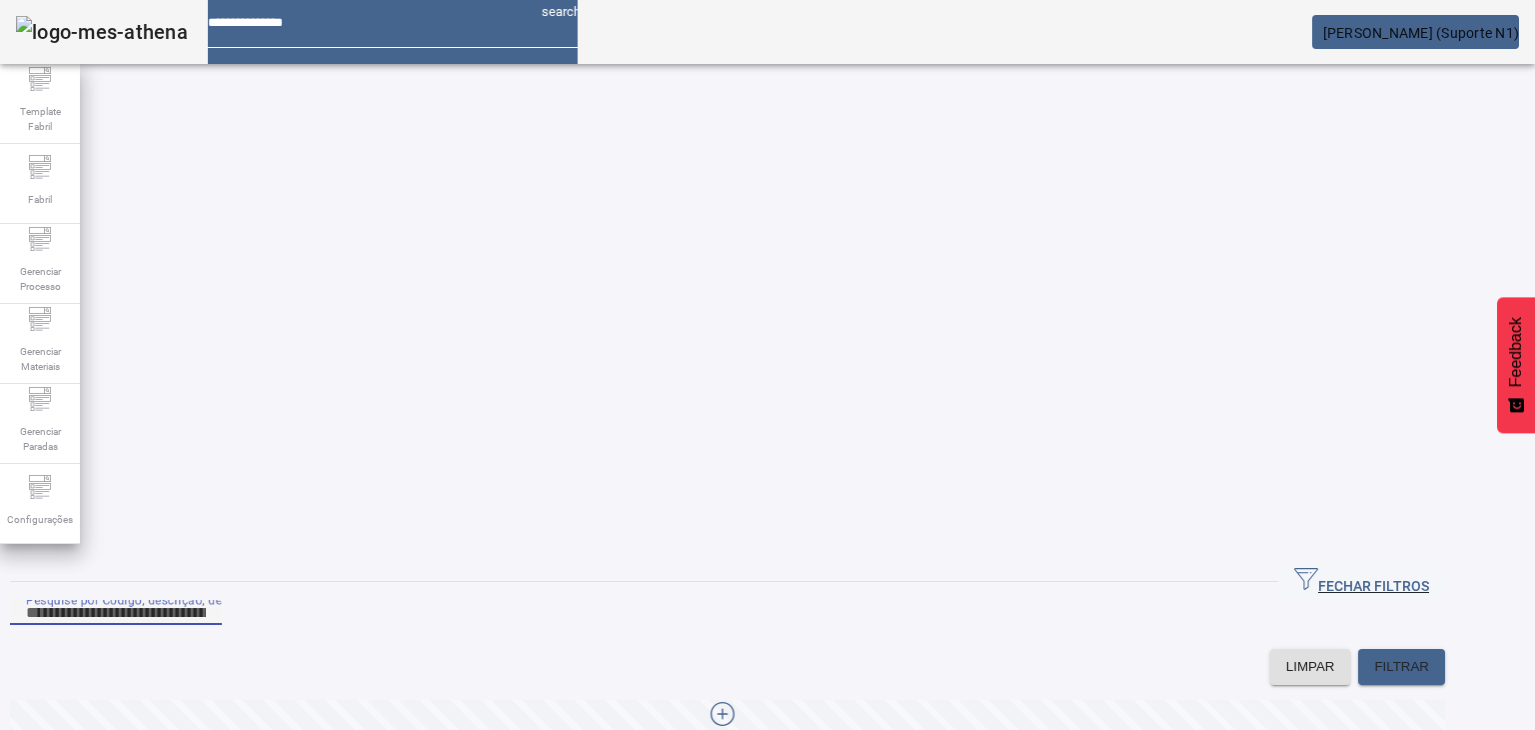
click at [206, 601] on input "Pesquise por Código, descrição, descrição abreviada ou descrição SAP" at bounding box center [116, 613] width 180 height 24
type input "*********"
click at [1430, 643] on span at bounding box center [1401, 667] width 87 height 48
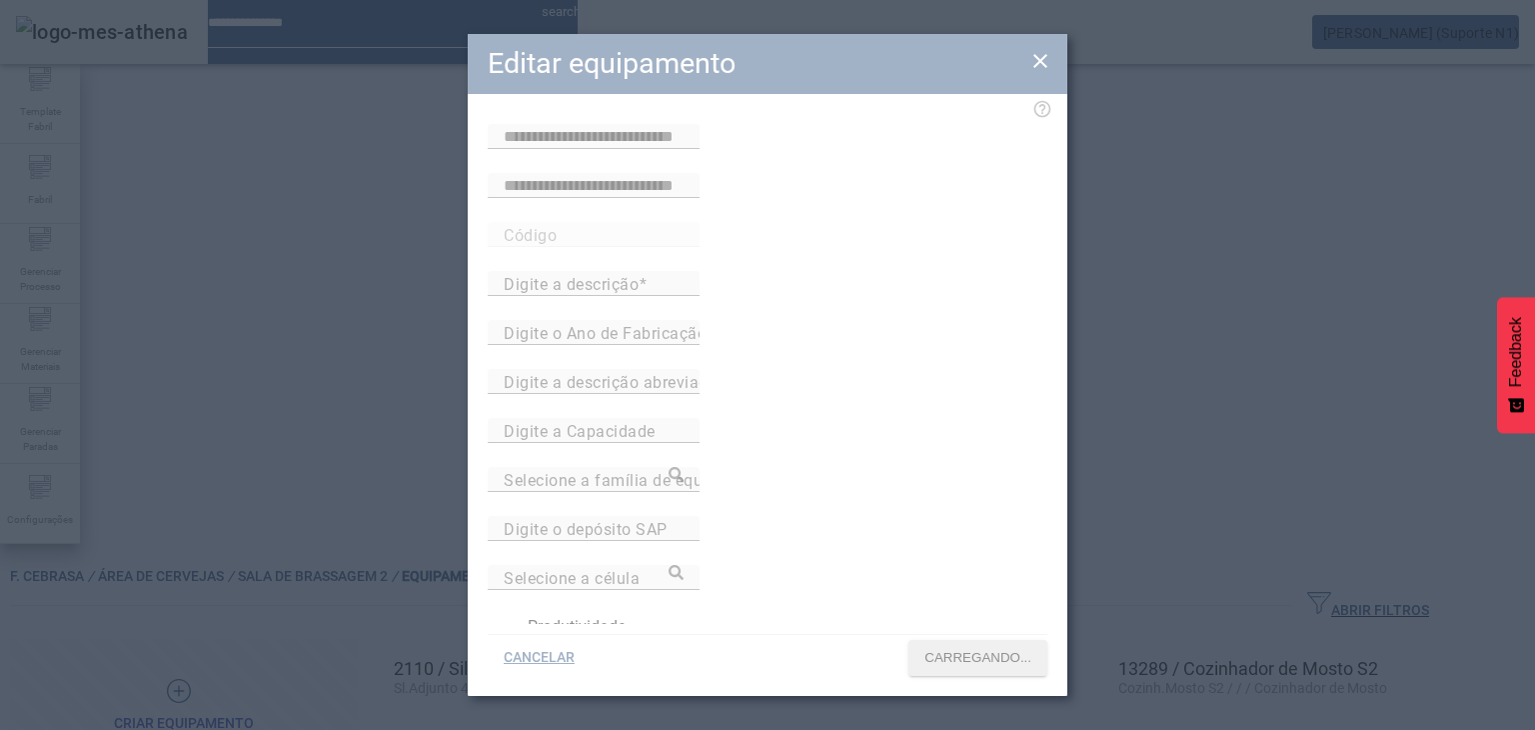
type input "**********"
type input "****"
type input "**********"
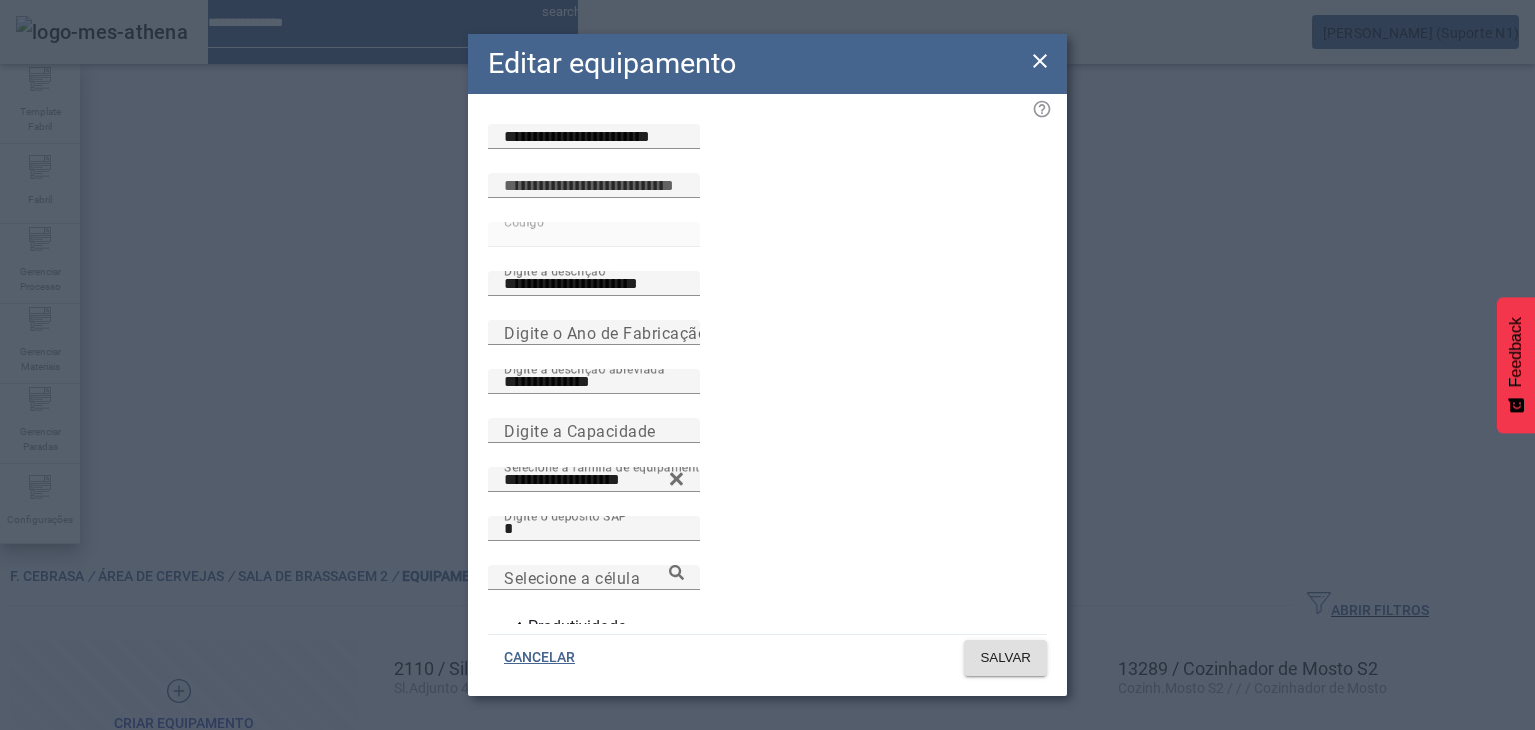
click at [1033, 57] on icon at bounding box center [1040, 61] width 24 height 24
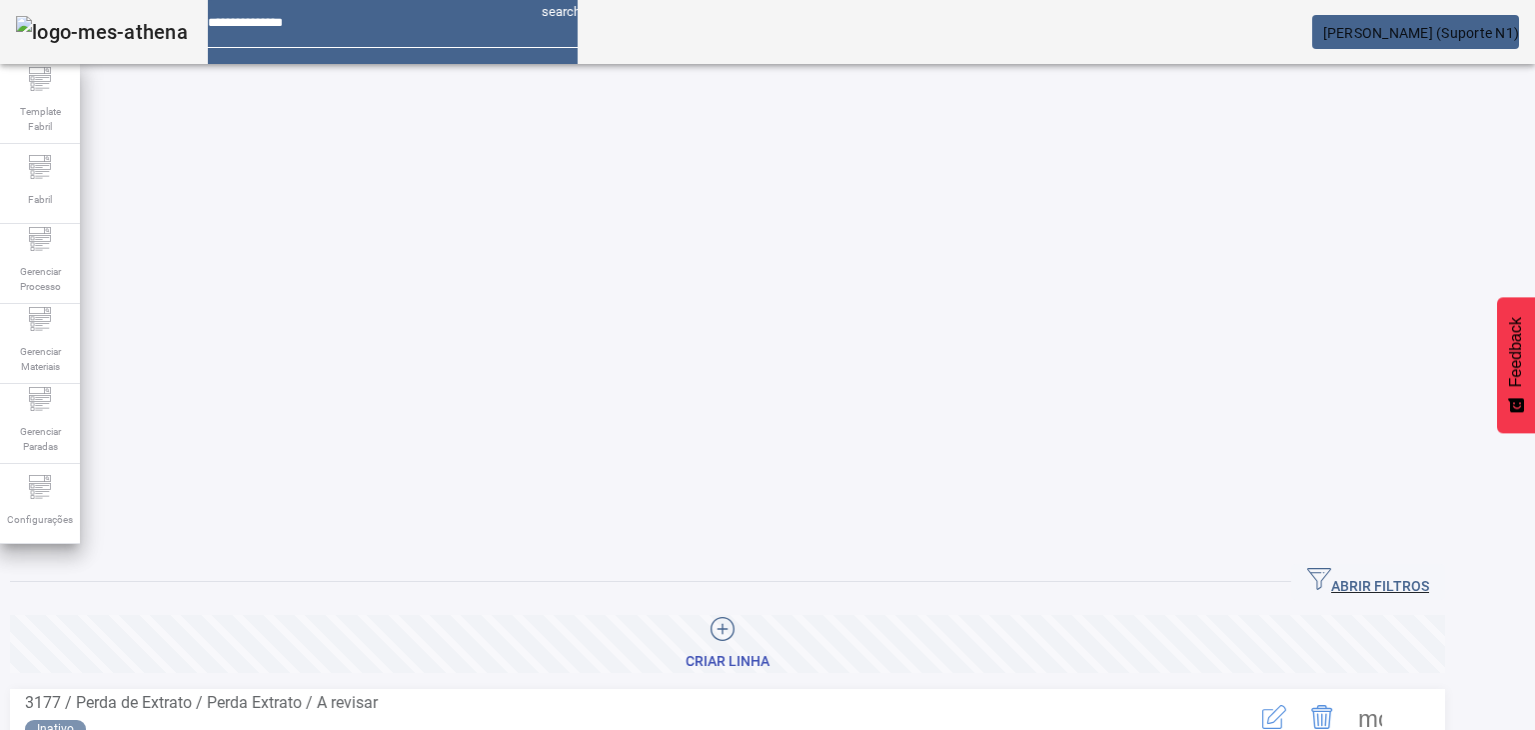
click at [1419, 567] on span "ABRIR FILTROS" at bounding box center [1368, 582] width 122 height 30
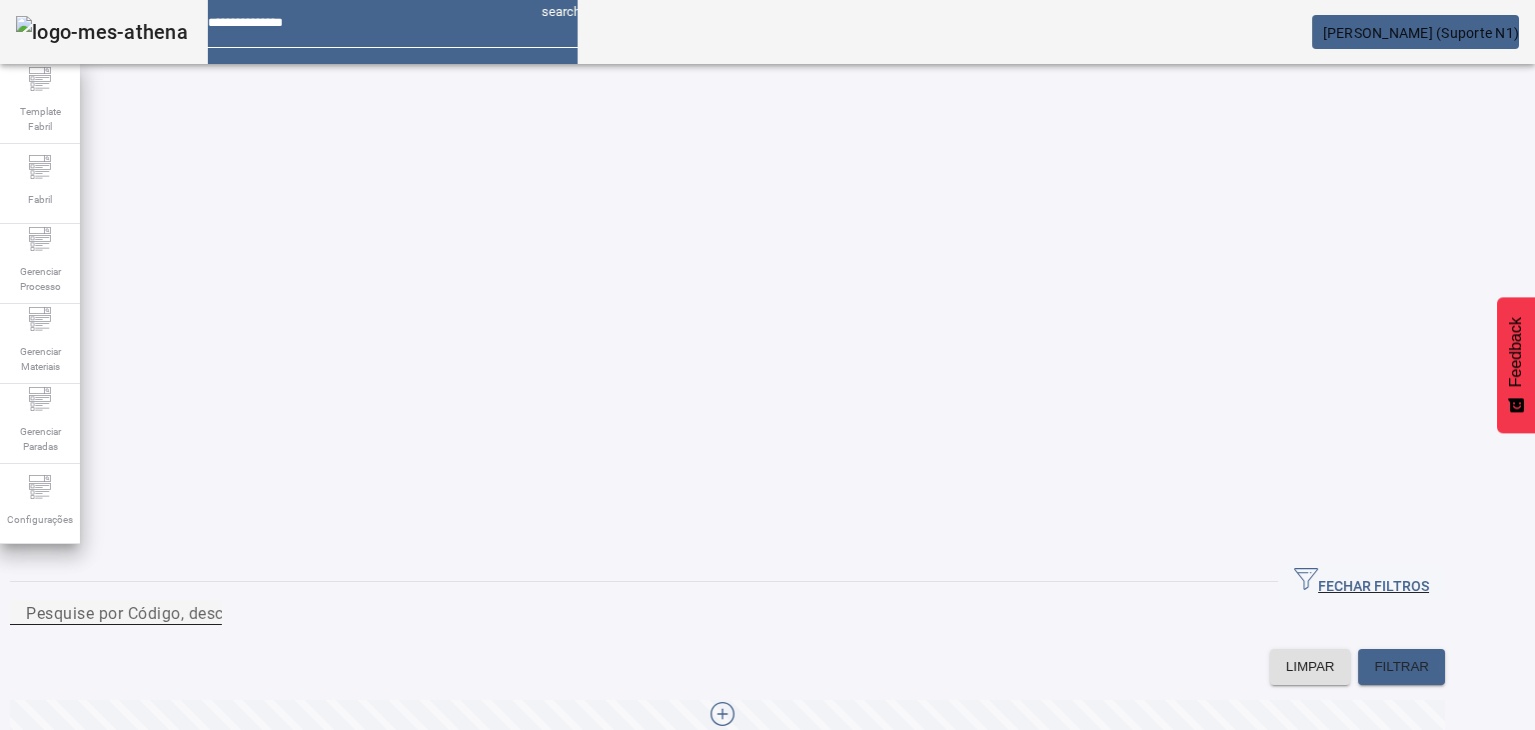
click at [206, 601] on input "Pesquise por Código, descrição, descrição abreviada ou descrição SAP" at bounding box center [116, 613] width 180 height 24
paste input "*****"
type input "*****"
click at [206, 601] on input "*****" at bounding box center [116, 613] width 180 height 24
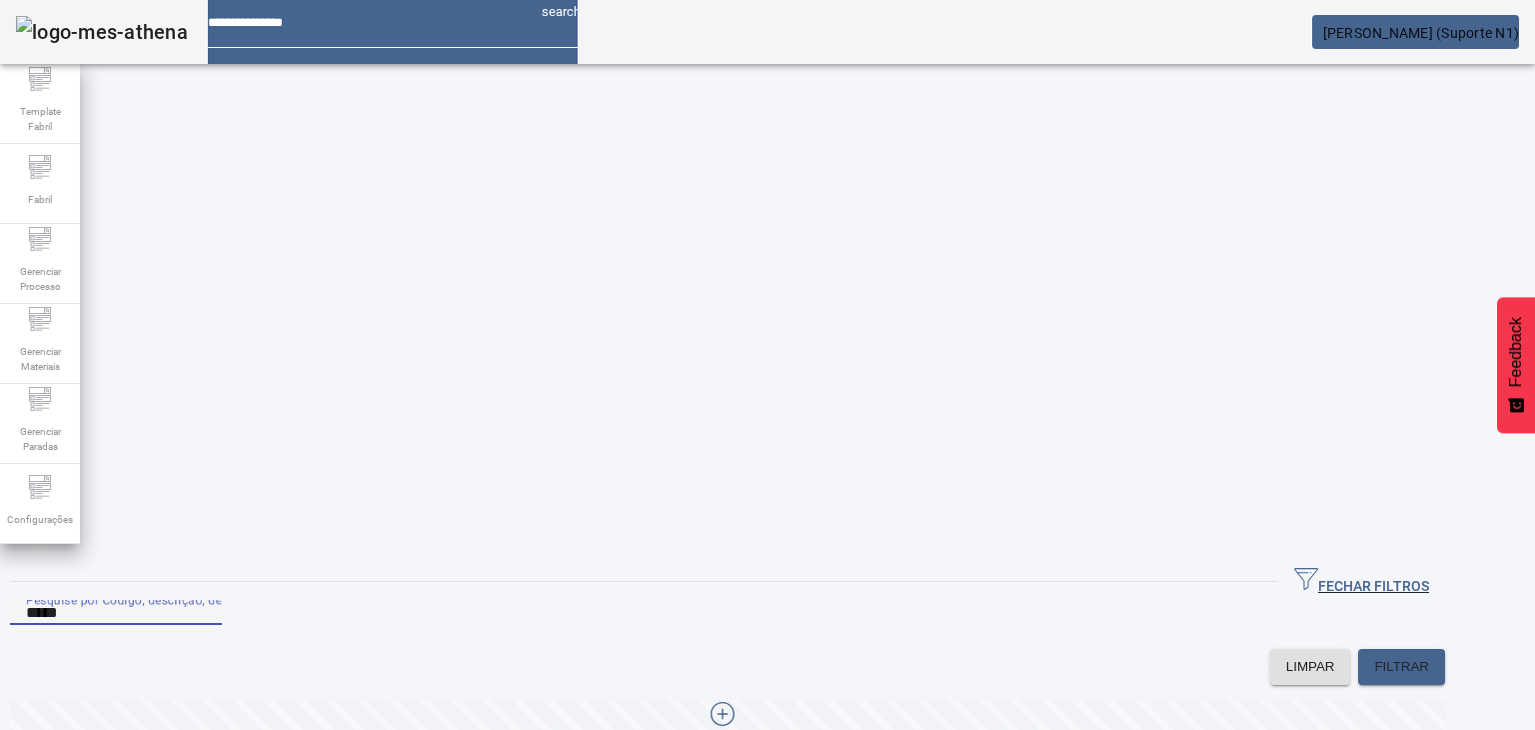
click at [206, 601] on input "*****" at bounding box center [116, 613] width 180 height 24
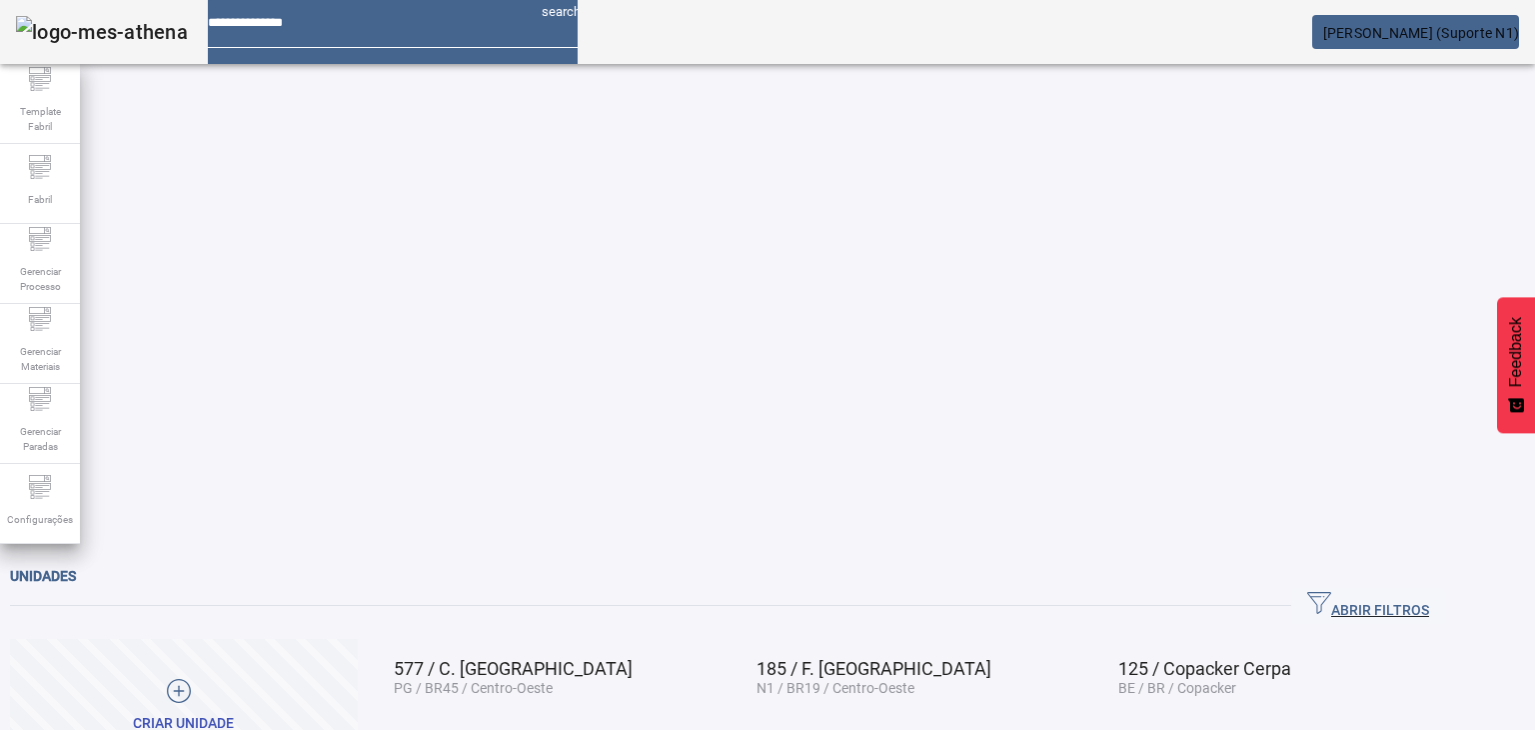
click at [1392, 591] on span "ABRIR FILTROS" at bounding box center [1368, 606] width 122 height 30
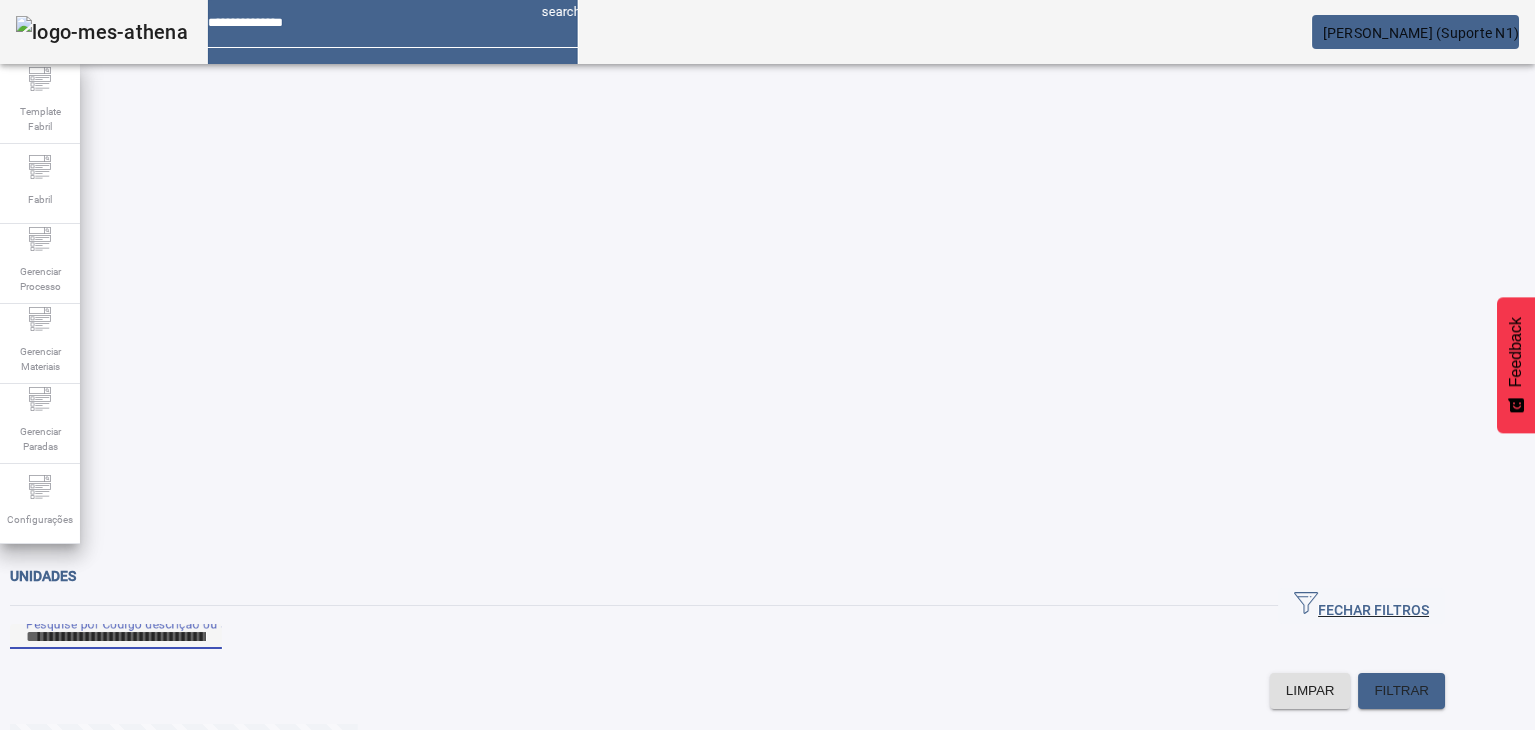
click at [206, 625] on input "Pesquise por Código descrição ou sigla" at bounding box center [116, 637] width 180 height 24
type input "*******"
click at [1429, 681] on span "FILTRAR" at bounding box center [1401, 691] width 55 height 20
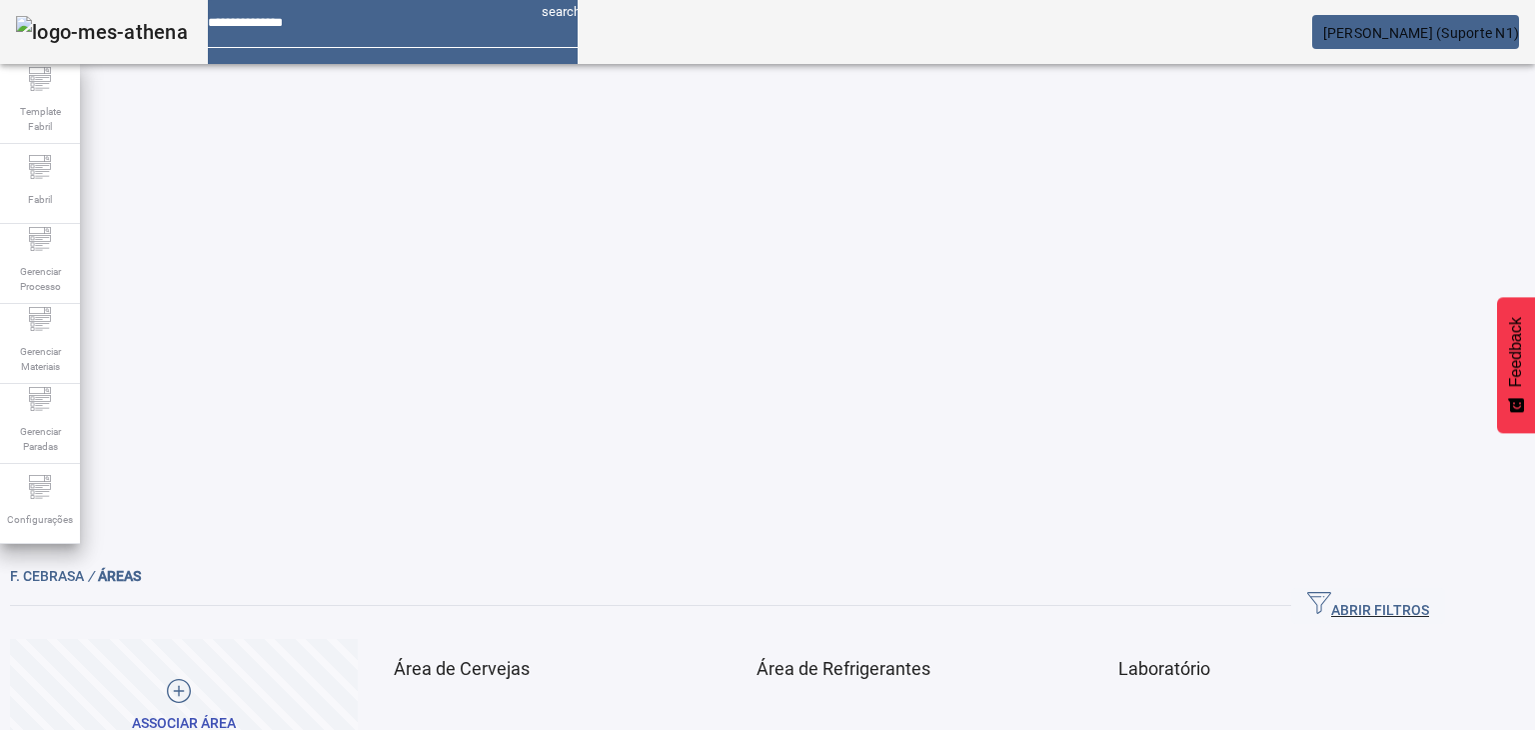
click at [724, 719] on span at bounding box center [700, 743] width 48 height 48
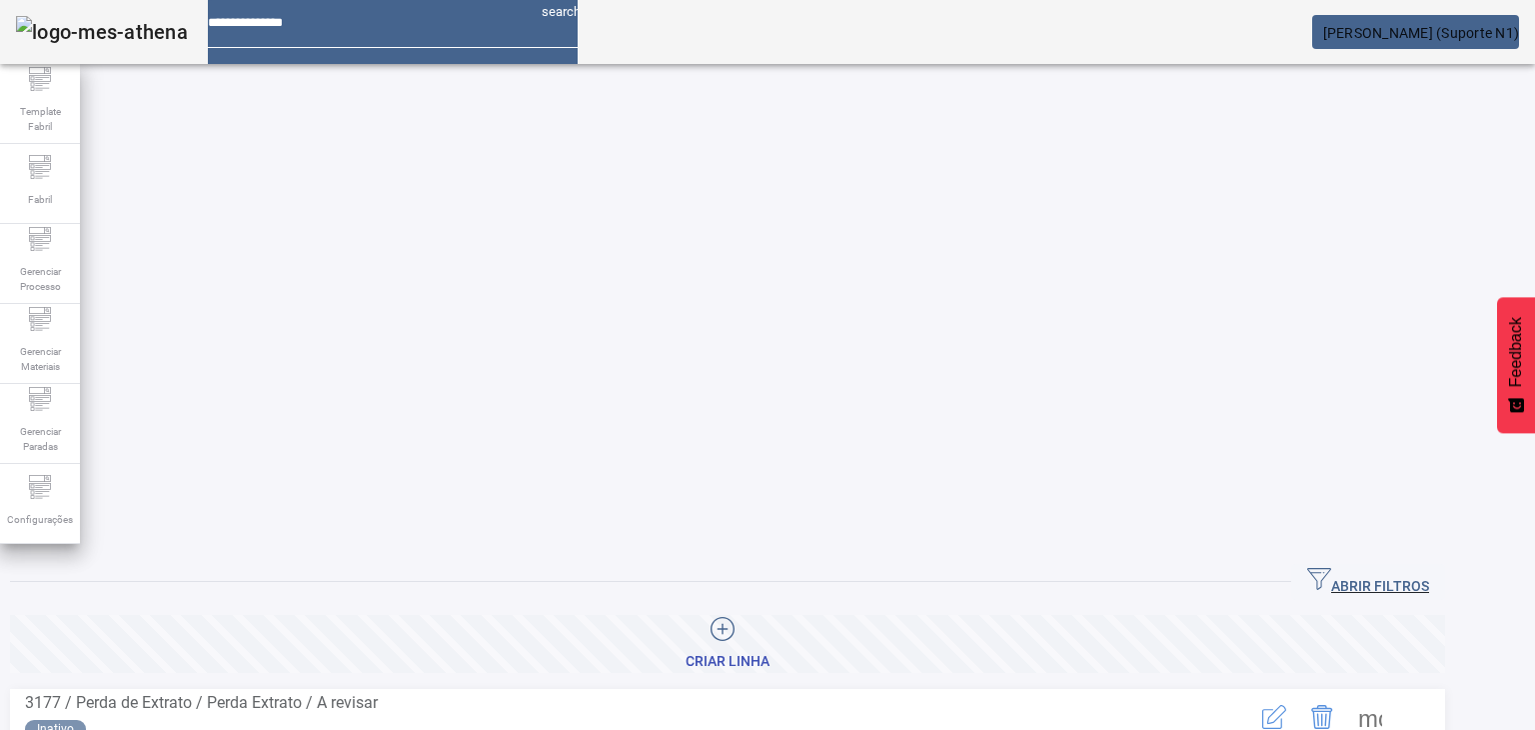
click at [1411, 567] on span "ABRIR FILTROS" at bounding box center [1368, 582] width 122 height 30
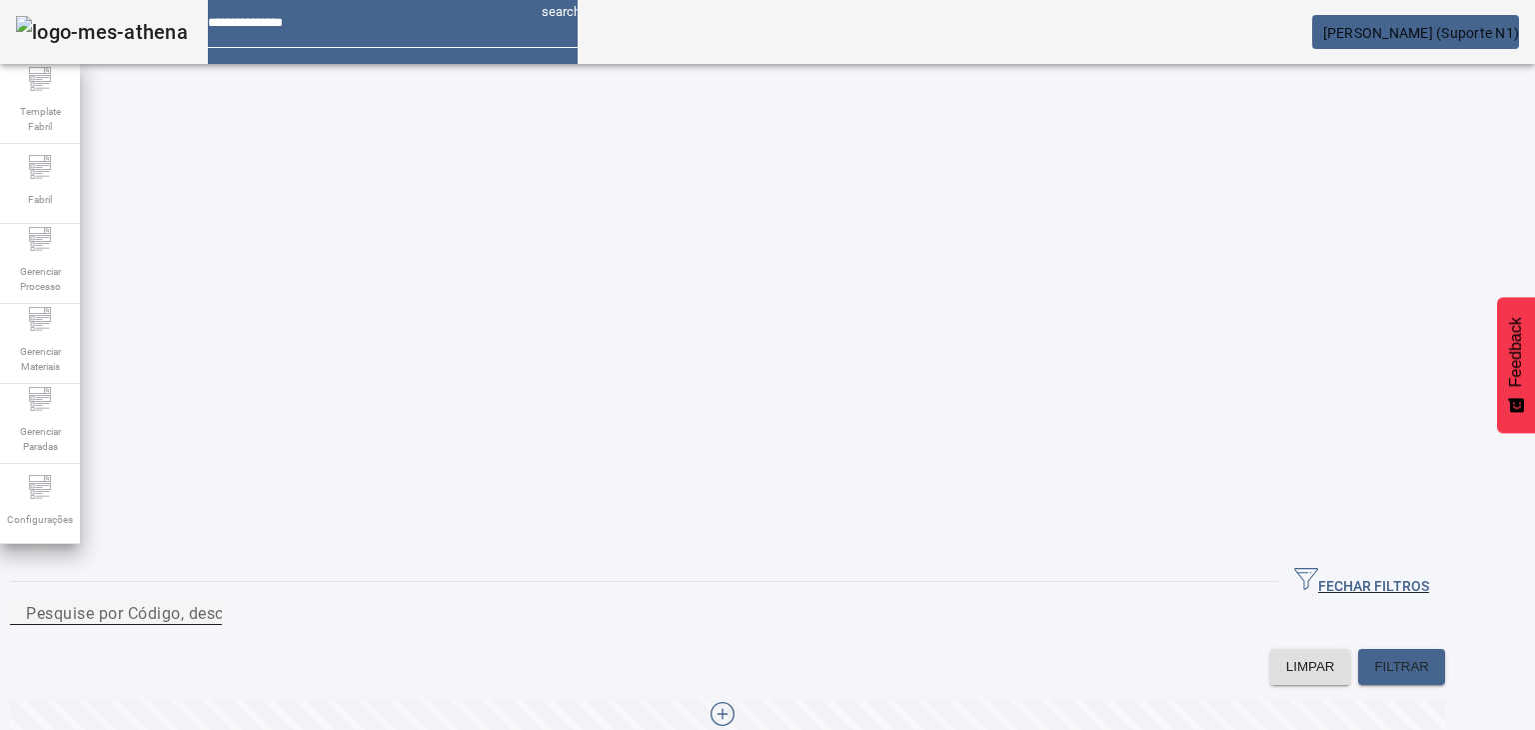
click at [206, 600] on div "Pesquise por Código, descrição, descrição abreviada ou descrição SAP" at bounding box center [116, 612] width 180 height 25
type input "*********"
click at [1429, 657] on span "FILTRAR" at bounding box center [1401, 667] width 55 height 20
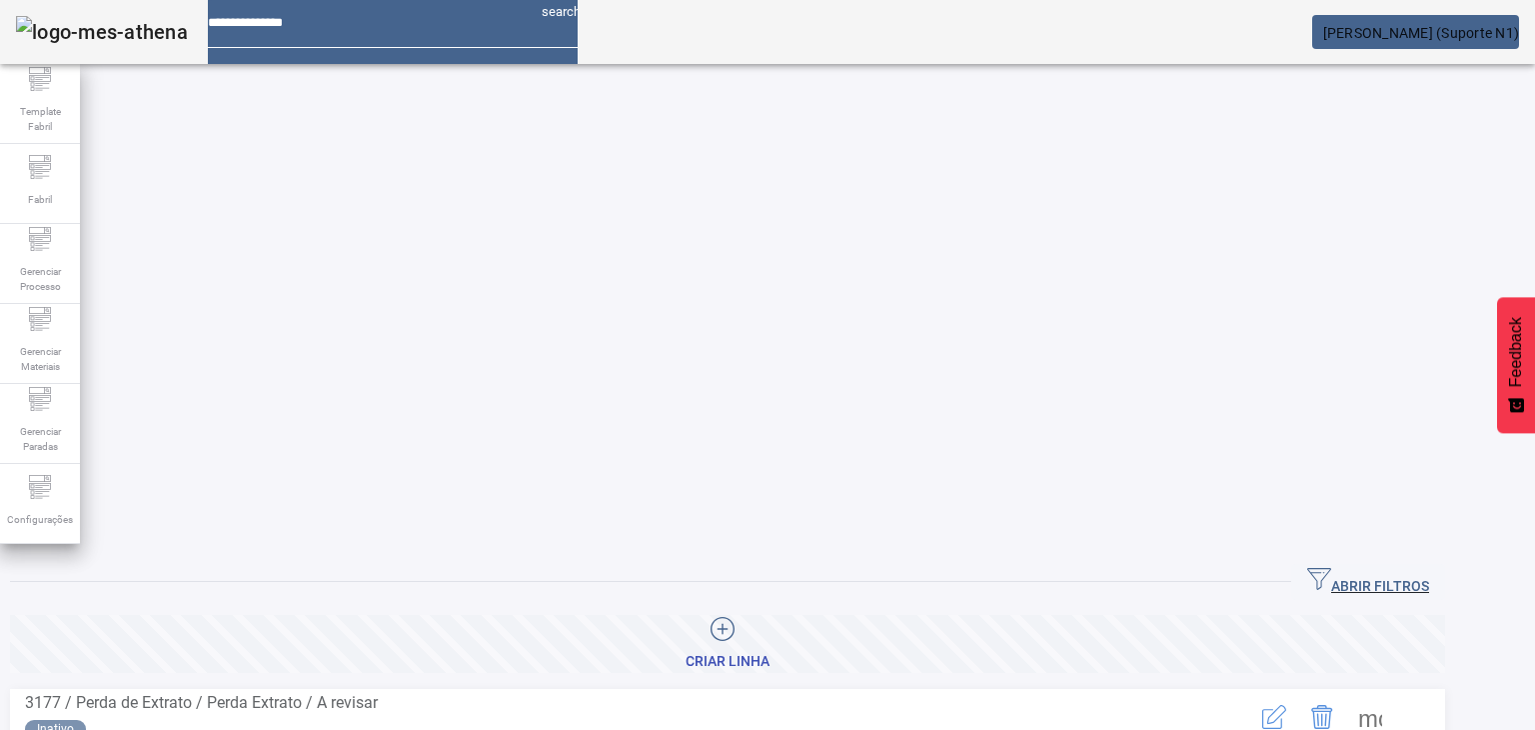
click at [1331, 567] on icon "button" at bounding box center [1319, 579] width 24 height 24
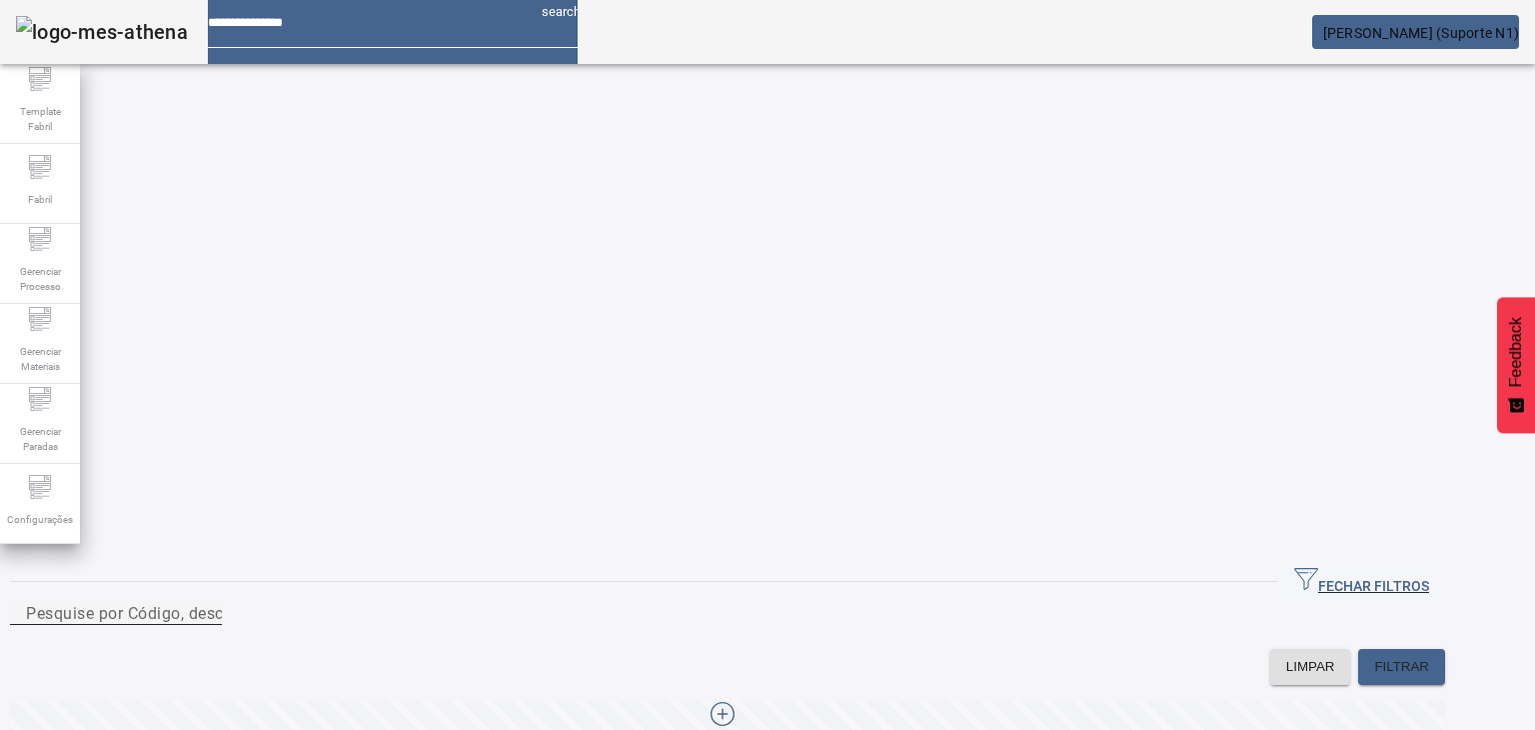
click at [206, 601] on input "Pesquise por Código, descrição, descrição abreviada ou descrição SAP" at bounding box center [116, 613] width 180 height 24
type input "*********"
click at [1445, 643] on span at bounding box center [1401, 667] width 87 height 48
drag, startPoint x: 1421, startPoint y: 483, endPoint x: 1422, endPoint y: 493, distance: 10.0
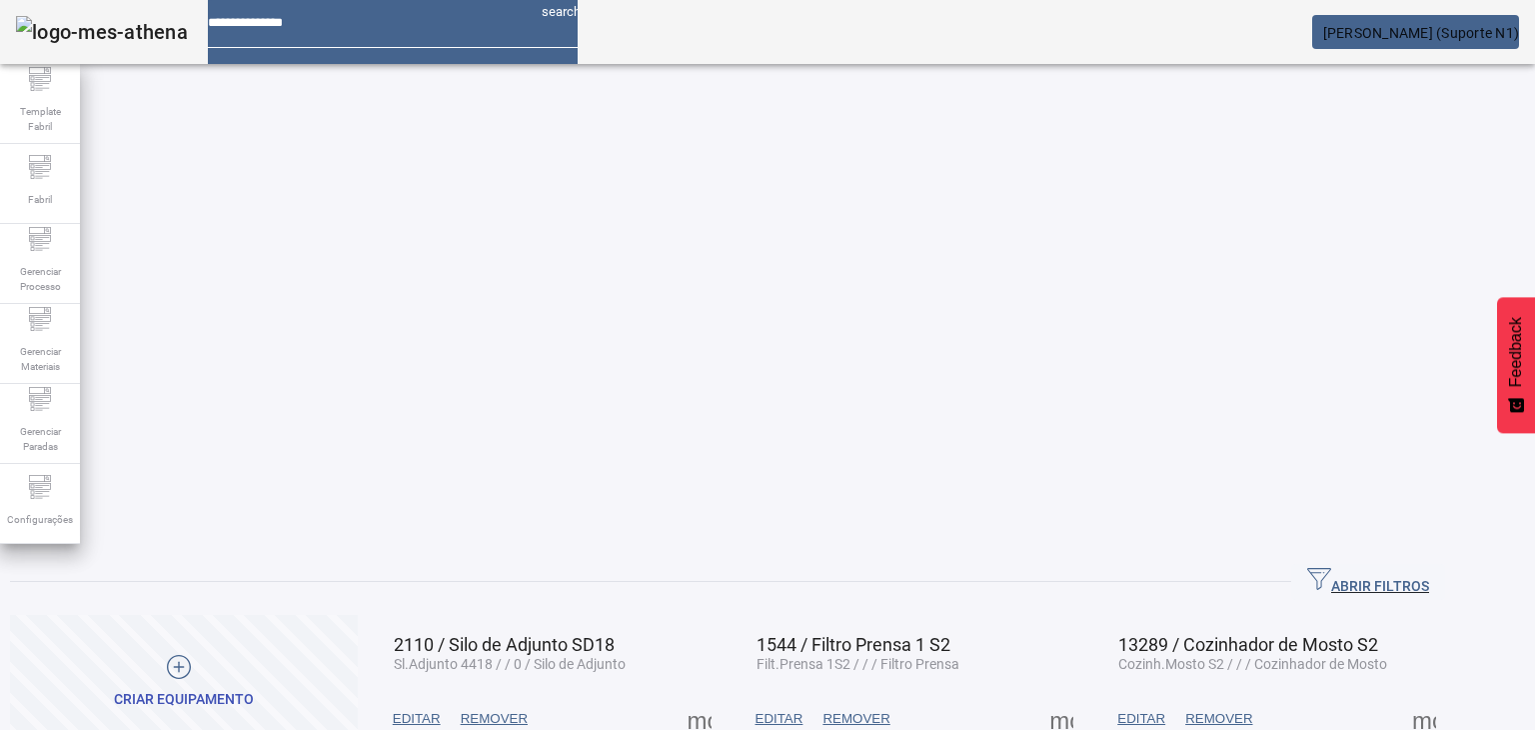
click at [1407, 567] on span "ABRIR FILTROS" at bounding box center [1368, 582] width 122 height 30
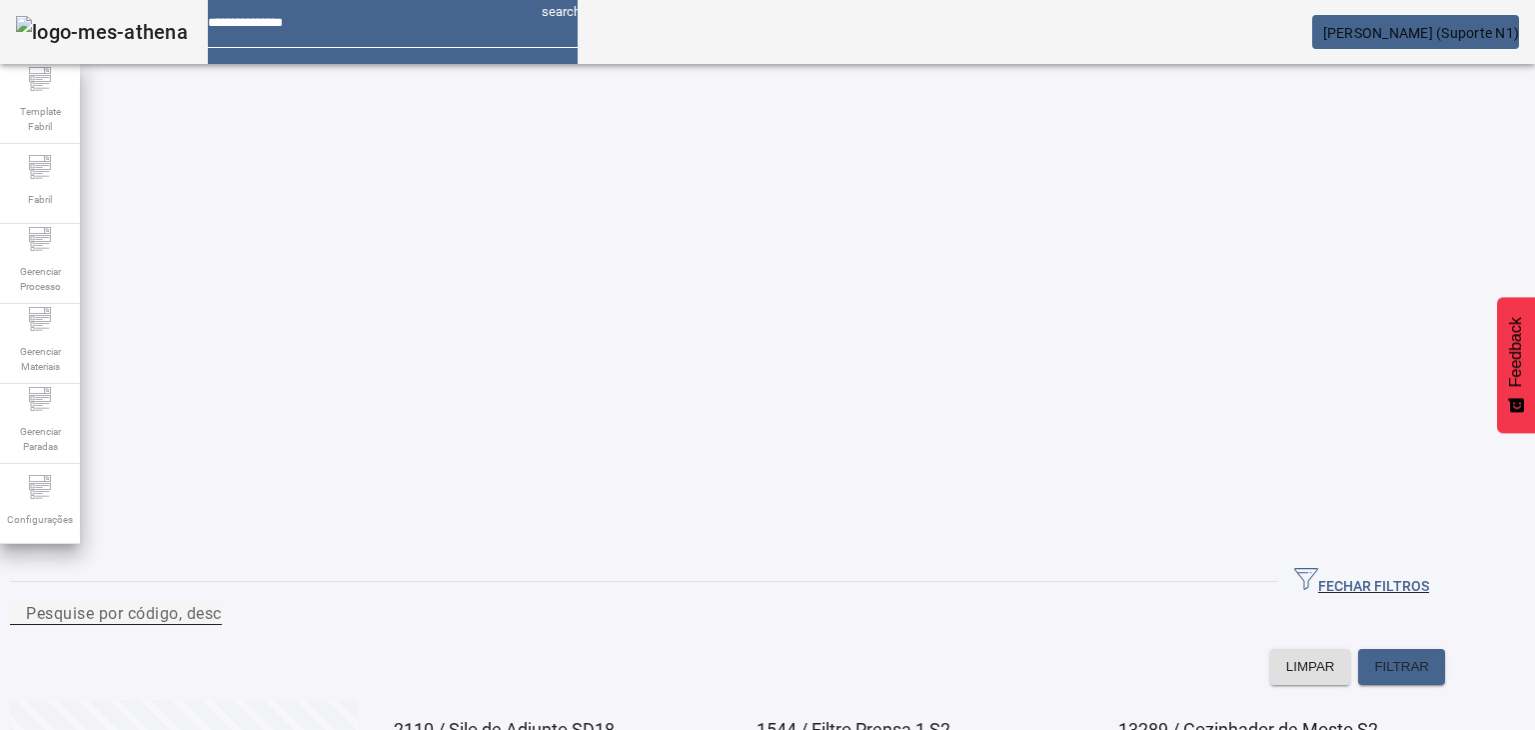
click at [206, 600] on div "Pesquise por código, descrição, descrição abreviada, capacidade ou ano de fabri…" at bounding box center [116, 612] width 180 height 25
click at [1429, 657] on span "FILTRAR" at bounding box center [1401, 667] width 55 height 20
click at [206, 601] on input "**********" at bounding box center [116, 613] width 180 height 24
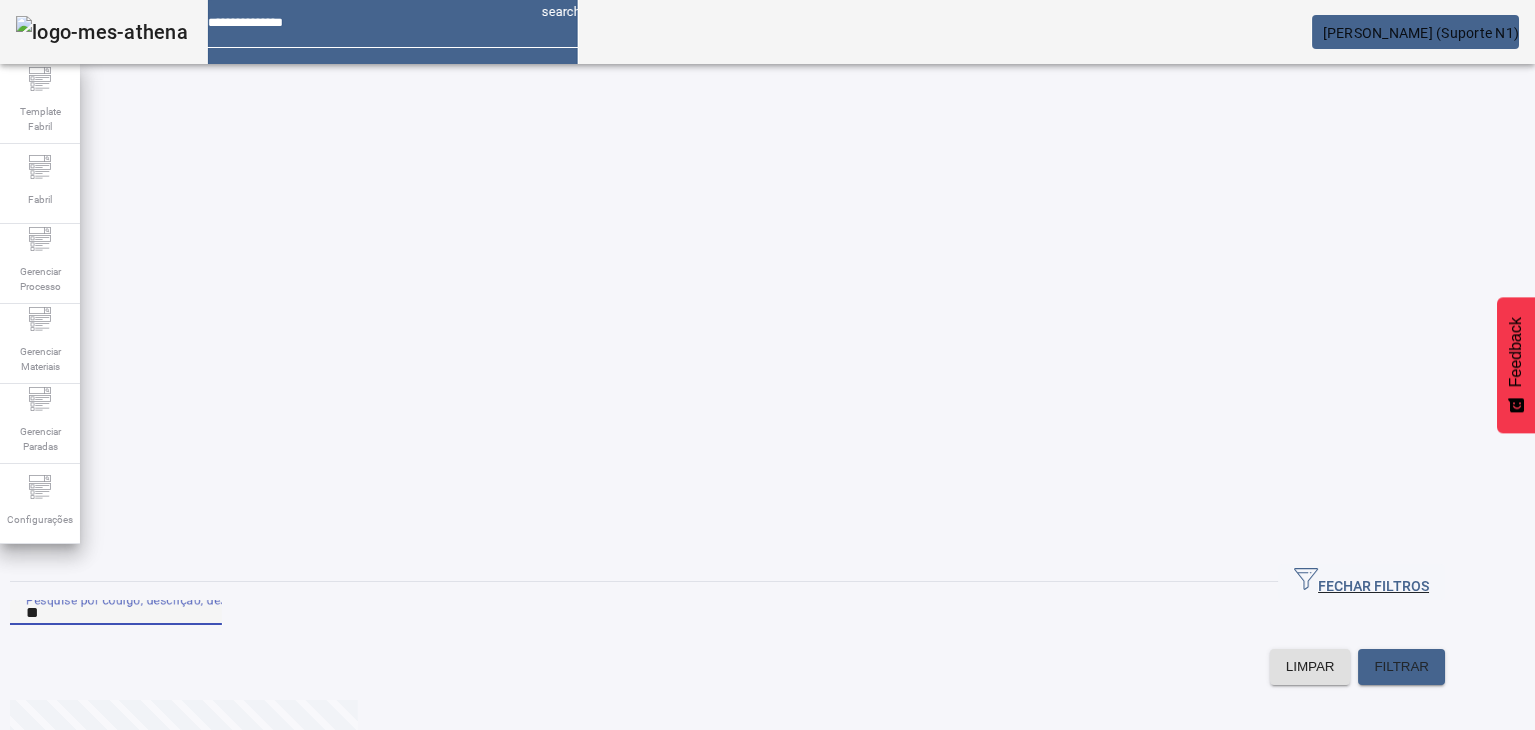
type input "*"
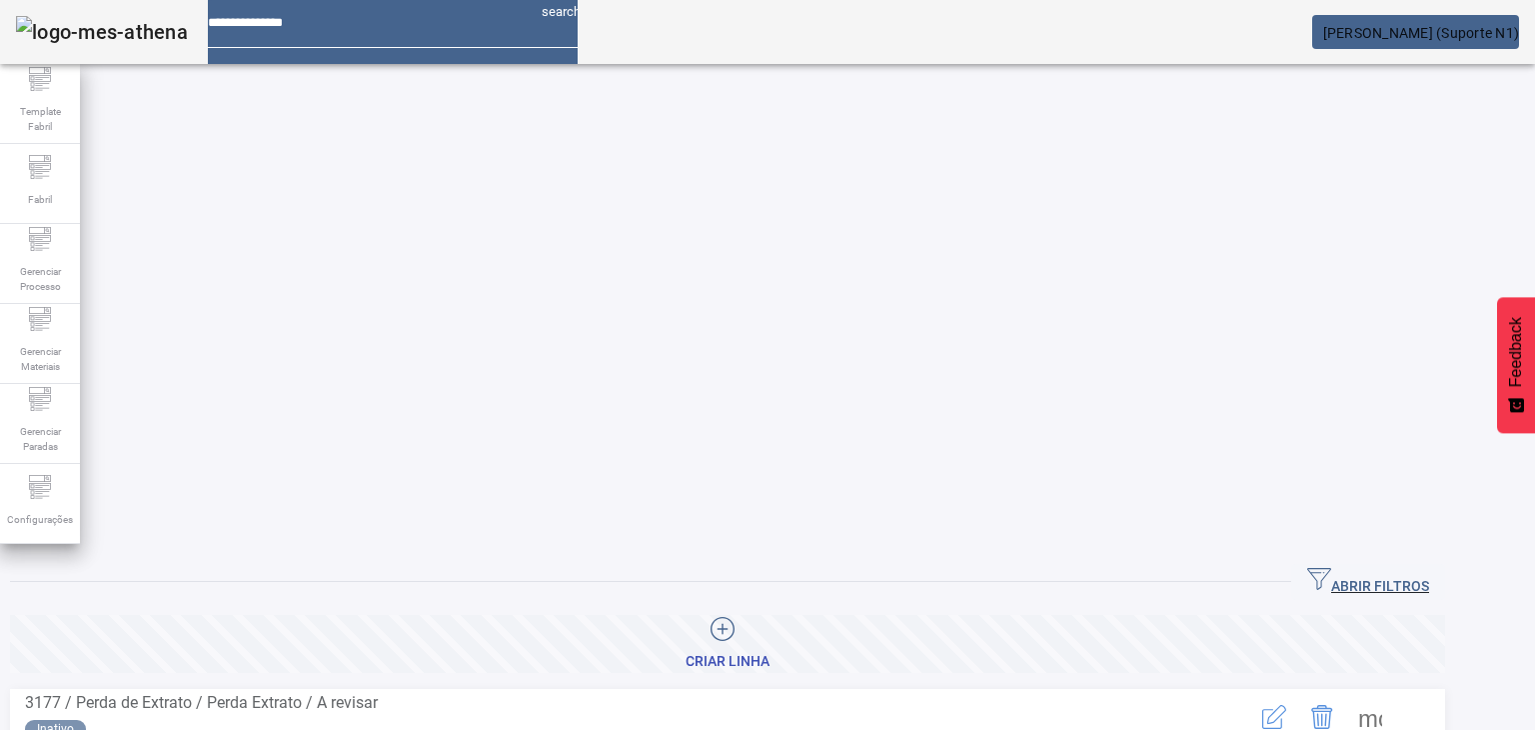
click at [1424, 558] on span "button" at bounding box center [1368, 582] width 154 height 48
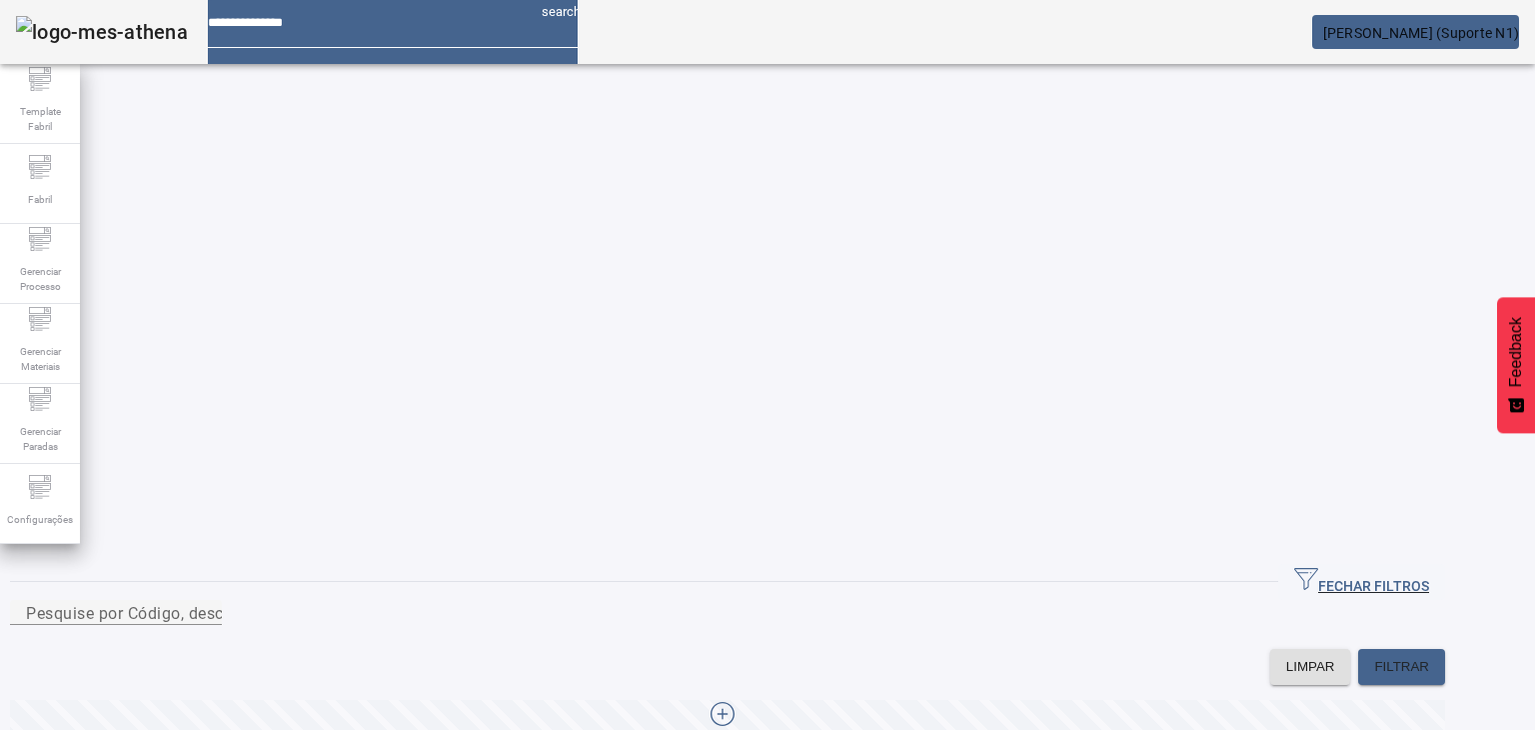
click at [222, 625] on div at bounding box center [116, 637] width 212 height 24
click at [206, 601] on input "Pesquise por Código, descrição, descrição abreviada ou descrição SAP" at bounding box center [116, 613] width 180 height 24
type input "*********"
click at [1419, 657] on span "FILTRAR" at bounding box center [1401, 667] width 55 height 20
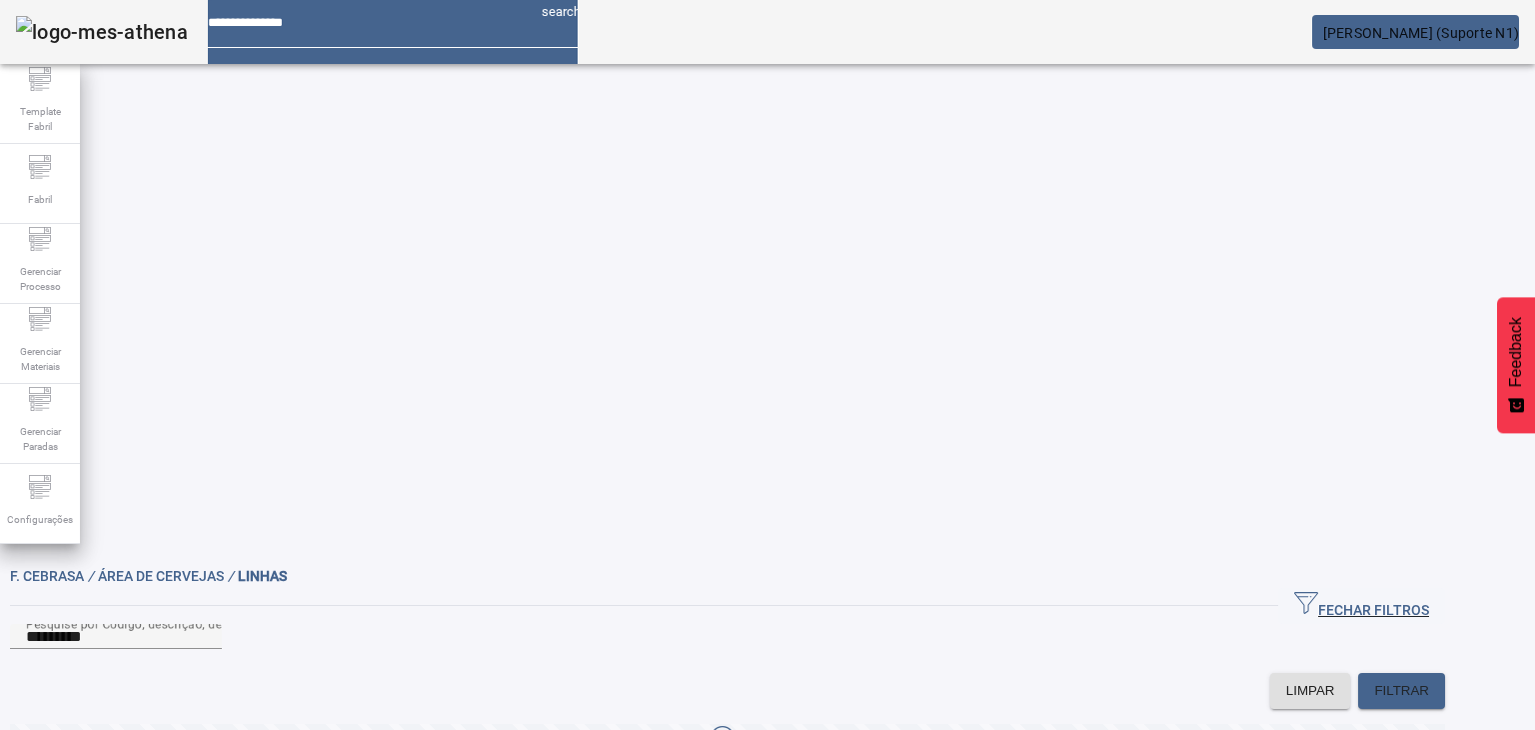
click at [1363, 729] on div at bounding box center [767, 730] width 1535 height 0
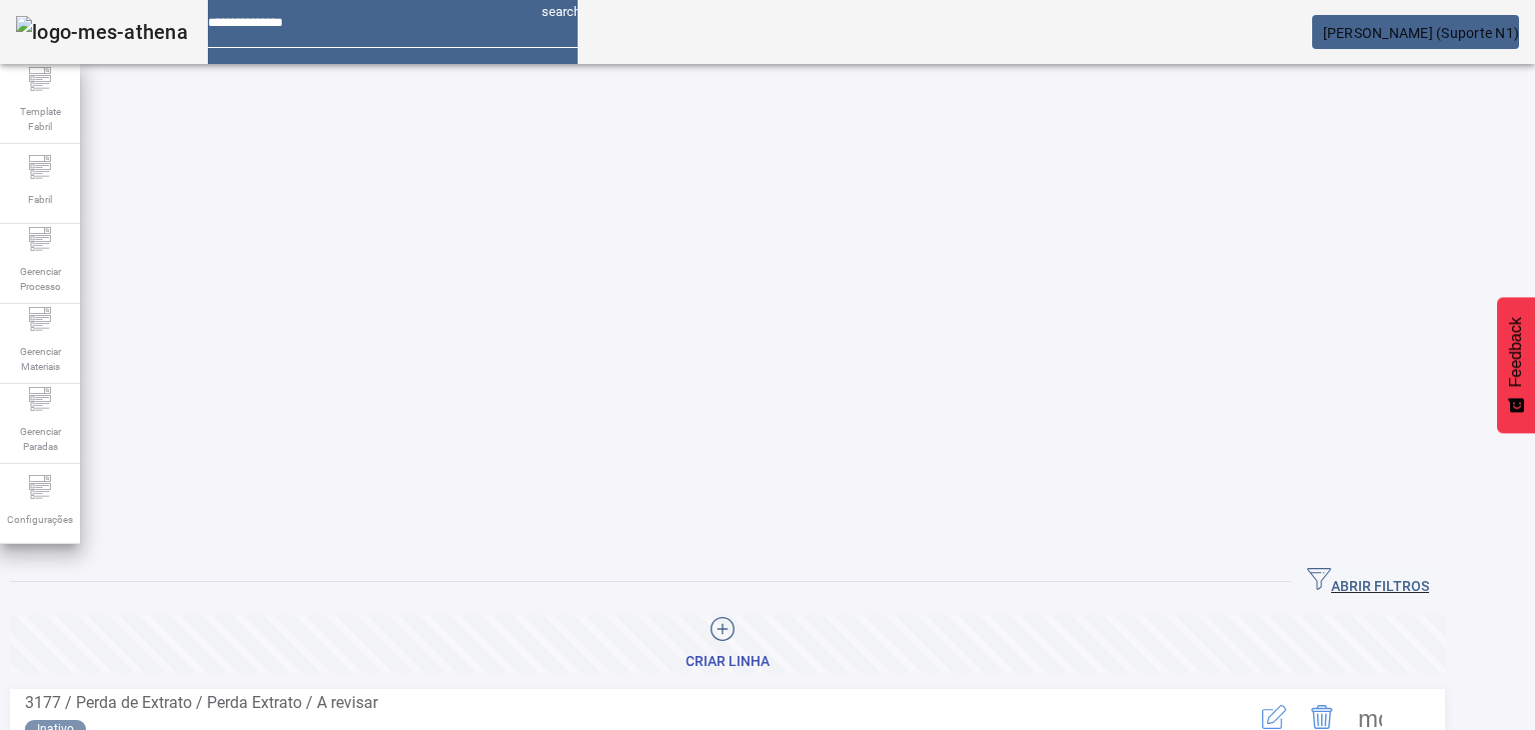
click at [1429, 567] on span "ABRIR FILTROS" at bounding box center [1368, 582] width 122 height 30
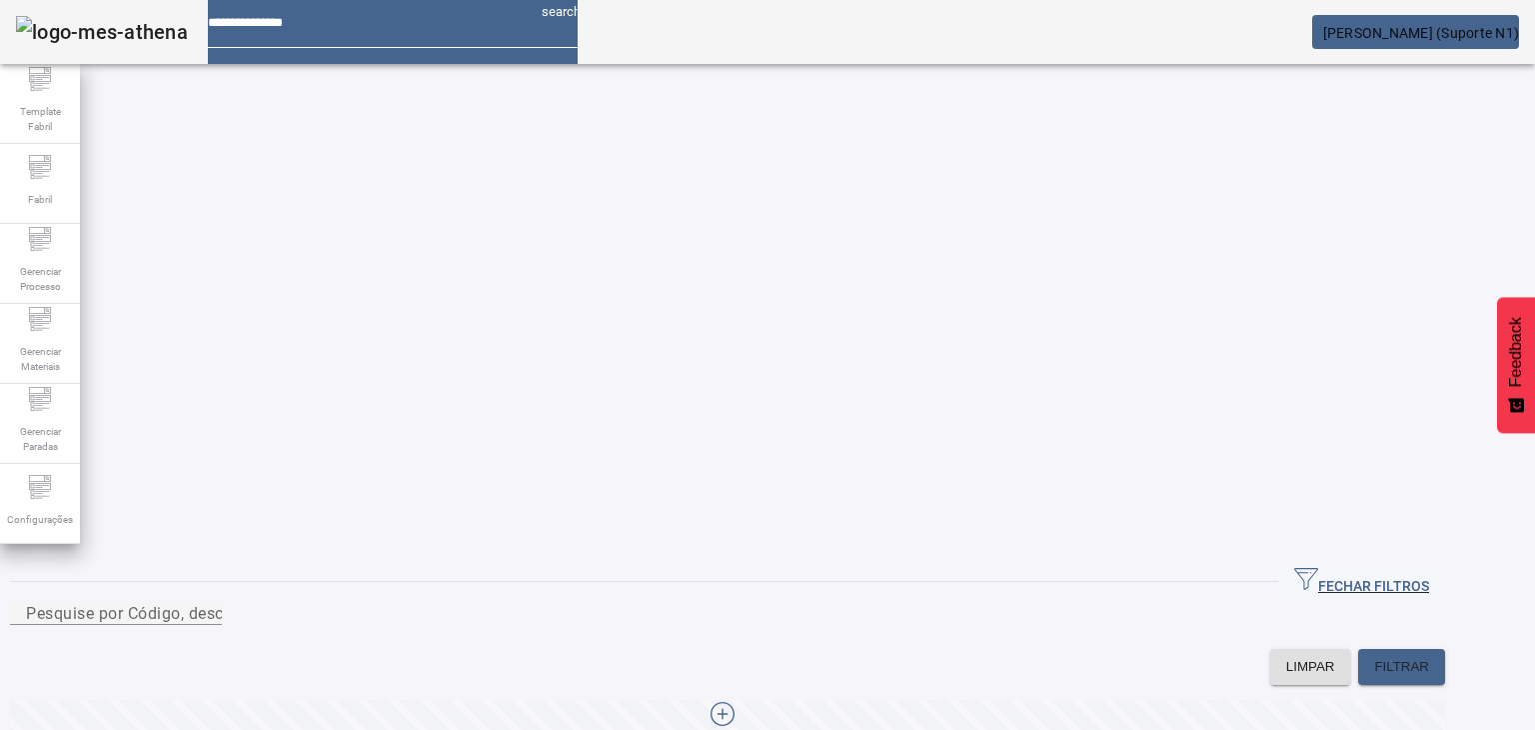
click at [1258, 564] on div "FECHAR FILTROS" at bounding box center [727, 582] width 1435 height 36
click at [206, 600] on div "Pesquise por Código, descrição, descrição abreviada ou descrição SAP" at bounding box center [116, 612] width 180 height 25
type input "**********"
click at [1400, 643] on span at bounding box center [1401, 667] width 87 height 48
click at [222, 625] on div at bounding box center [116, 637] width 212 height 24
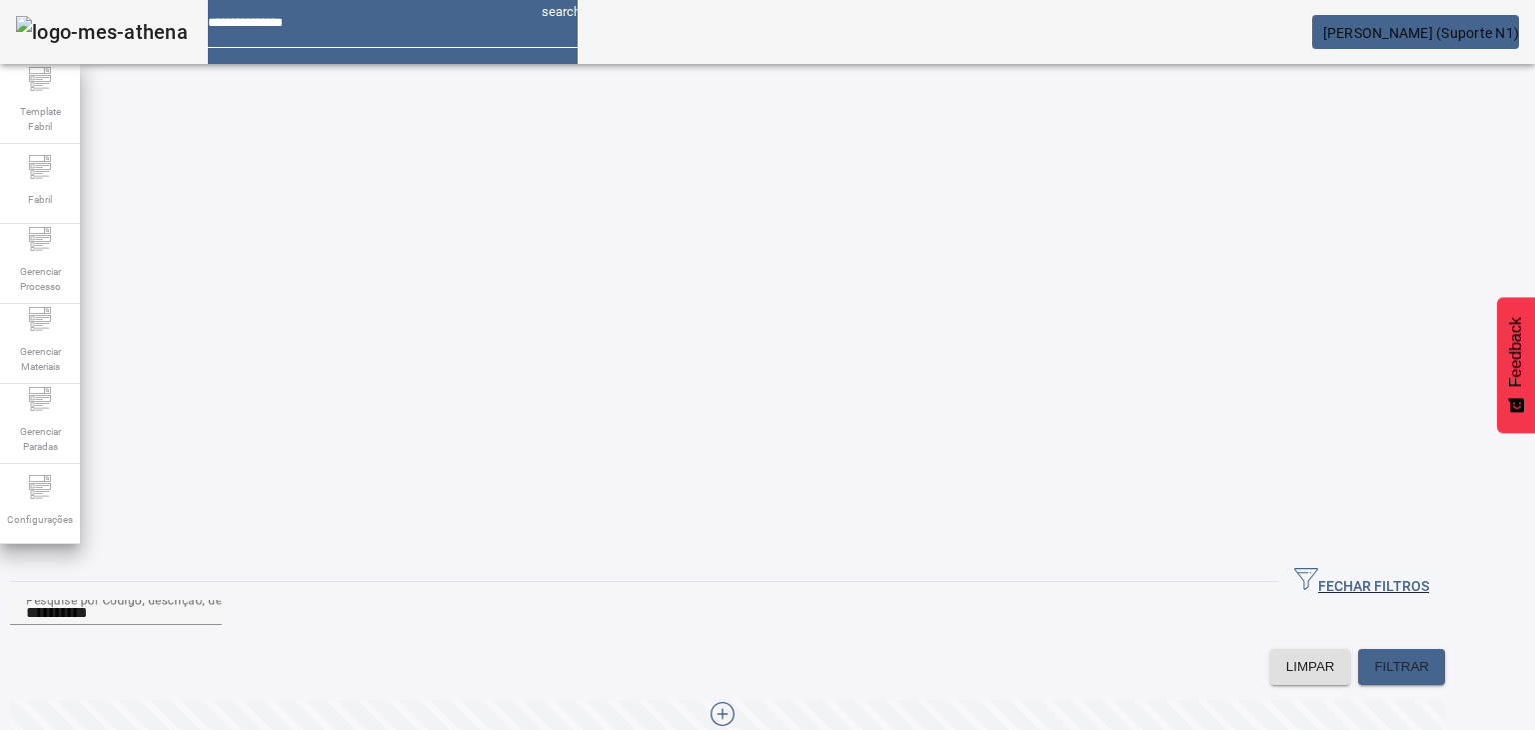
click at [222, 625] on div at bounding box center [116, 637] width 212 height 24
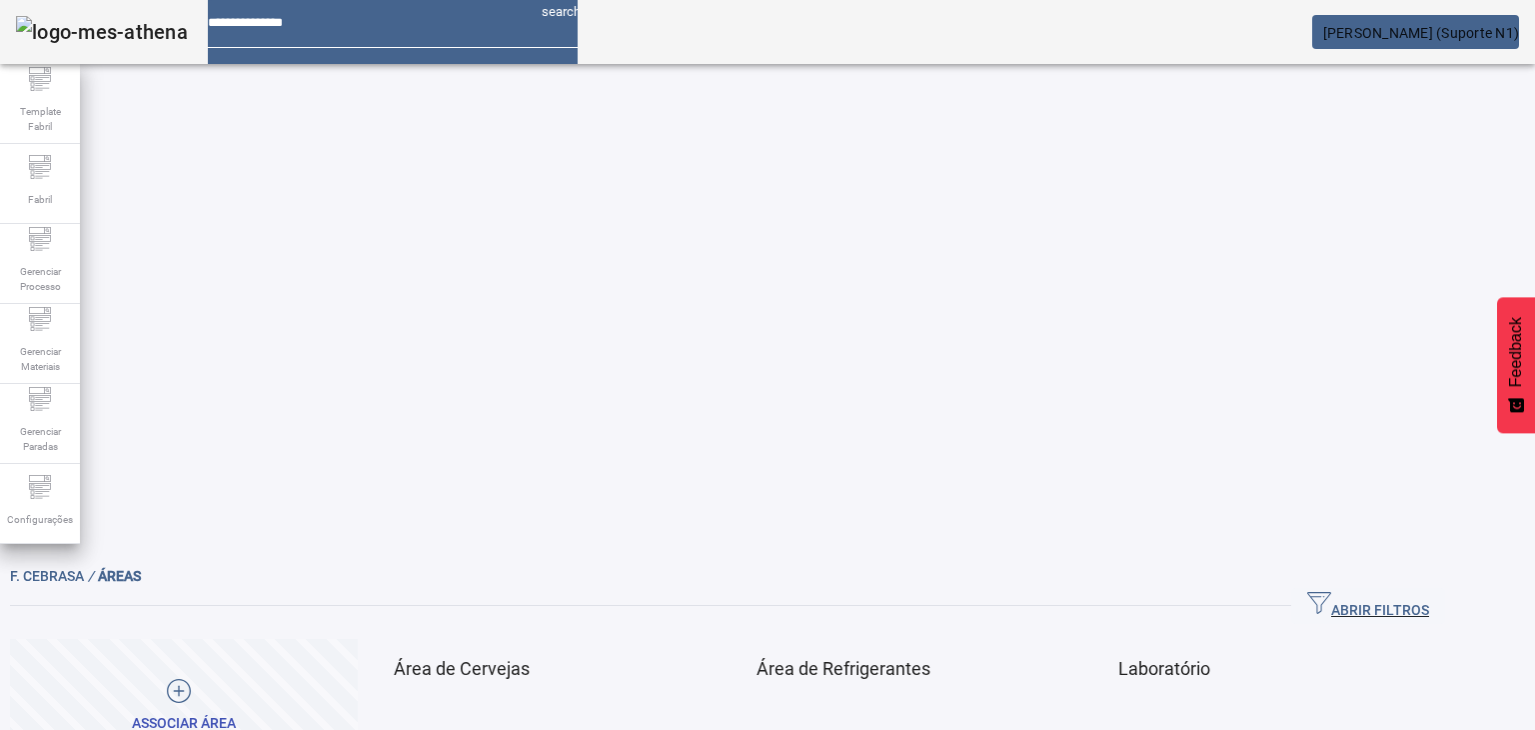
click at [724, 719] on span at bounding box center [700, 743] width 48 height 48
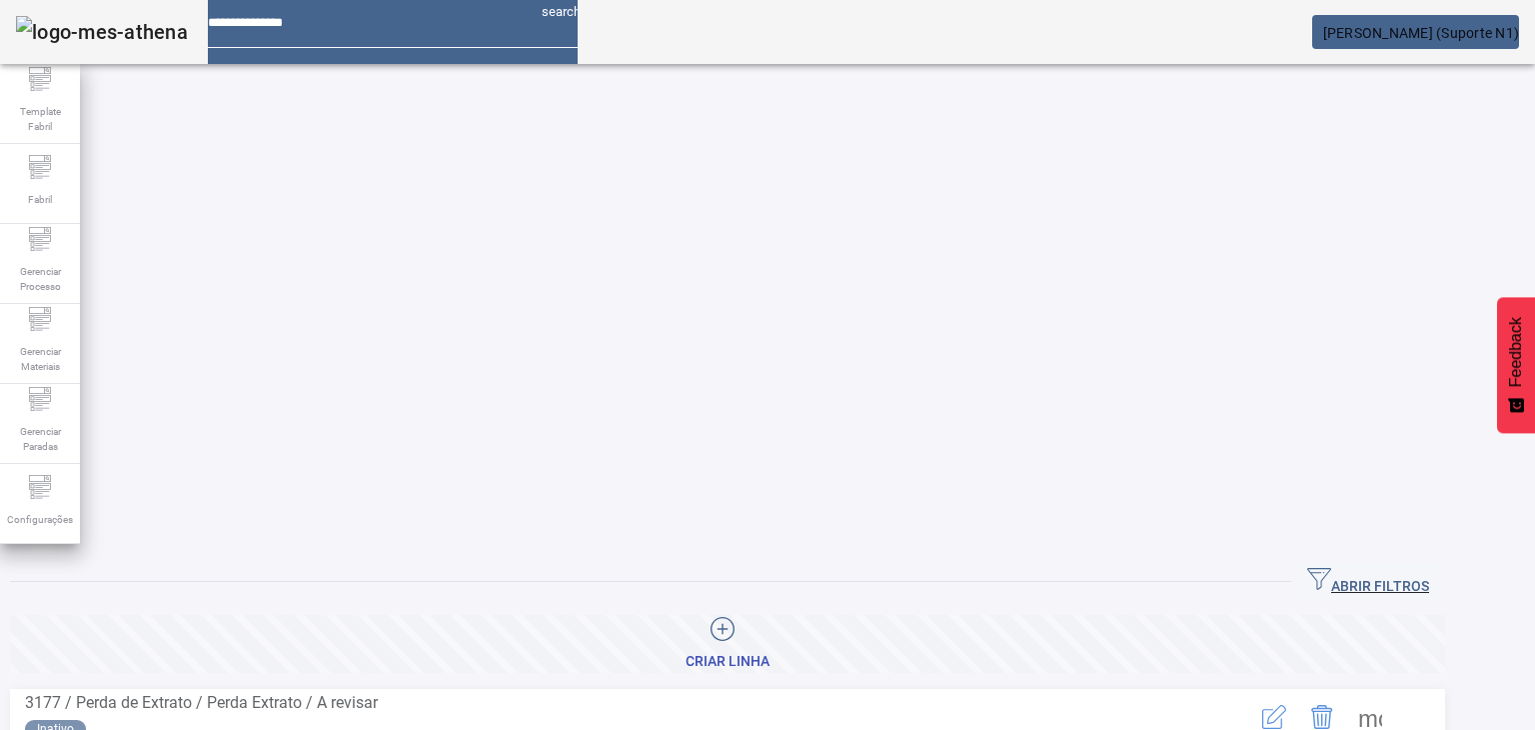
click at [1429, 567] on span "ABRIR FILTROS" at bounding box center [1368, 582] width 122 height 30
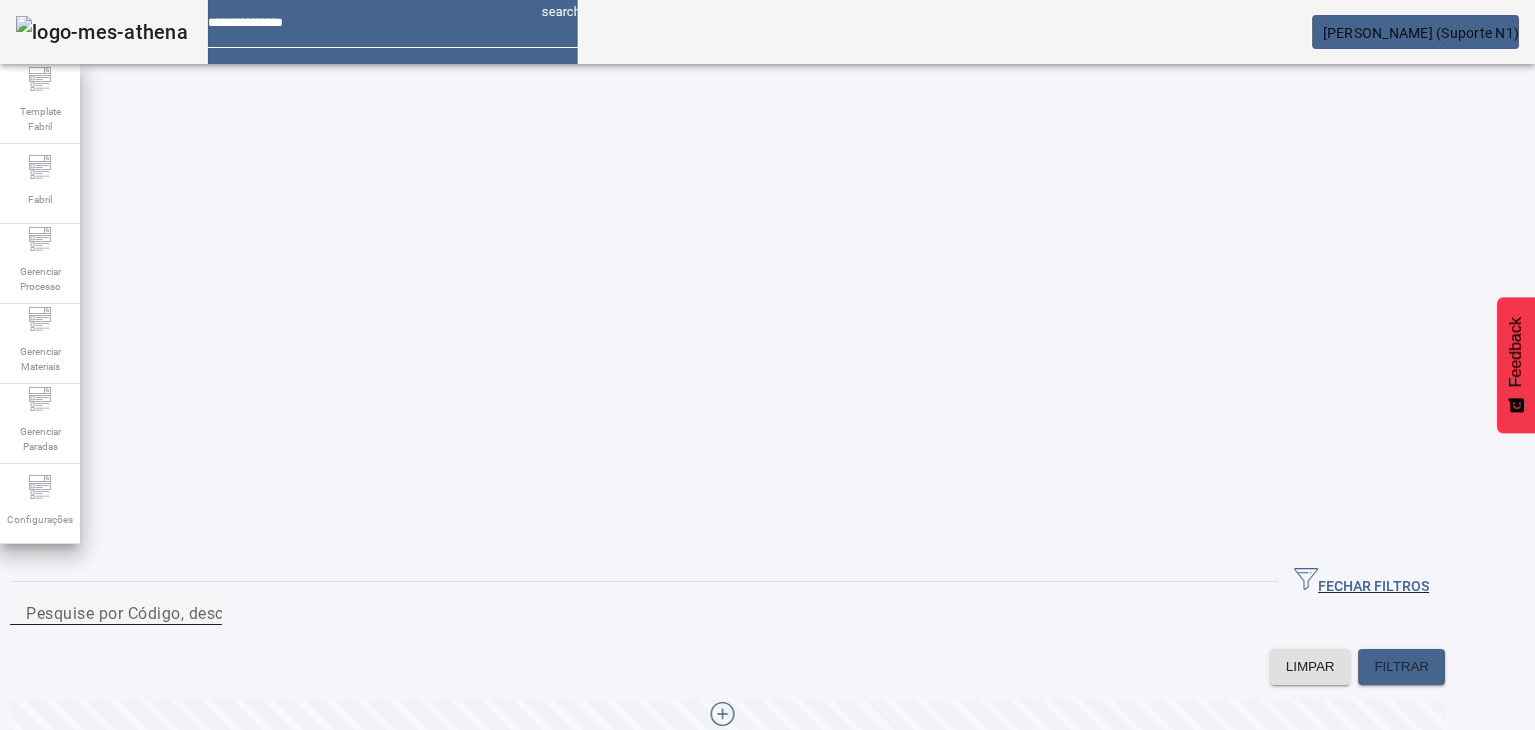
click at [206, 600] on div "Pesquise por Código, descrição, descrição abreviada ou descrição SAP" at bounding box center [116, 612] width 180 height 25
type input "*********"
click at [1415, 643] on span at bounding box center [1401, 667] width 87 height 48
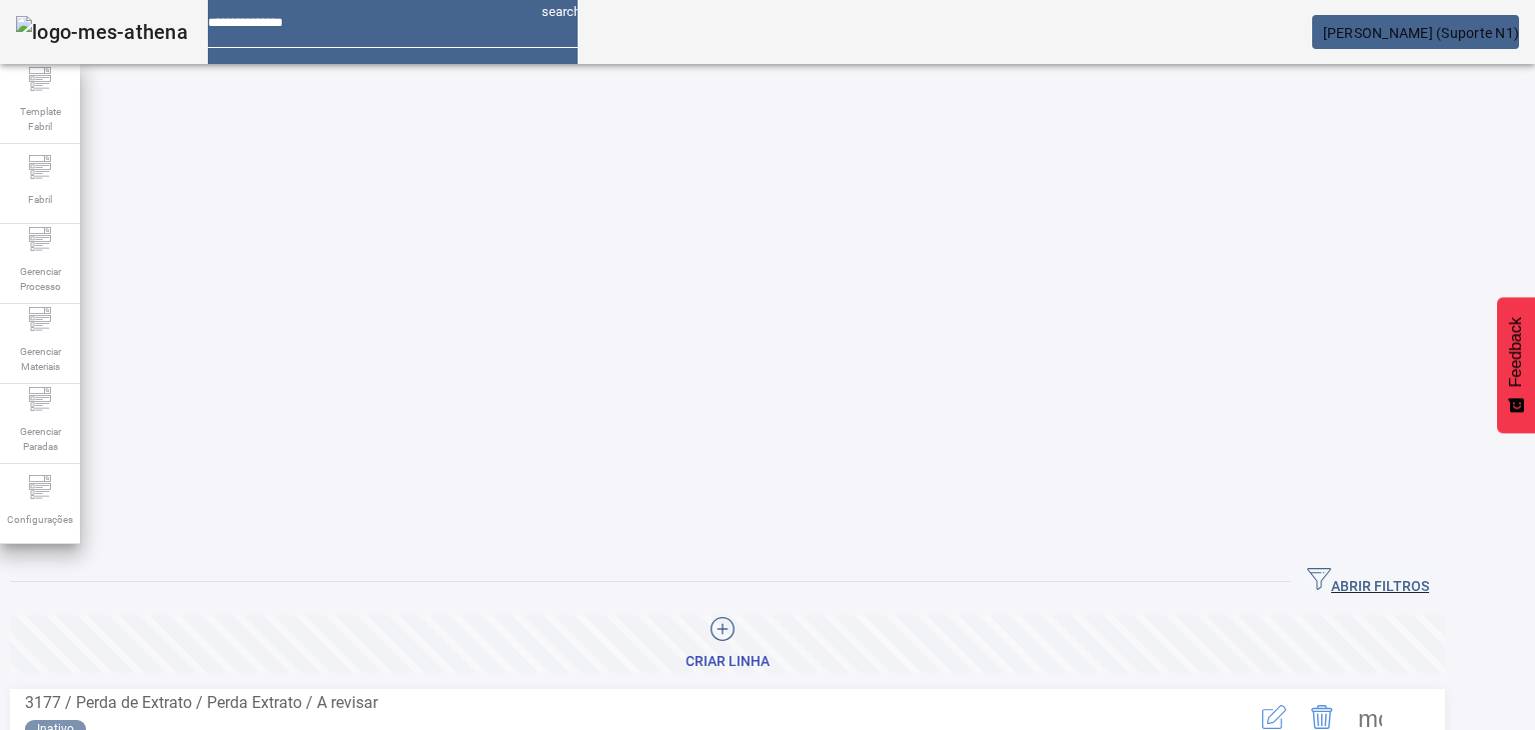
click at [1402, 558] on span "button" at bounding box center [1368, 582] width 154 height 48
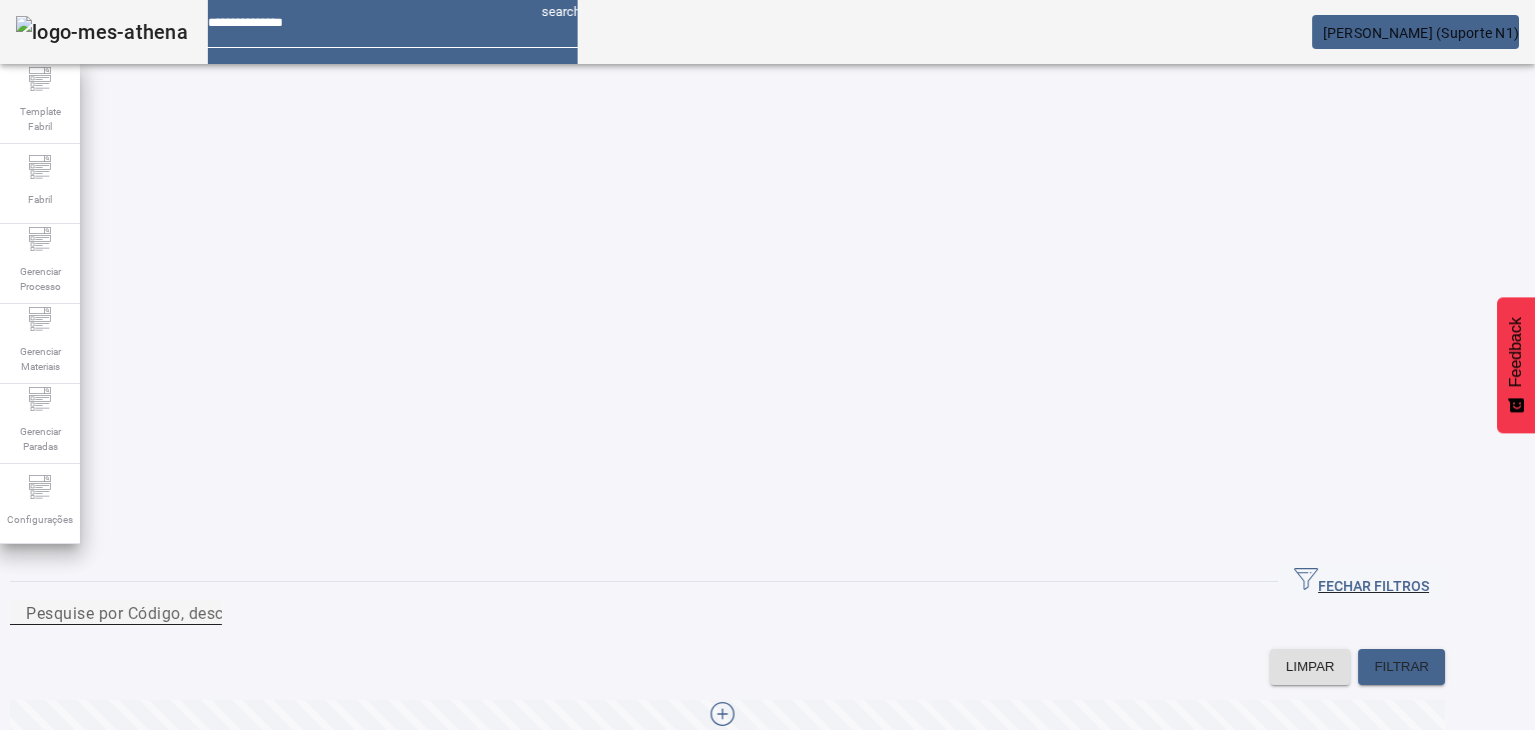
click at [206, 600] on div "Pesquise por Código, descrição, descrição abreviada ou descrição SAP" at bounding box center [116, 612] width 180 height 25
type input "******"
click at [222, 625] on div at bounding box center [116, 637] width 212 height 24
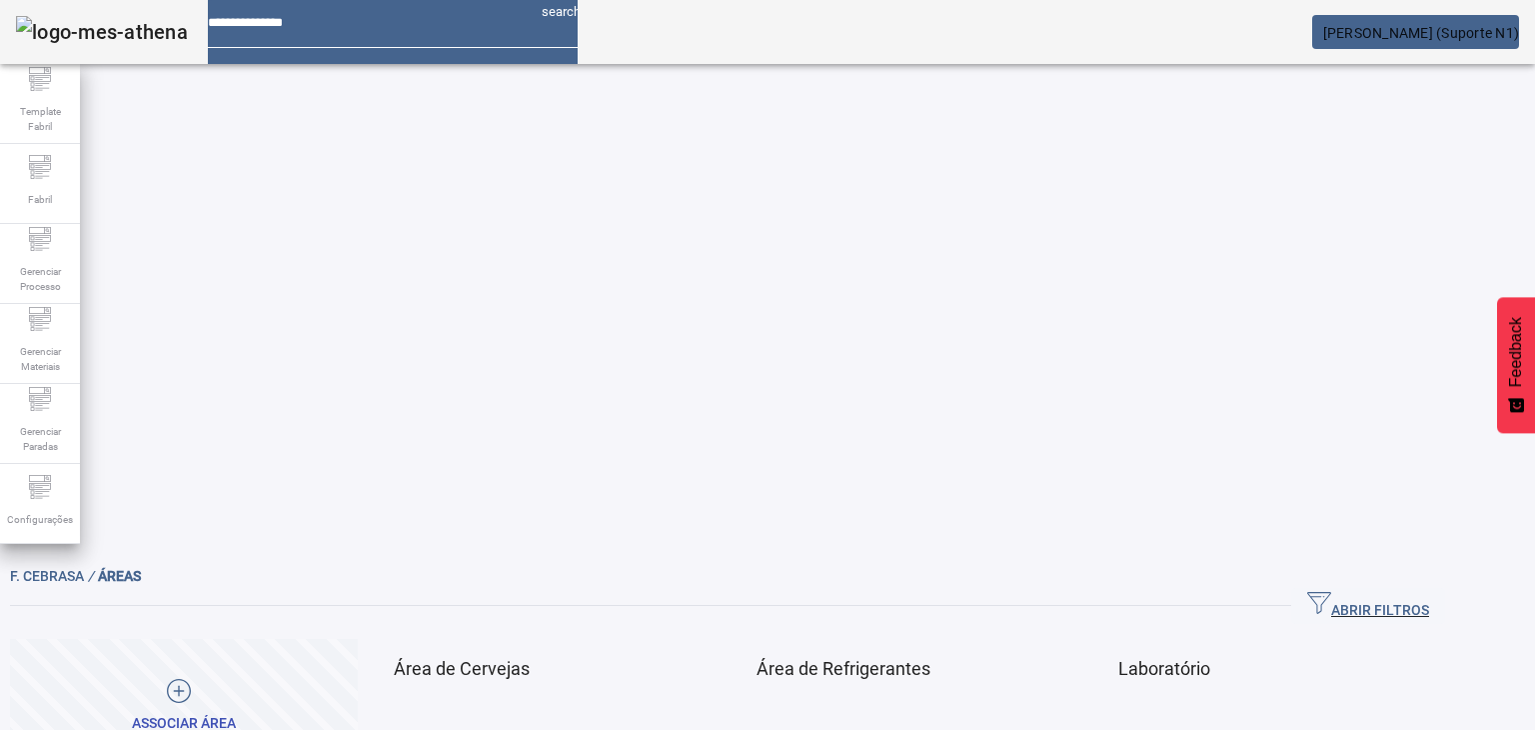
click at [724, 719] on span at bounding box center [700, 743] width 48 height 48
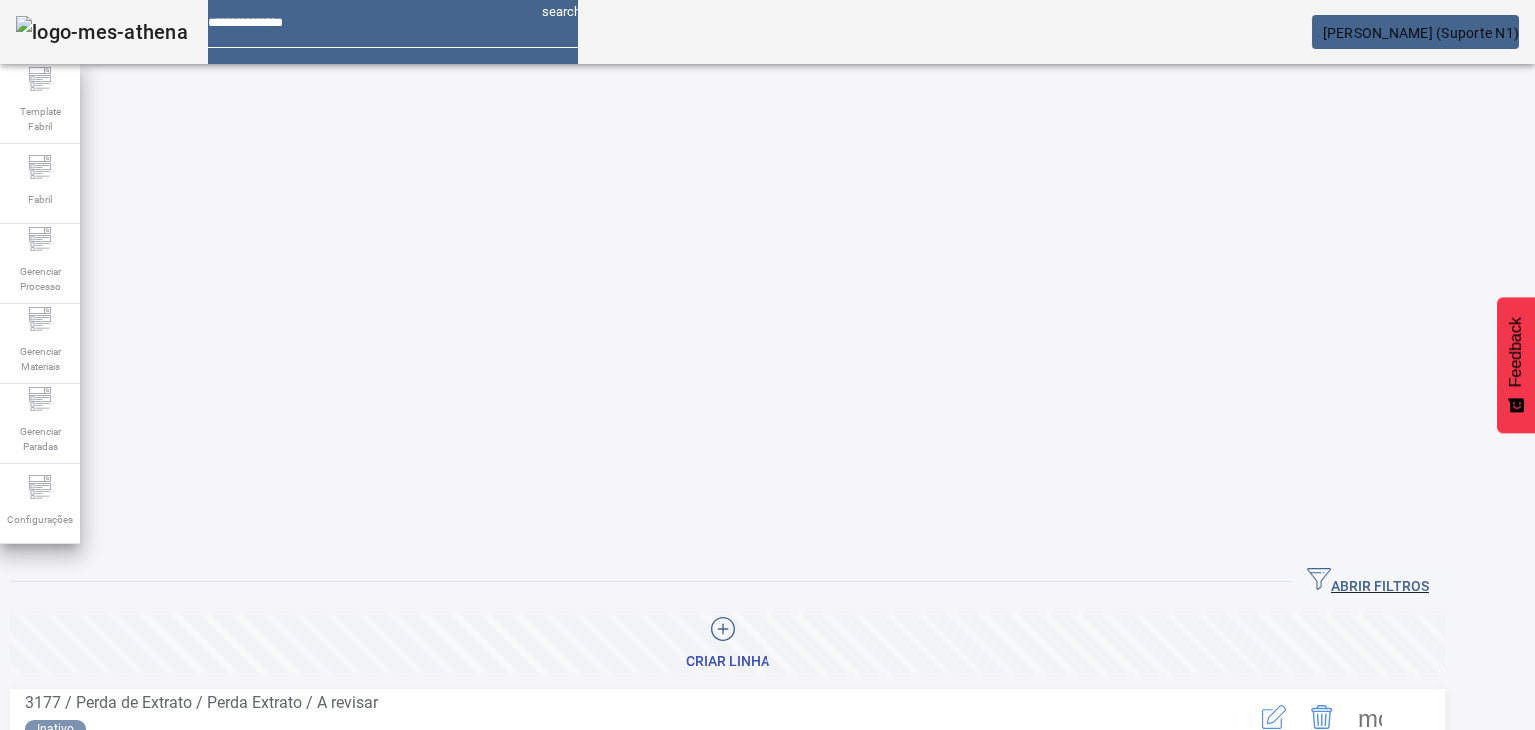
click at [1375, 567] on span "ABRIR FILTROS" at bounding box center [1368, 582] width 122 height 30
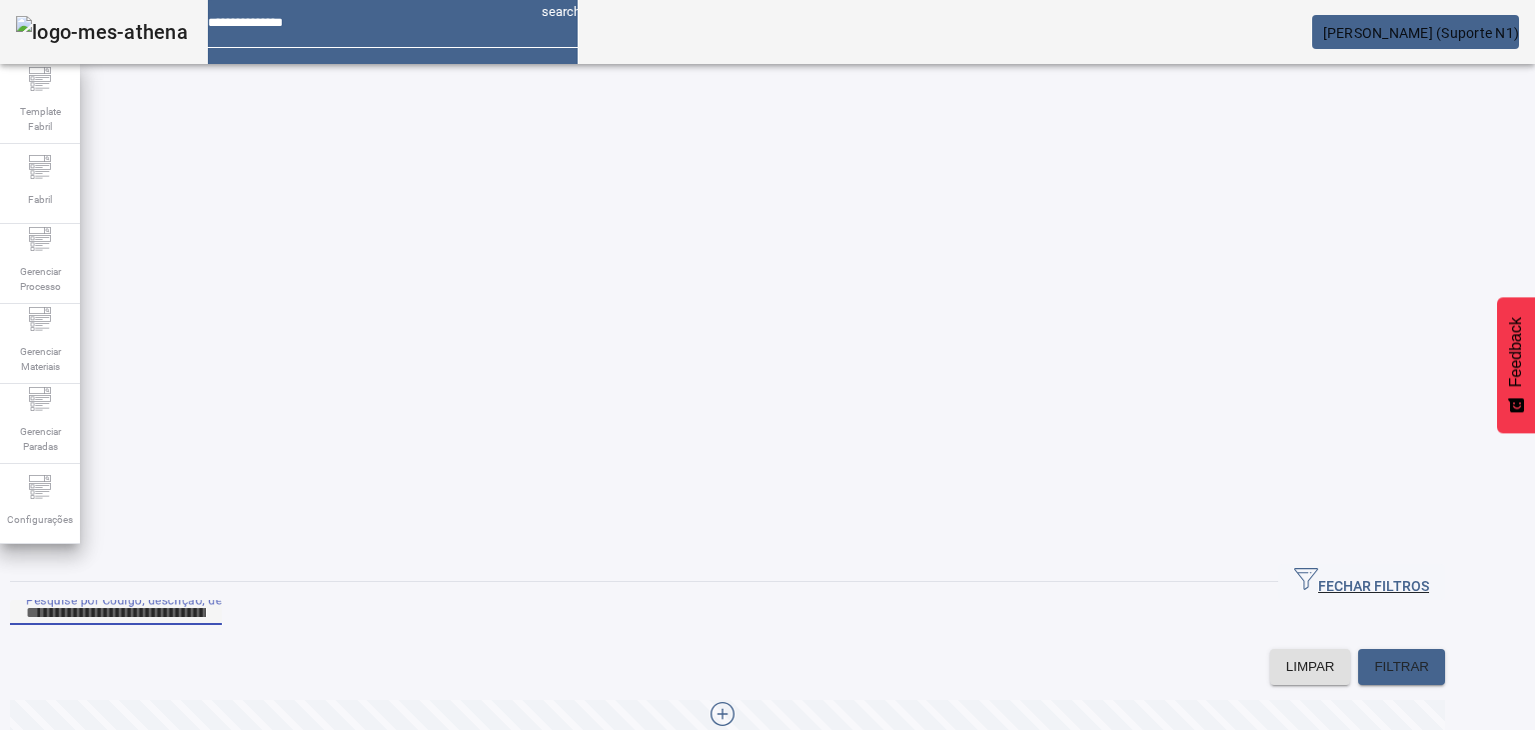
click at [206, 601] on input "Pesquise por Código, descrição, descrição abreviada ou descrição SAP" at bounding box center [116, 613] width 180 height 24
type input "*****"
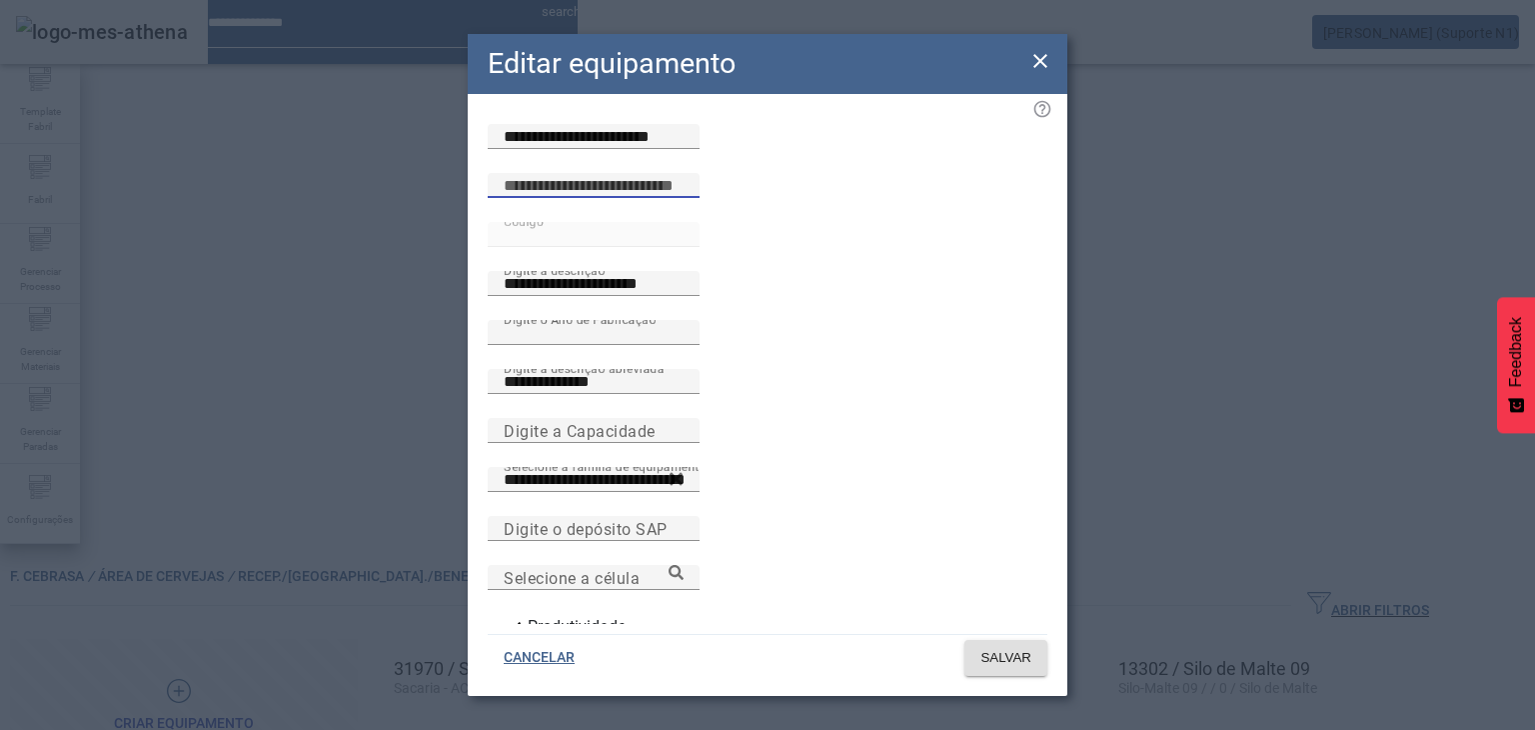
click at [684, 198] on input at bounding box center [594, 186] width 180 height 24
click at [1034, 55] on icon at bounding box center [1040, 61] width 14 height 14
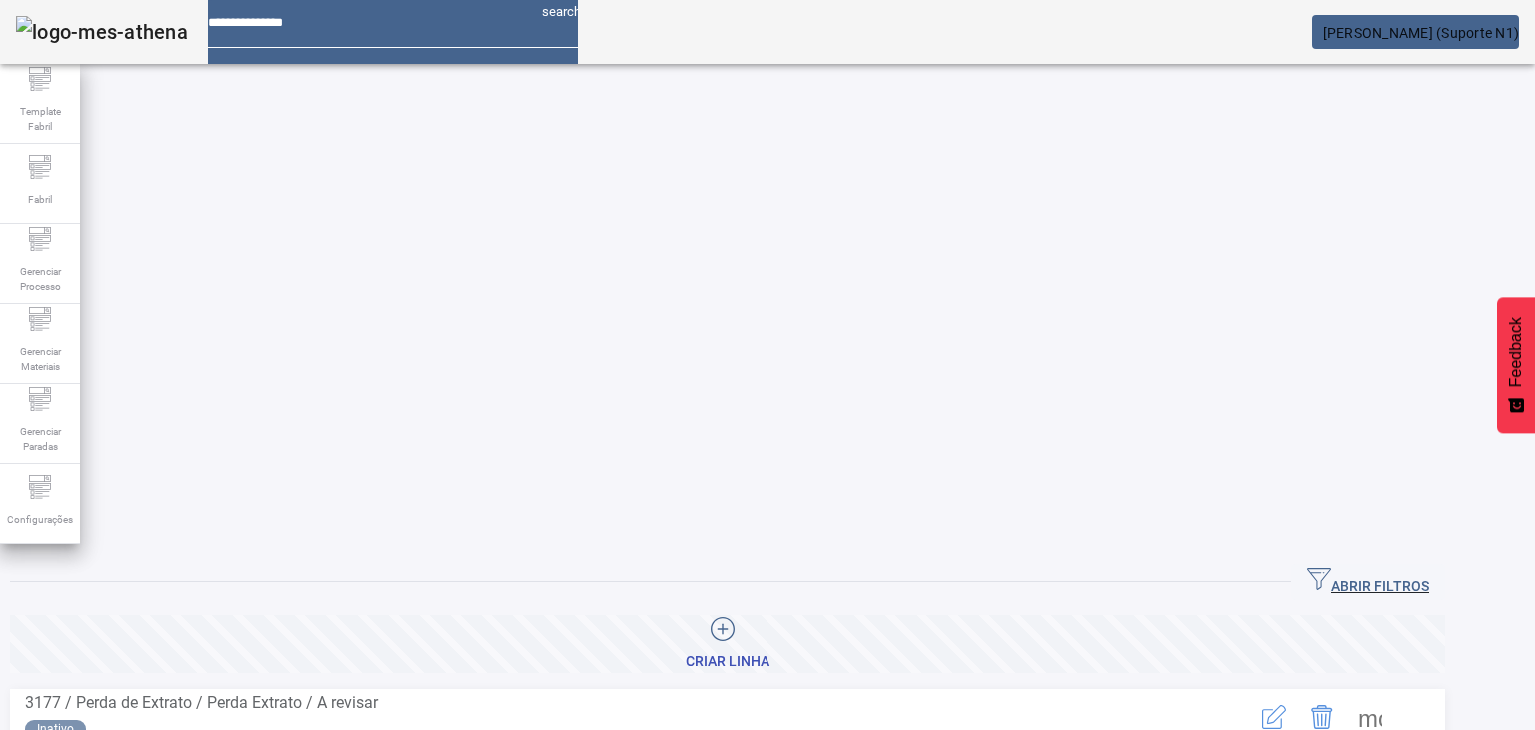
click at [1399, 567] on span "ABRIR FILTROS" at bounding box center [1368, 582] width 122 height 30
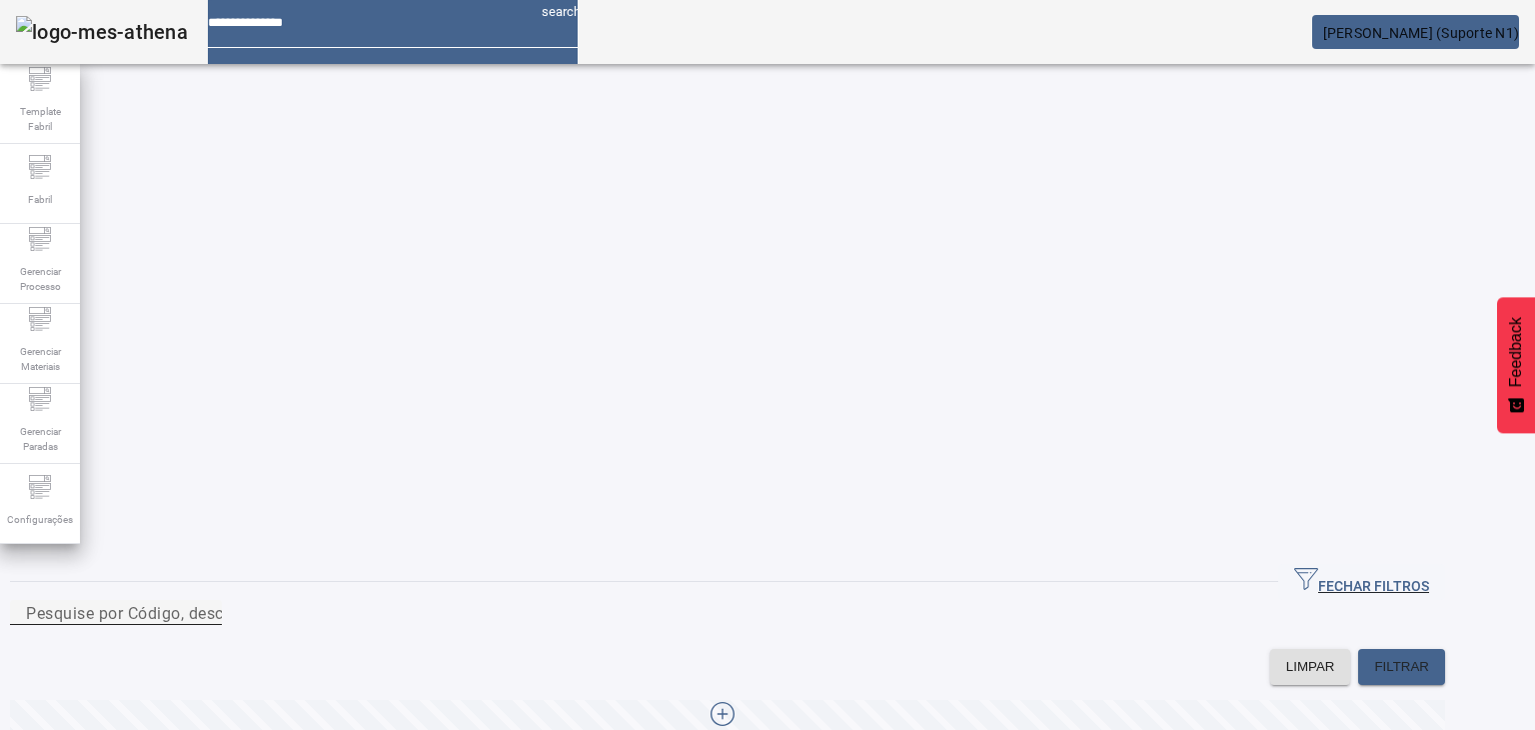
click at [557, 603] on mat-label "Pesquise por Código, descrição, descrição abreviada ou descrição SAP" at bounding box center [291, 612] width 531 height 19
click at [206, 601] on input "Pesquise por Código, descrição, descrição abreviada ou descrição SAP" at bounding box center [116, 613] width 180 height 24
type input "******"
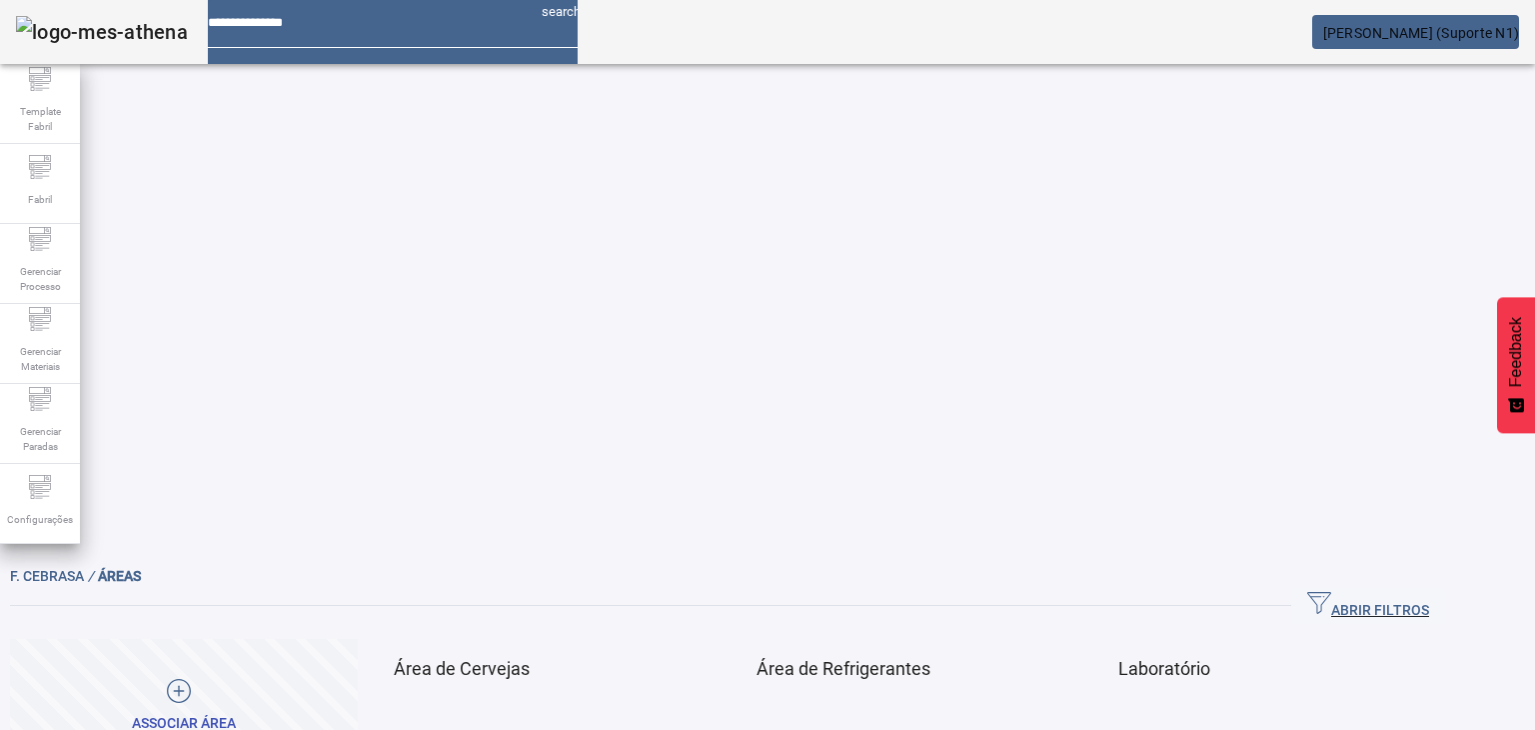
click at [724, 719] on span at bounding box center [700, 743] width 48 height 48
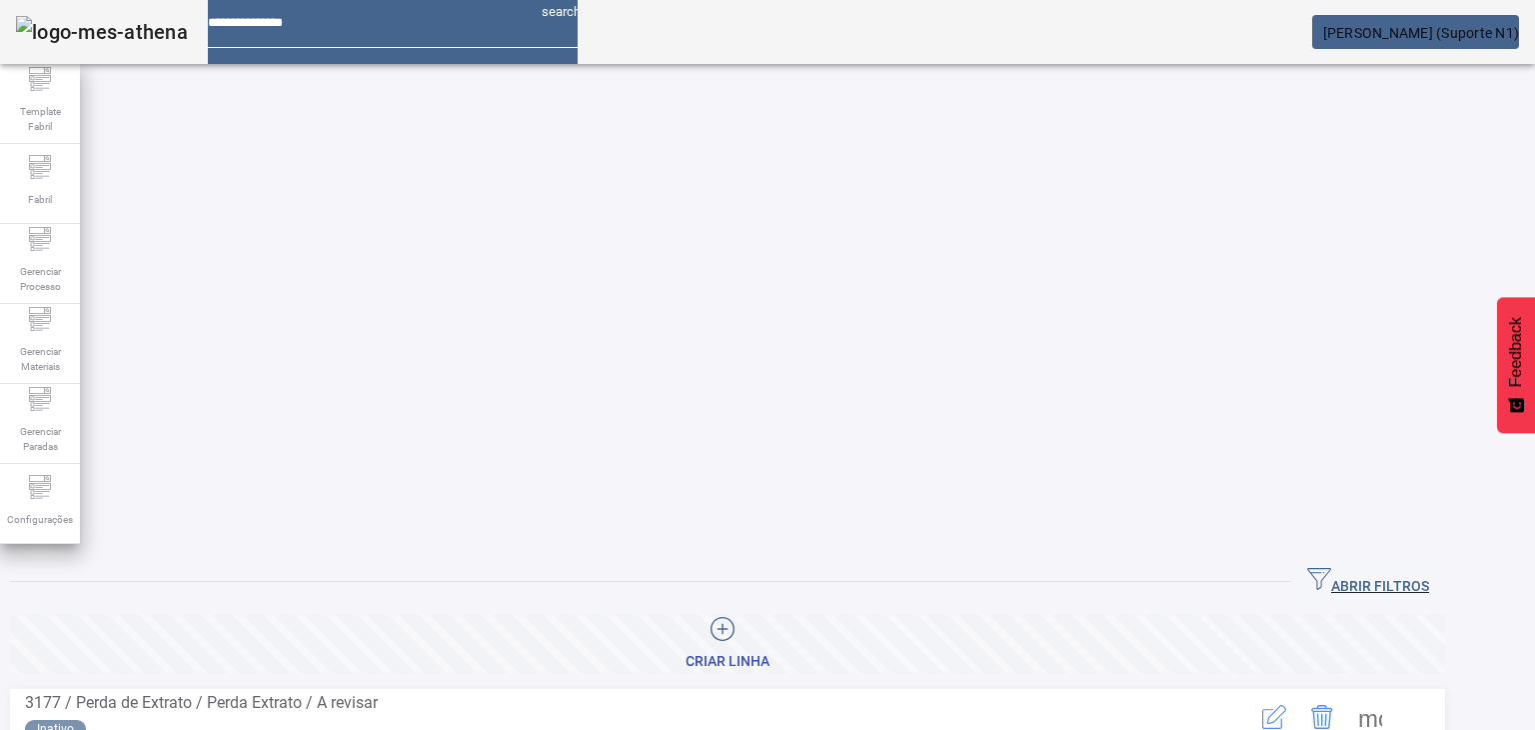
click at [1389, 567] on span "ABRIR FILTROS" at bounding box center [1368, 582] width 122 height 30
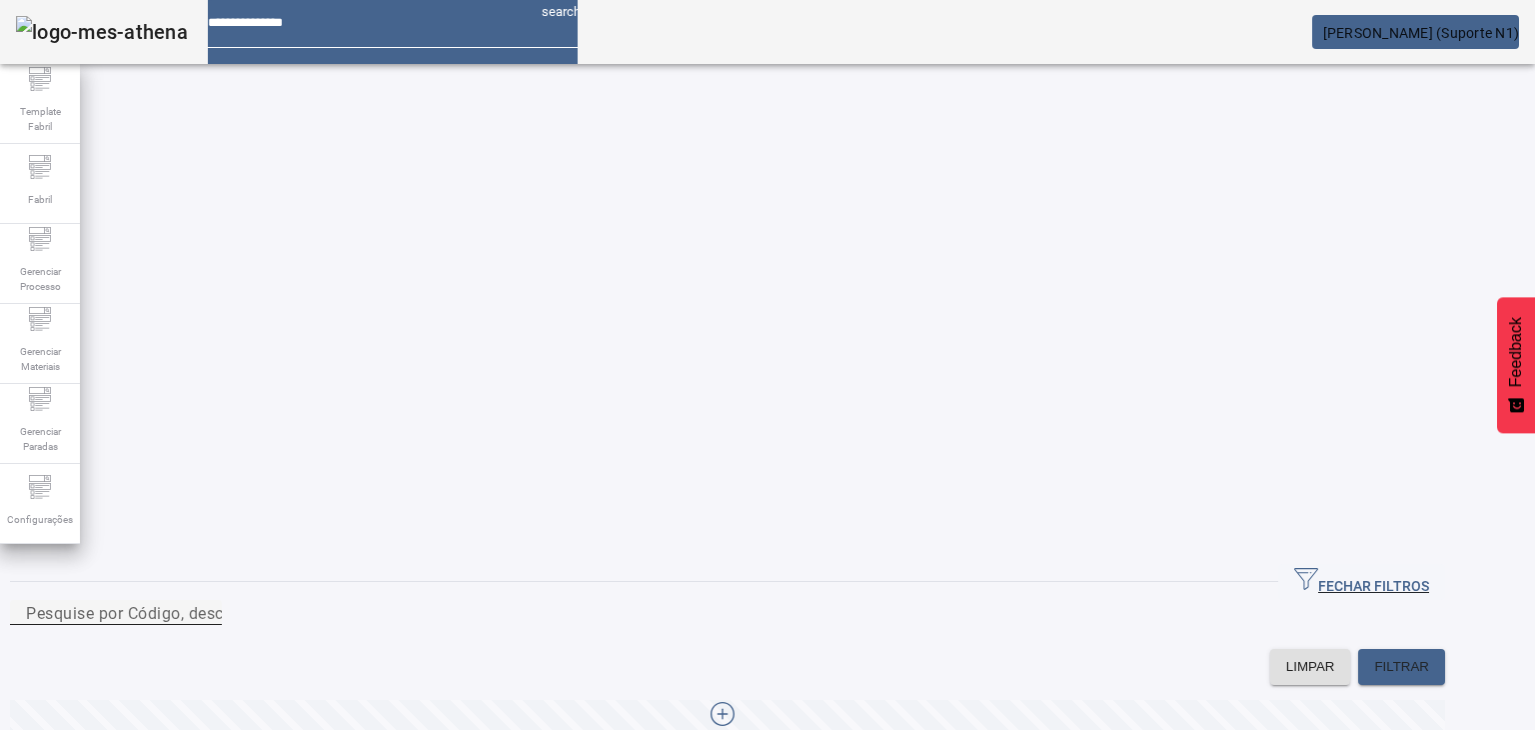
click at [206, 601] on input "Pesquise por Código, descrição, descrição abreviada ou descrição SAP" at bounding box center [116, 613] width 180 height 24
type input "*****"
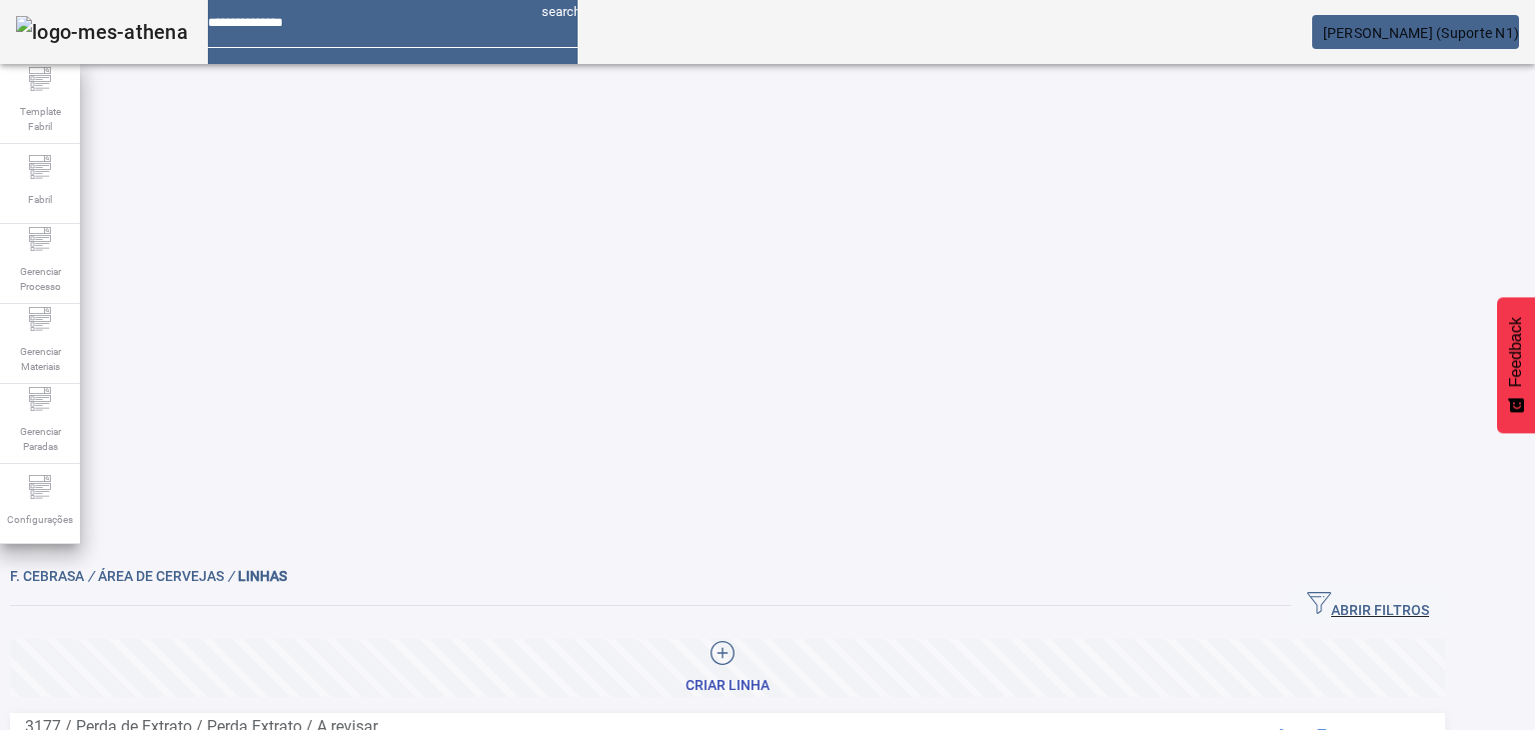
click at [1399, 591] on span "ABRIR FILTROS" at bounding box center [1368, 606] width 122 height 30
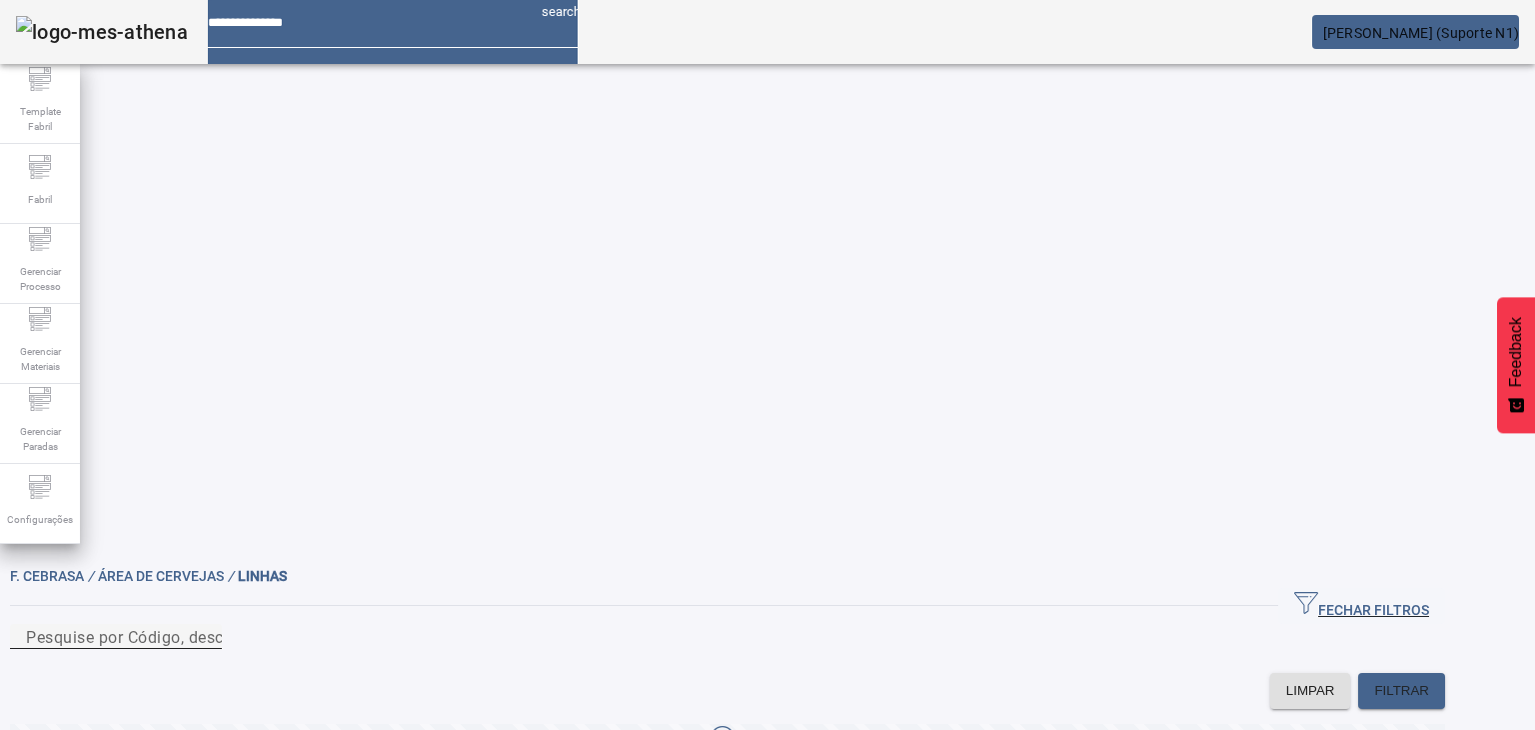
click at [206, 625] on input "Pesquise por Código, descrição, descrição abreviada ou descrição SAP" at bounding box center [116, 637] width 180 height 24
type input "*****"
click at [1429, 681] on span "FILTRAR" at bounding box center [1401, 691] width 55 height 20
drag, startPoint x: 612, startPoint y: 434, endPoint x: 192, endPoint y: 457, distance: 420.4
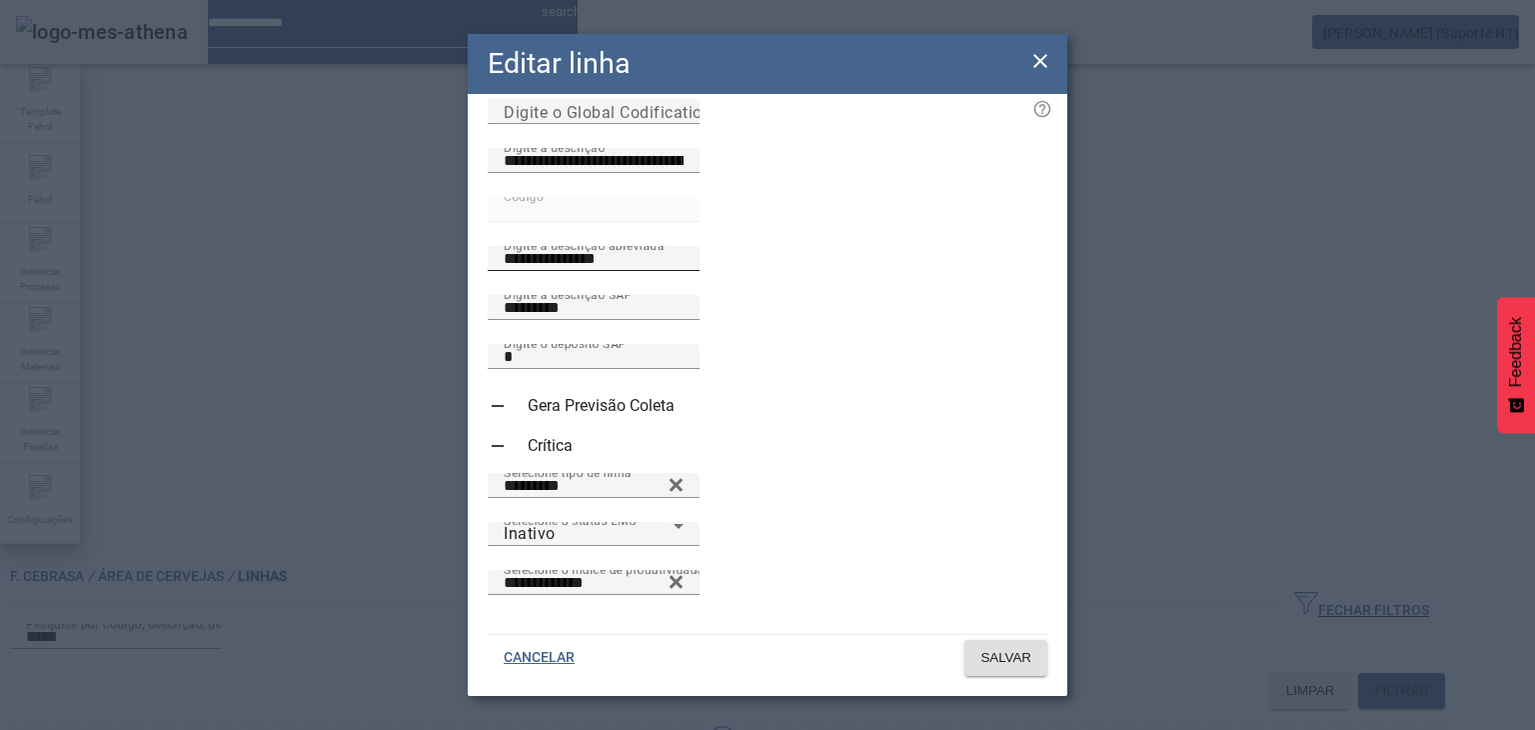
scroll to position [97, 0]
click at [674, 522] on div "Inativo" at bounding box center [589, 534] width 170 height 24
click at [1235, 729] on div at bounding box center [767, 730] width 1535 height 0
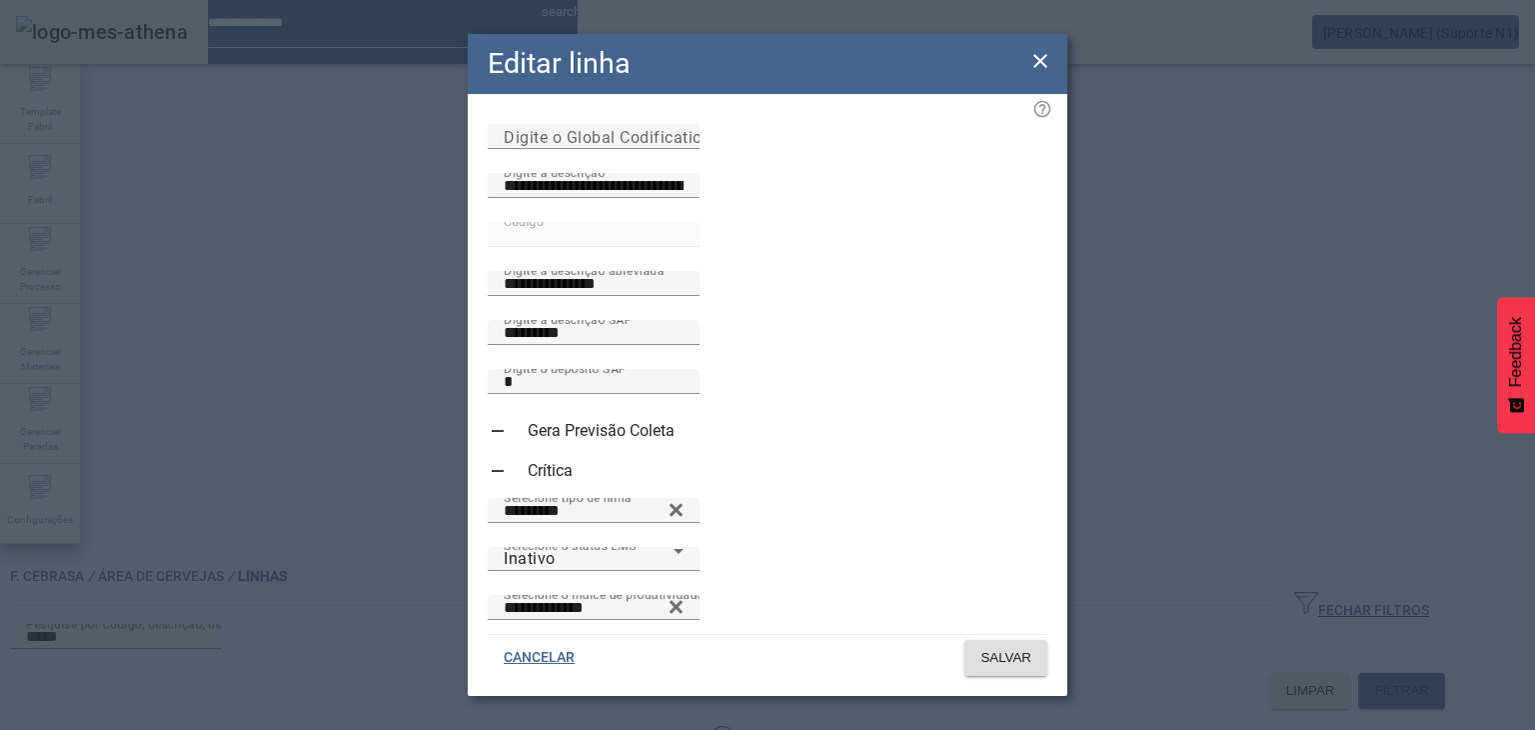
click at [1031, 56] on icon at bounding box center [1040, 61] width 24 height 24
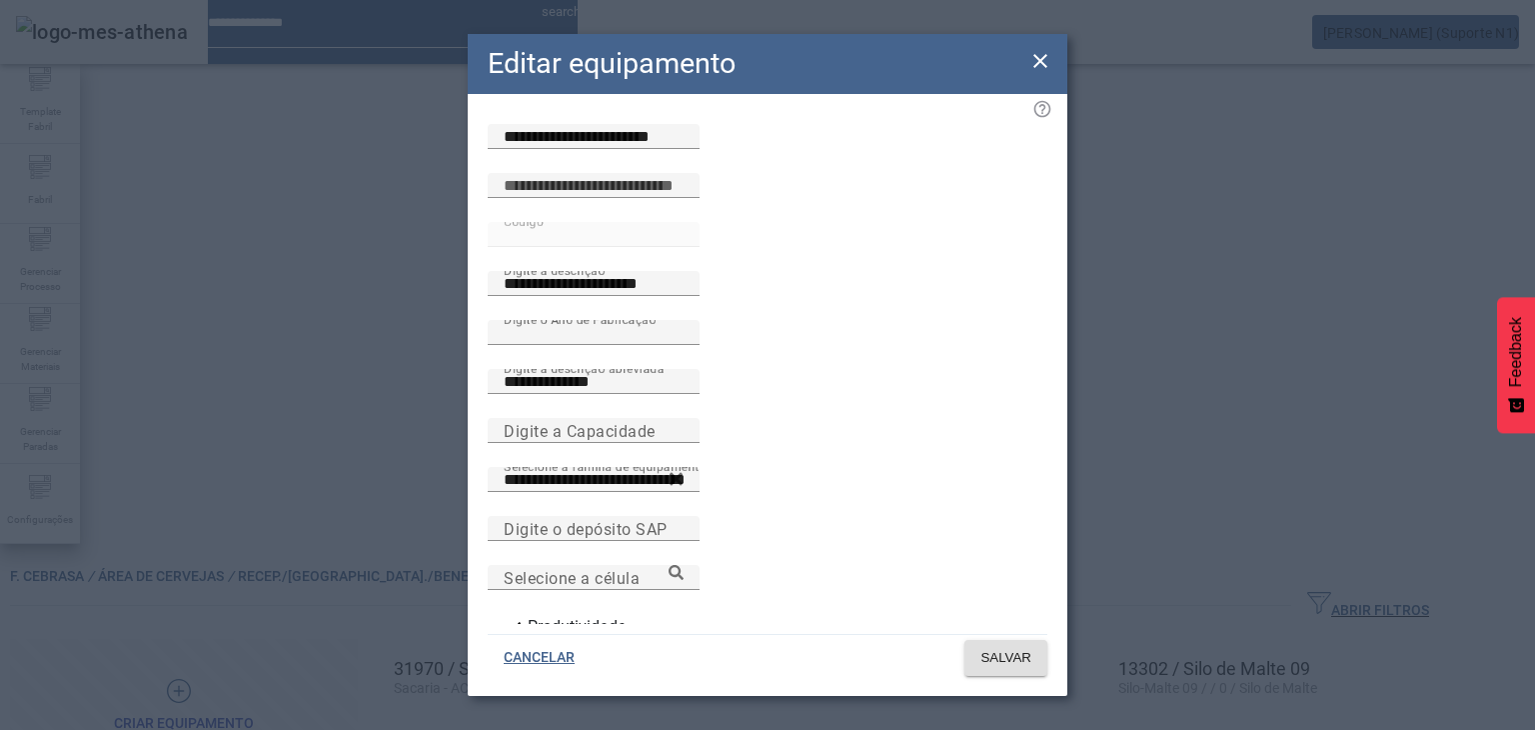
click at [1047, 61] on icon at bounding box center [1040, 61] width 24 height 24
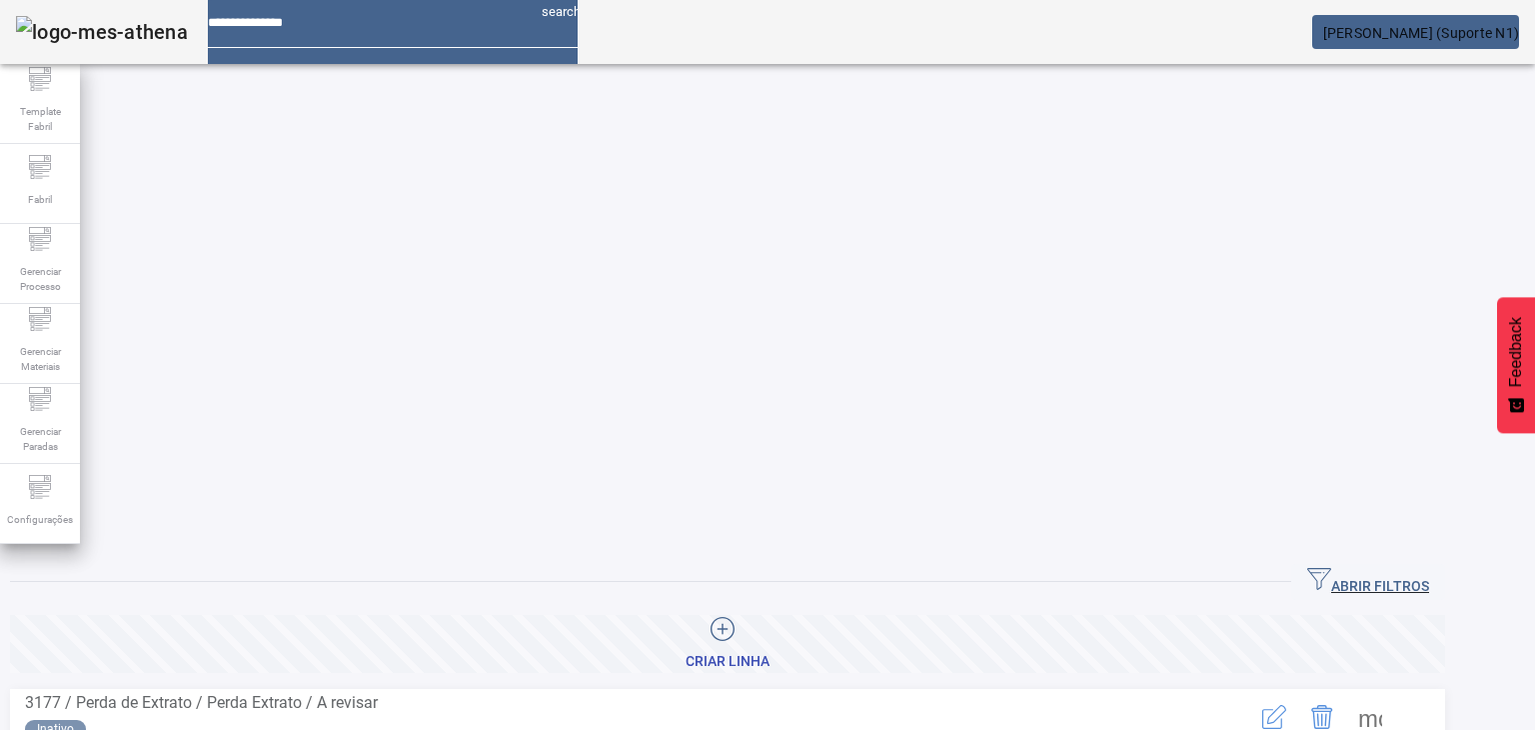
click at [1429, 567] on span "ABRIR FILTROS" at bounding box center [1368, 582] width 122 height 30
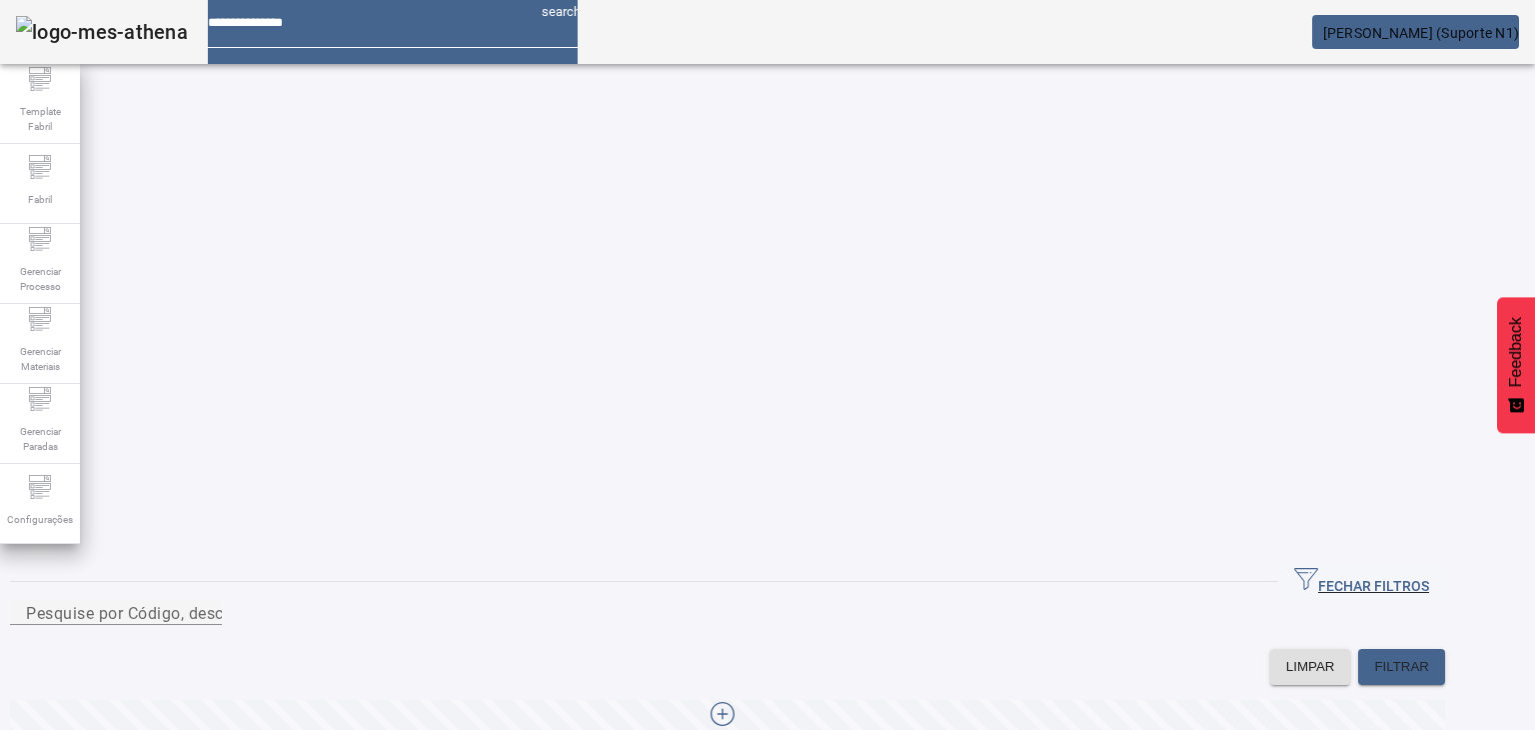
click at [222, 625] on div at bounding box center [116, 637] width 212 height 24
click at [206, 601] on input "Pesquise por Código, descrição, descrição abreviada ou descrição SAP" at bounding box center [116, 613] width 180 height 24
paste input "*****"
type input "*****"
click at [1402, 643] on span at bounding box center [1401, 667] width 87 height 48
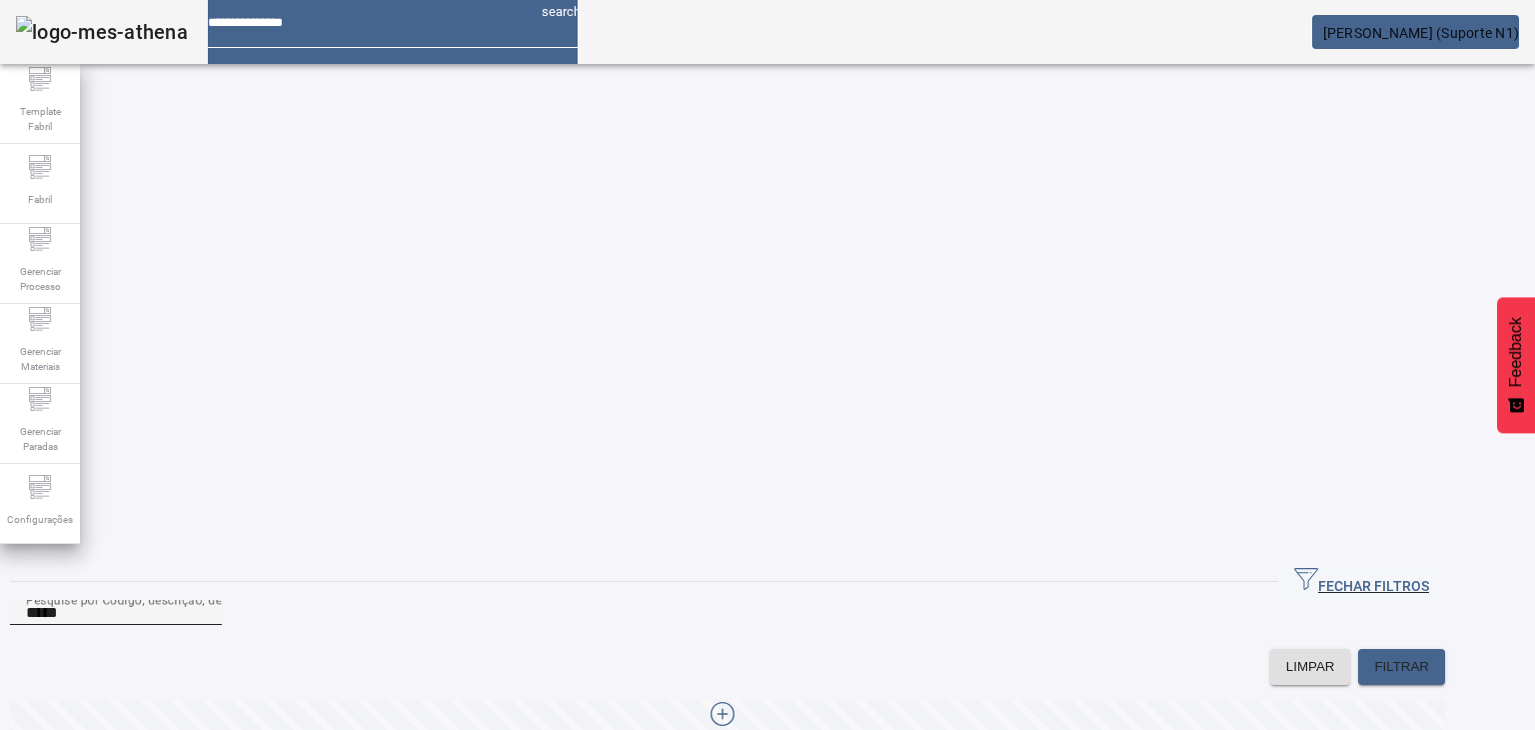
click at [206, 600] on div "Pesquise por Código, descrição, descrição abreviada ou descrição SAP *****" at bounding box center [116, 612] width 180 height 25
click at [206, 601] on input "*****" at bounding box center [116, 613] width 180 height 24
click at [1318, 568] on icon "button" at bounding box center [1306, 579] width 24 height 22
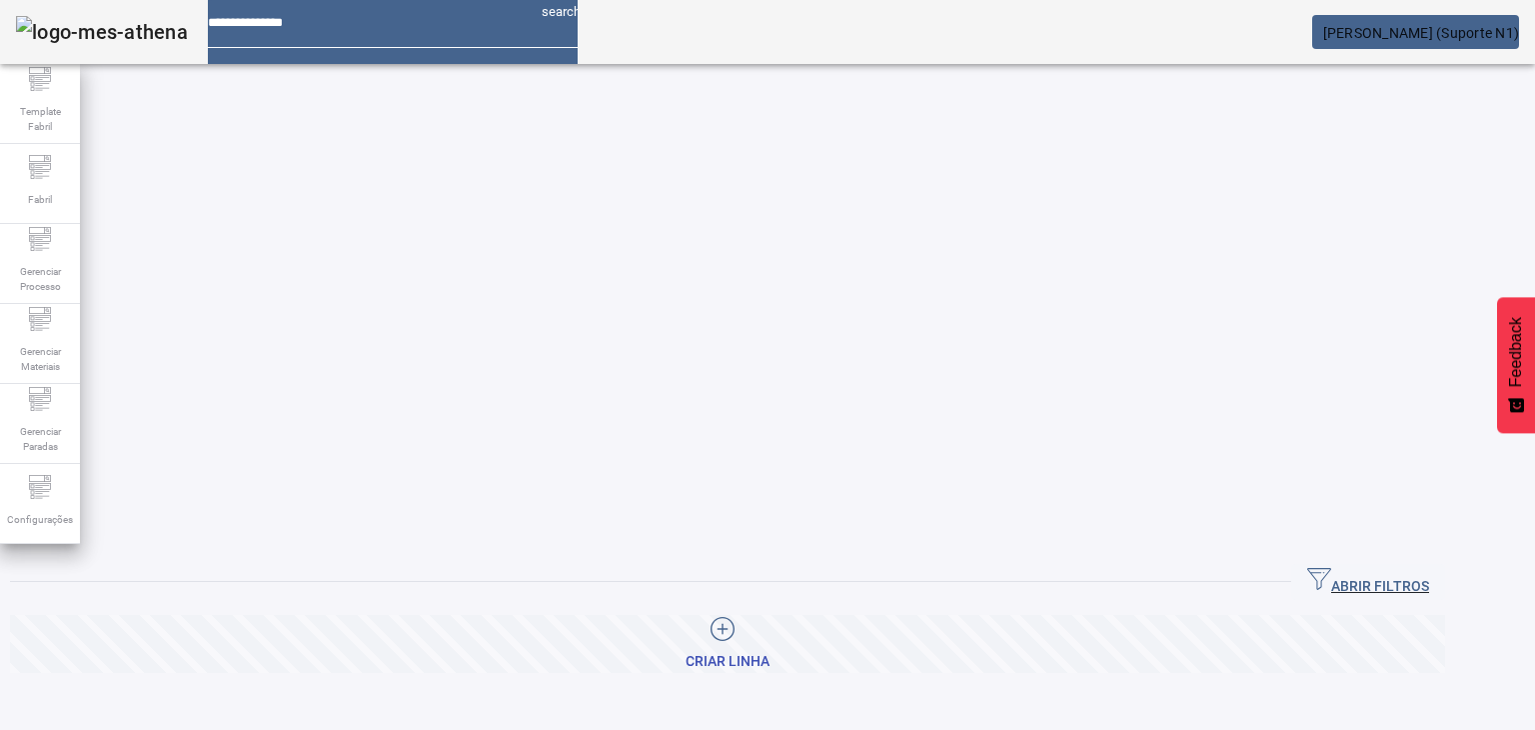
click at [1429, 567] on span "ABRIR FILTROS" at bounding box center [1368, 582] width 122 height 30
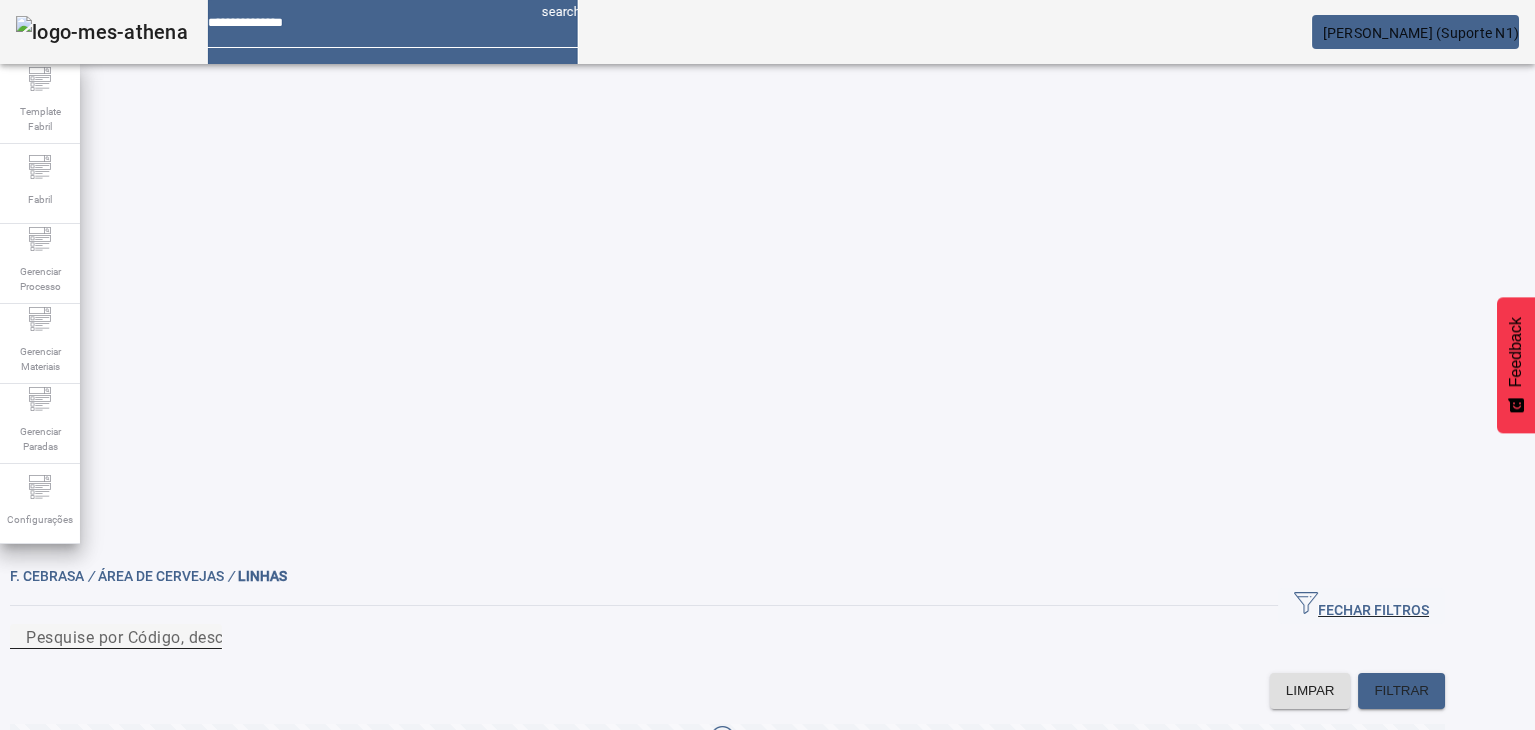
click at [206, 625] on input "Pesquise por Código, descrição, descrição abreviada ou descrição SAP" at bounding box center [116, 637] width 180 height 24
type input "*****"
click at [1445, 667] on span at bounding box center [1401, 691] width 87 height 48
